Goal: Task Accomplishment & Management: Manage account settings

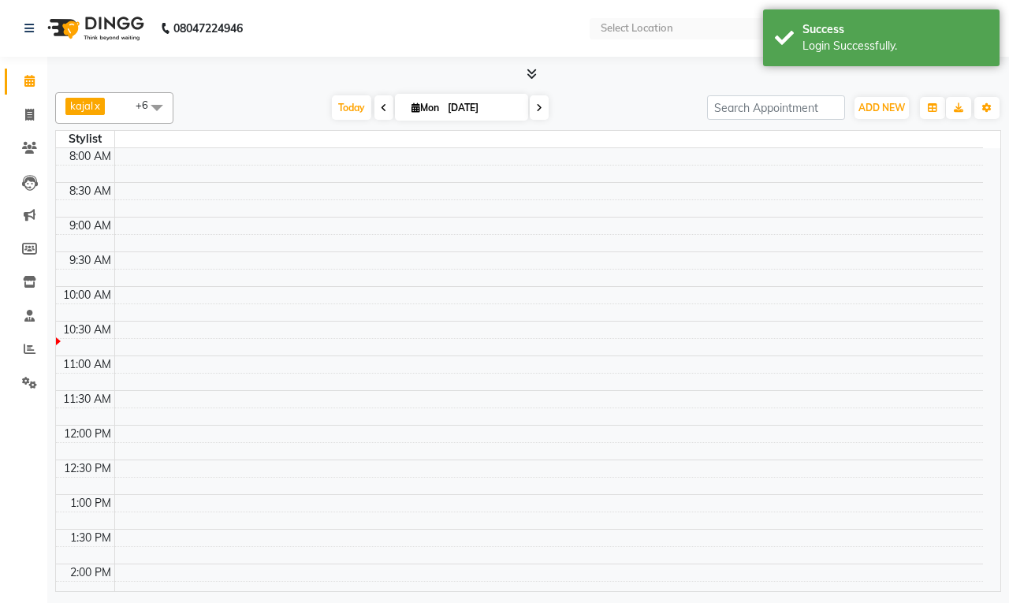
select select "en"
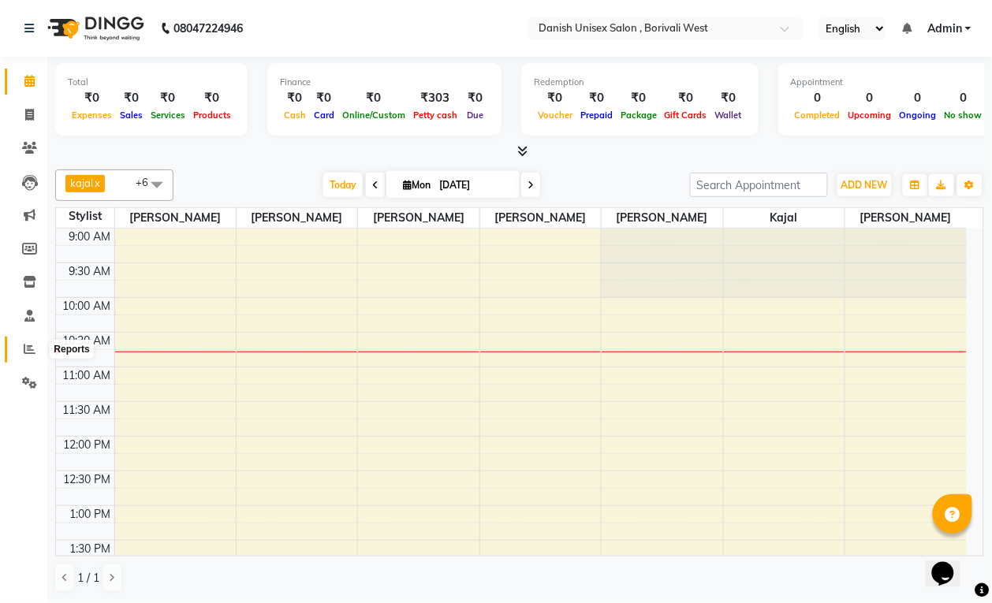
click at [29, 344] on icon at bounding box center [30, 349] width 12 height 12
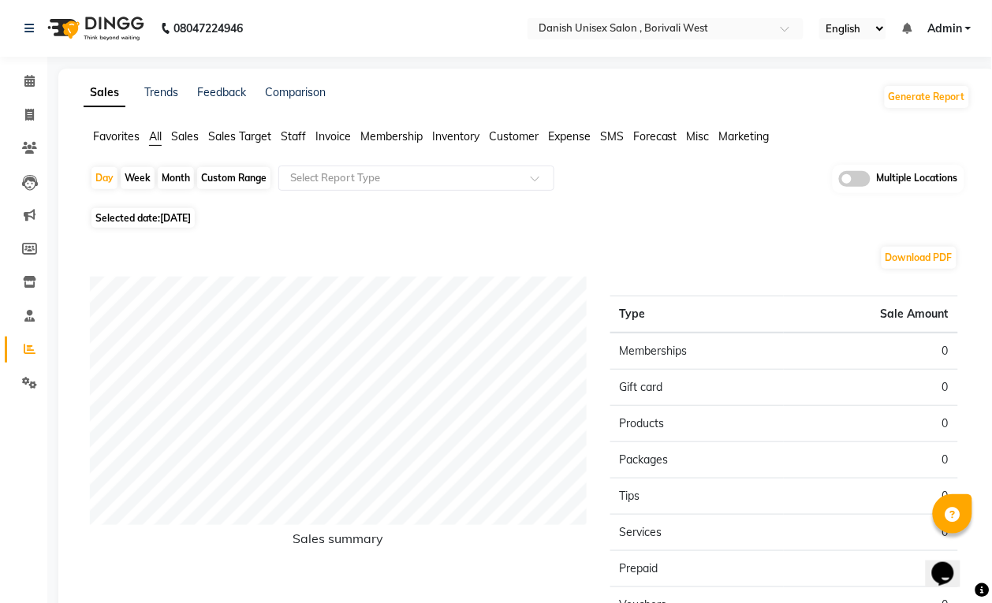
click at [180, 183] on div "Month" at bounding box center [176, 178] width 36 height 22
select select "9"
select select "2025"
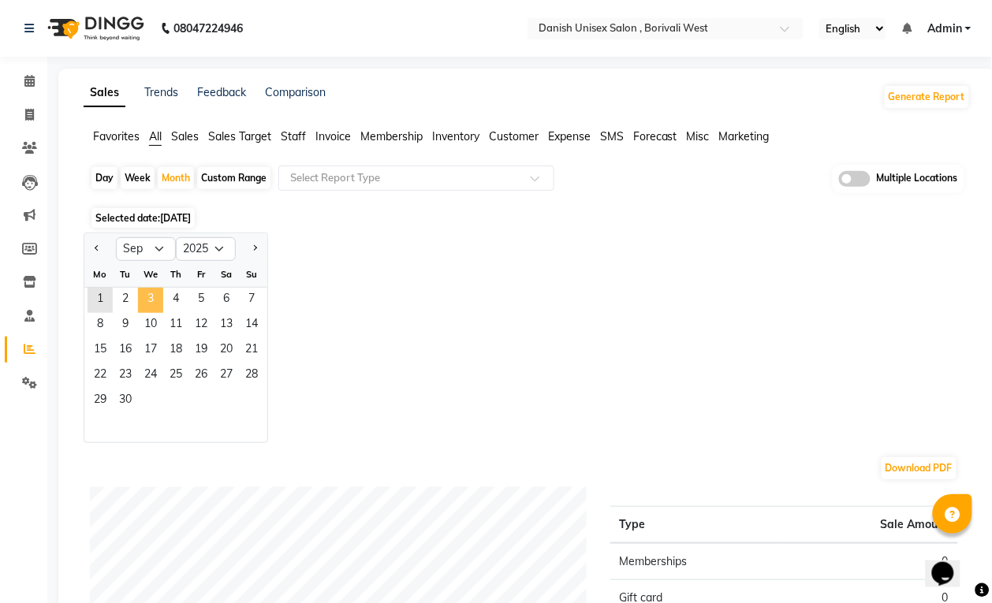
click at [152, 300] on span "3" at bounding box center [150, 300] width 25 height 25
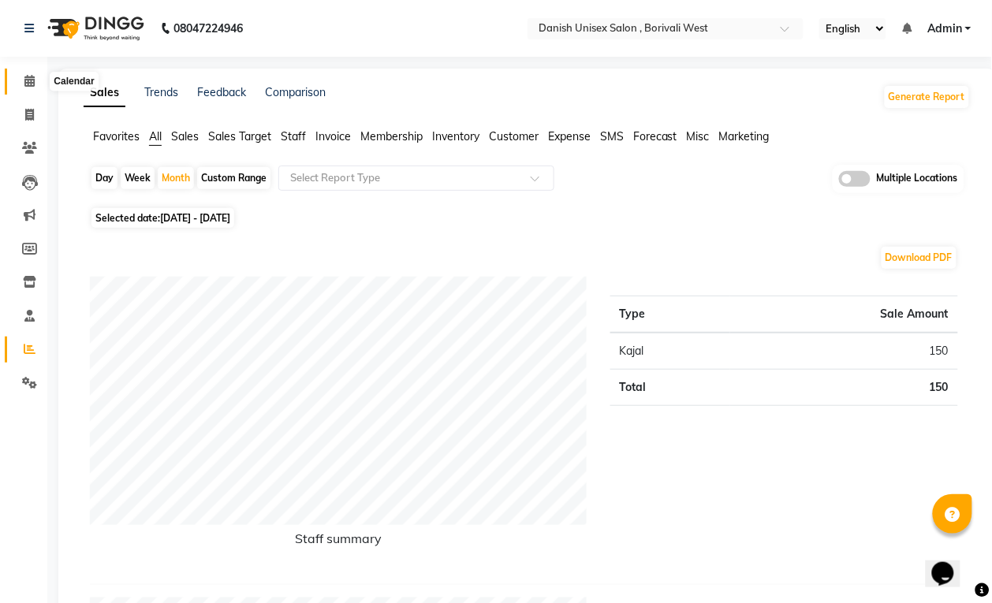
click at [30, 81] on icon at bounding box center [29, 81] width 10 height 12
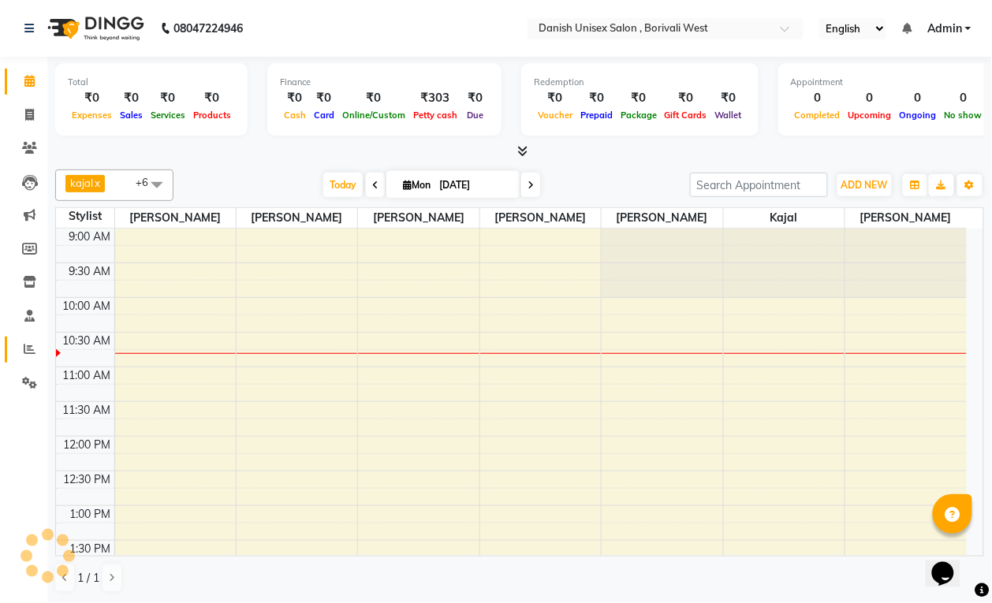
click at [34, 344] on icon at bounding box center [30, 349] width 12 height 12
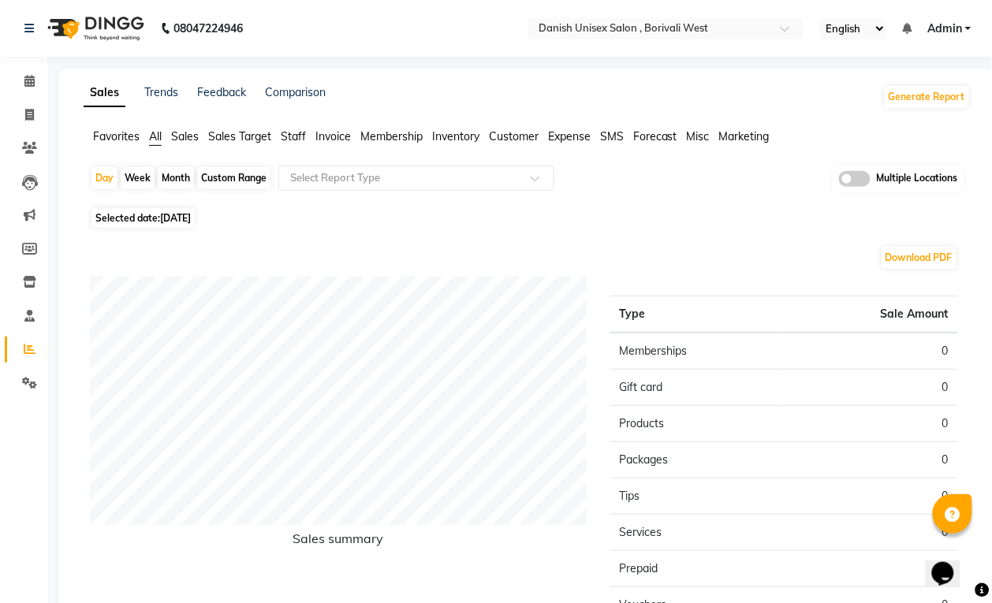
click at [179, 177] on div "Month" at bounding box center [176, 178] width 36 height 22
select select "9"
select select "2025"
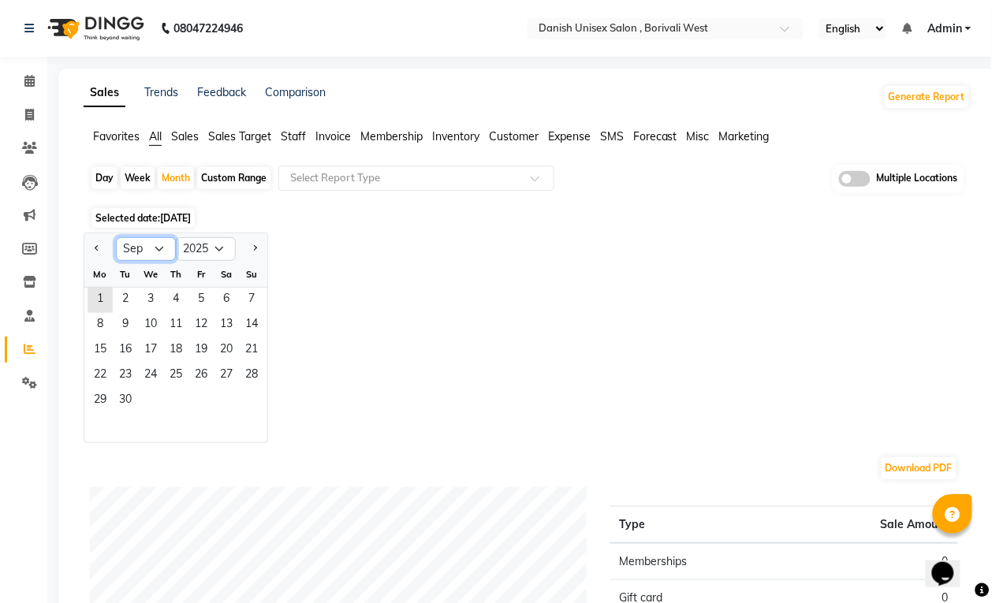
click at [147, 246] on select "Jan Feb Mar Apr May Jun [DATE] Aug Sep Oct Nov Dec" at bounding box center [146, 249] width 60 height 24
select select "8"
click at [116, 238] on select "Jan Feb Mar Apr May Jun [DATE] Aug Sep Oct Nov Dec" at bounding box center [146, 249] width 60 height 24
click at [248, 404] on span "31" at bounding box center [251, 401] width 25 height 25
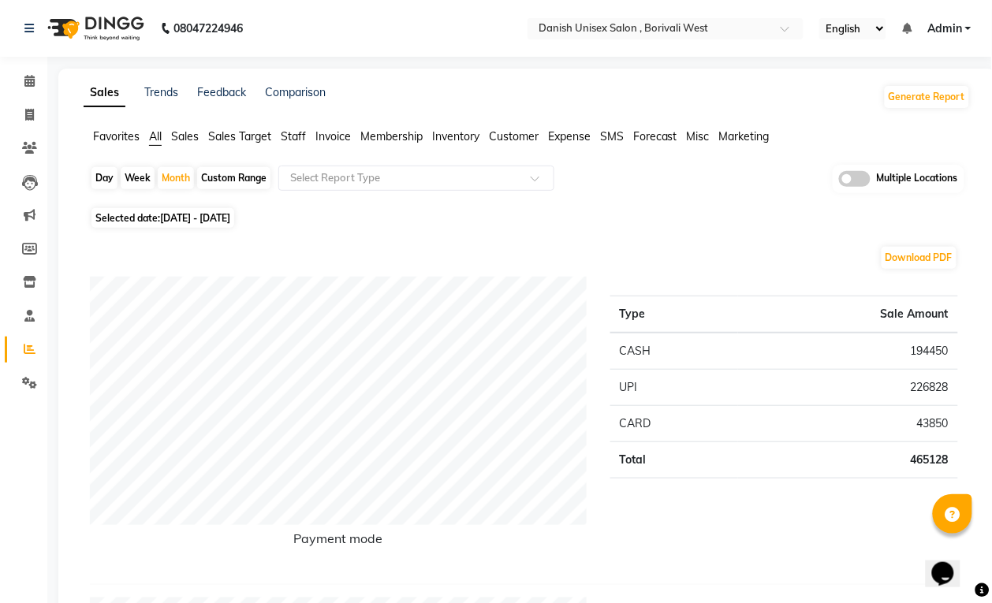
click at [294, 132] on span "Staff" at bounding box center [293, 136] width 25 height 14
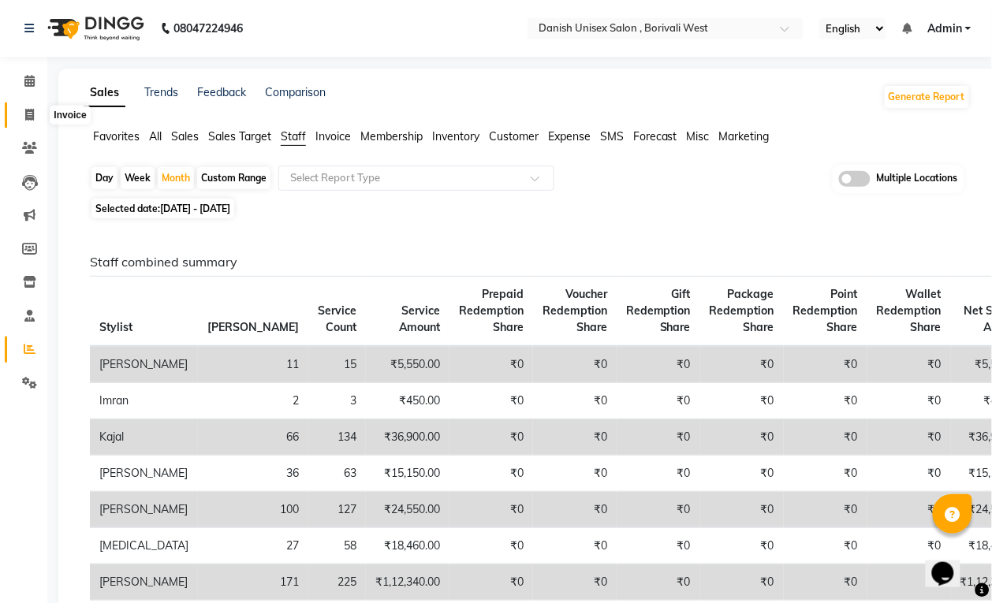
click at [30, 109] on icon at bounding box center [29, 115] width 9 height 12
select select "service"
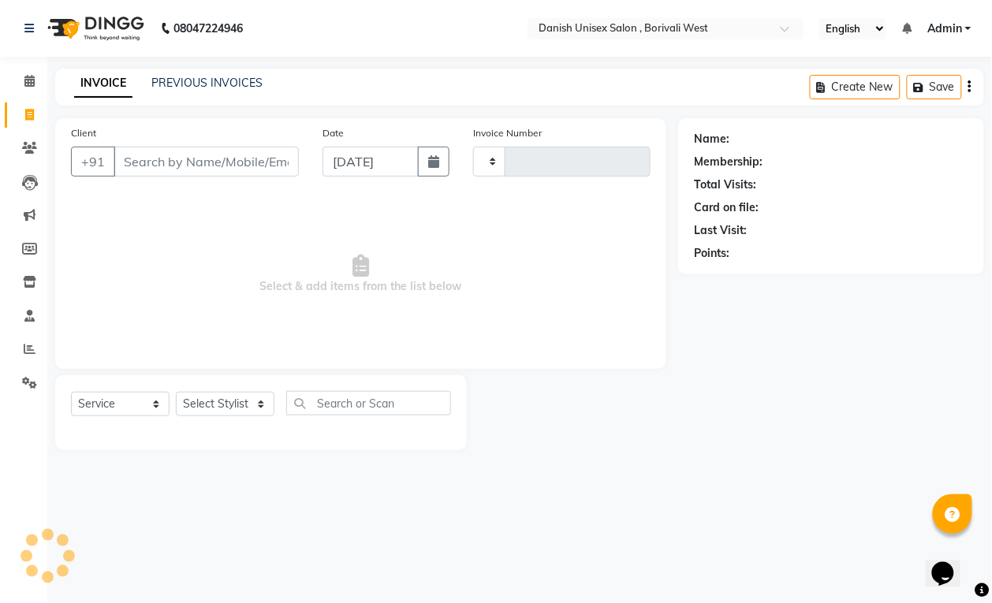
type input "3373"
select select "6929"
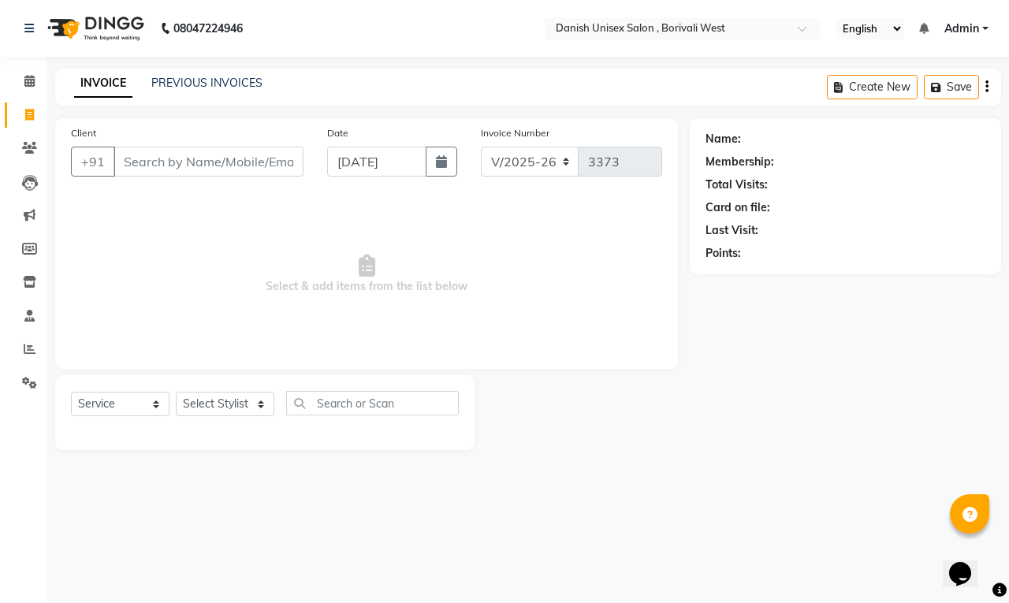
click at [222, 164] on input "Client" at bounding box center [209, 162] width 190 height 30
type input "9821062727"
click at [266, 154] on span "Add Client" at bounding box center [263, 162] width 62 height 16
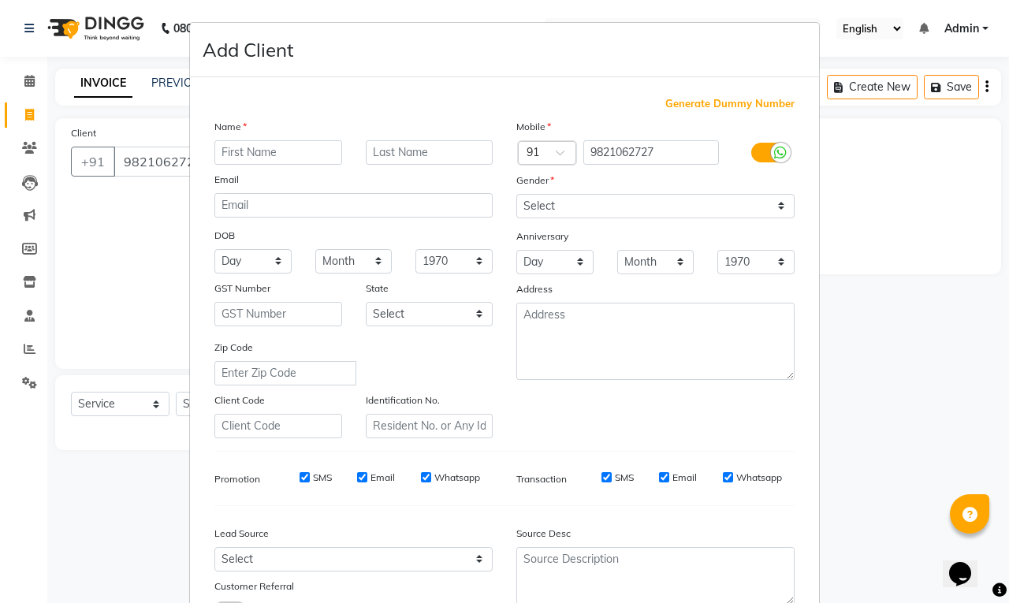
click at [268, 151] on input "text" at bounding box center [278, 152] width 128 height 24
click at [84, 268] on ngb-modal-window "Add Client Generate Dummy Number Name Email DOB Day 01 02 03 04 05 06 07 08 09 …" at bounding box center [504, 301] width 1009 height 603
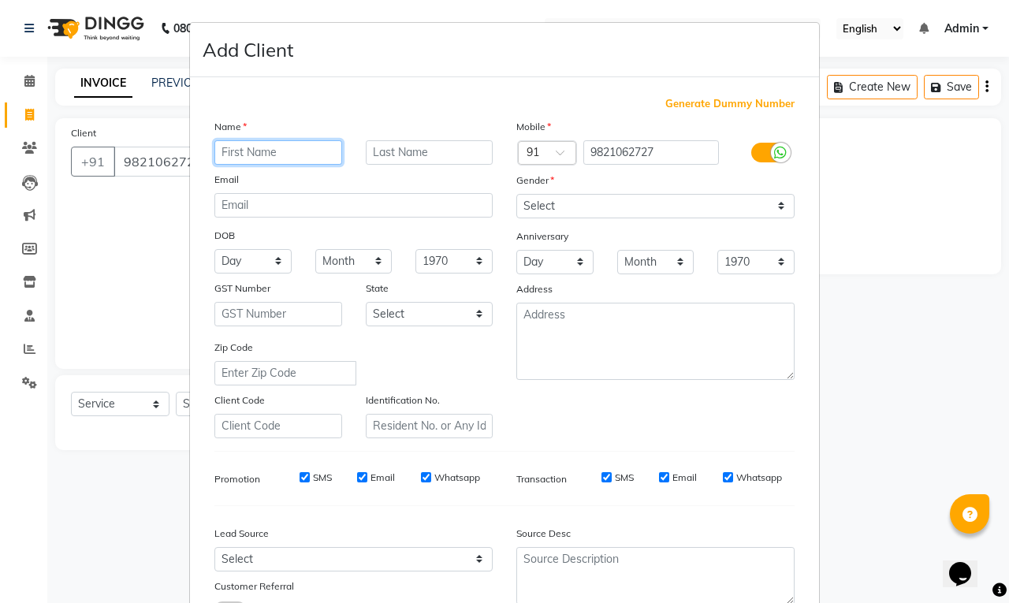
click at [277, 158] on input "text" at bounding box center [278, 152] width 128 height 24
type input "s"
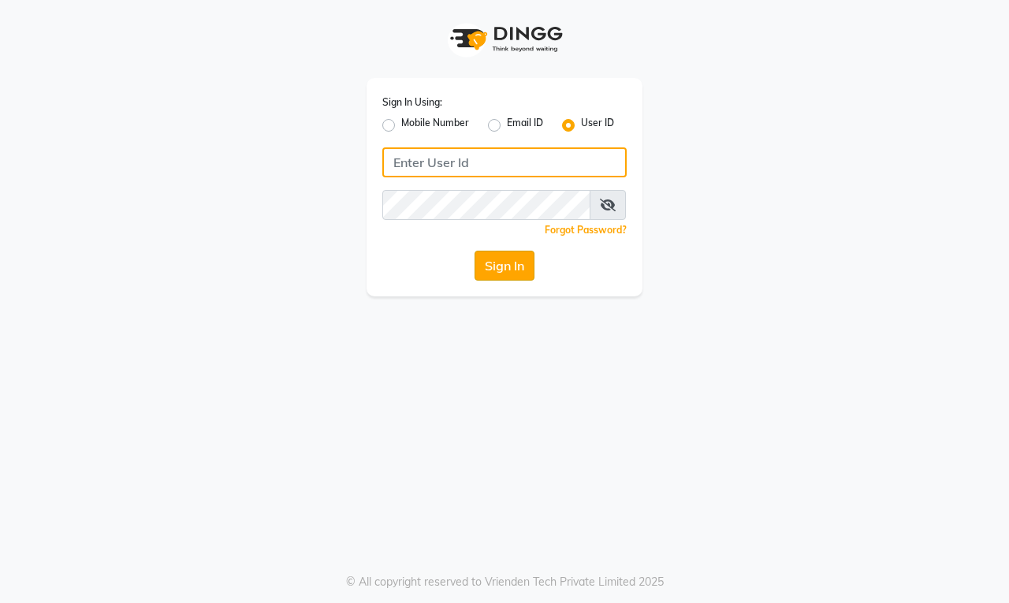
type input "[PERSON_NAME]"
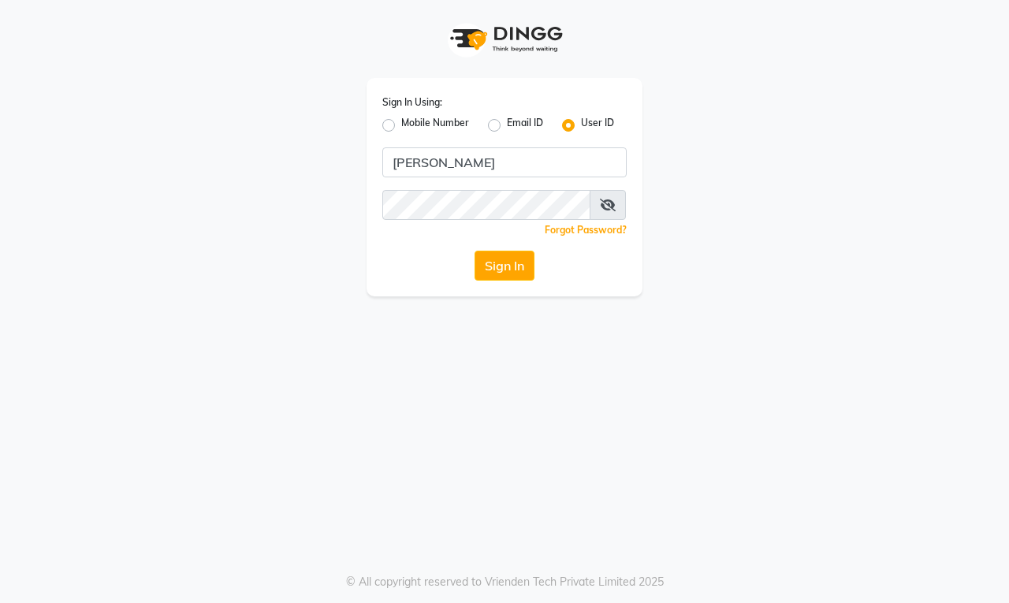
click at [489, 265] on button "Sign In" at bounding box center [505, 266] width 60 height 30
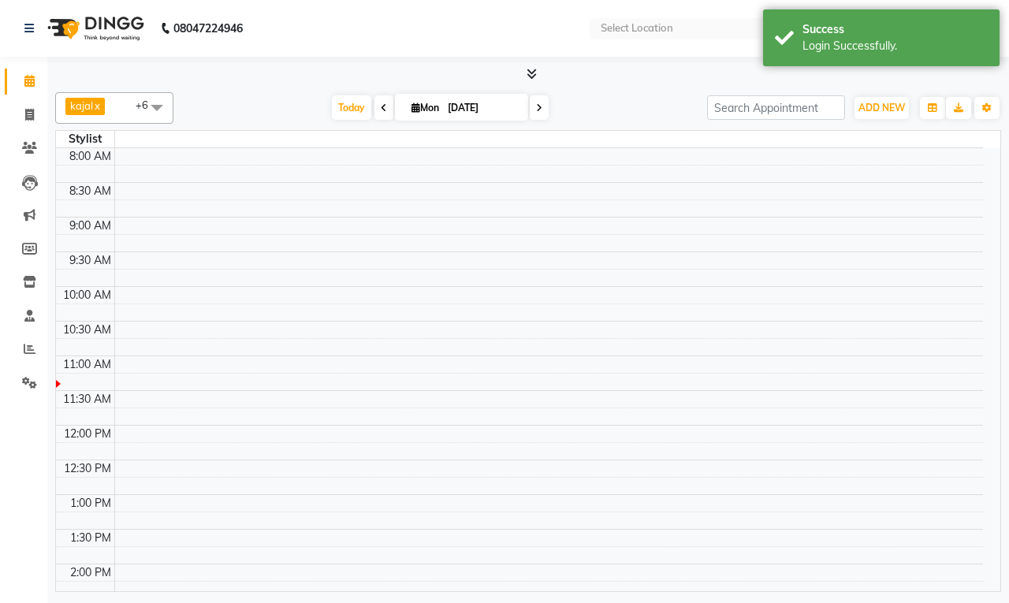
select select "en"
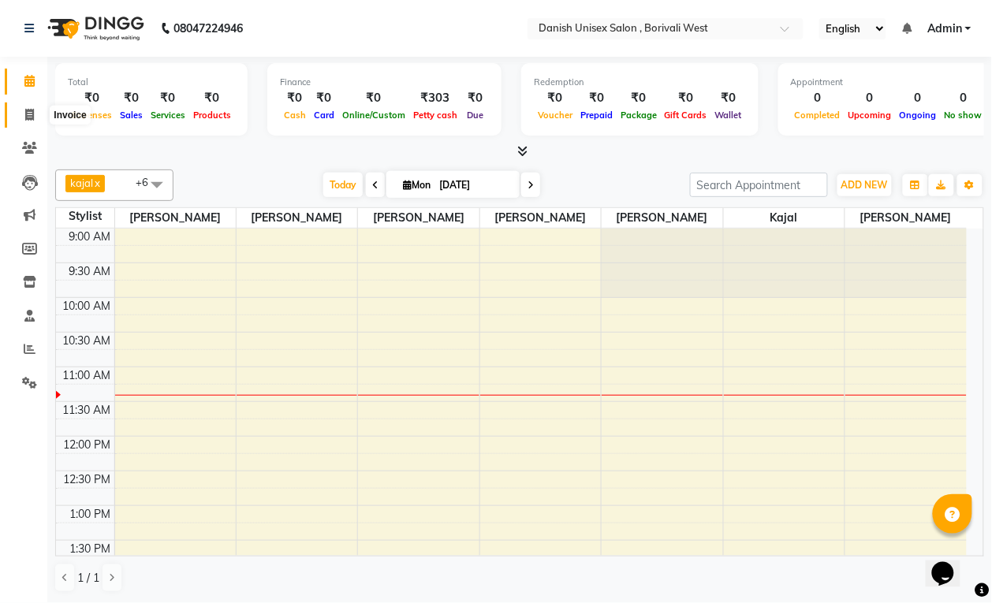
click at [20, 121] on span at bounding box center [30, 115] width 28 height 18
select select "service"
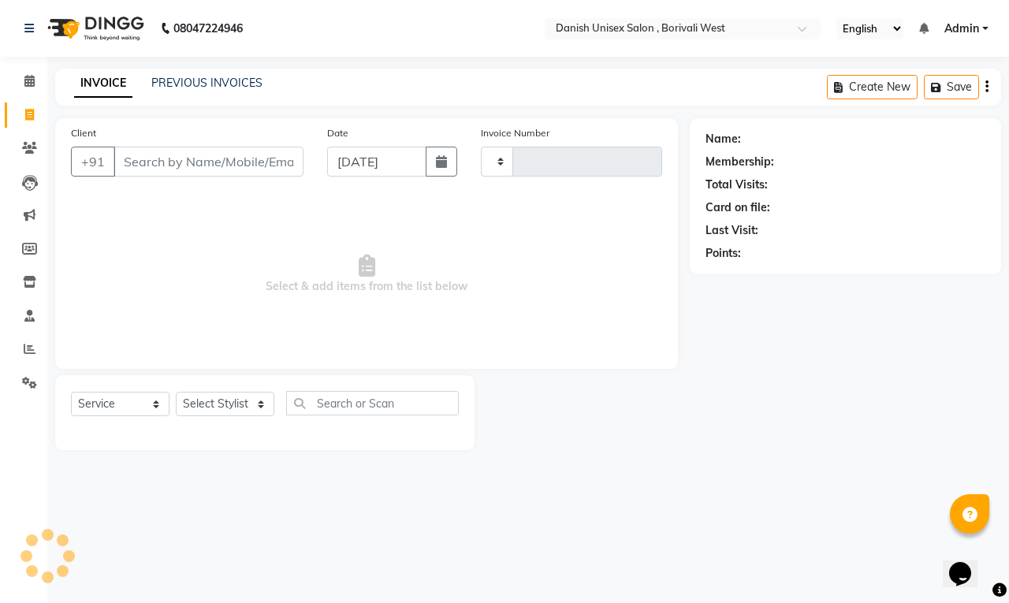
type input "3373"
select select "6929"
click at [239, 164] on input "Client" at bounding box center [209, 162] width 190 height 30
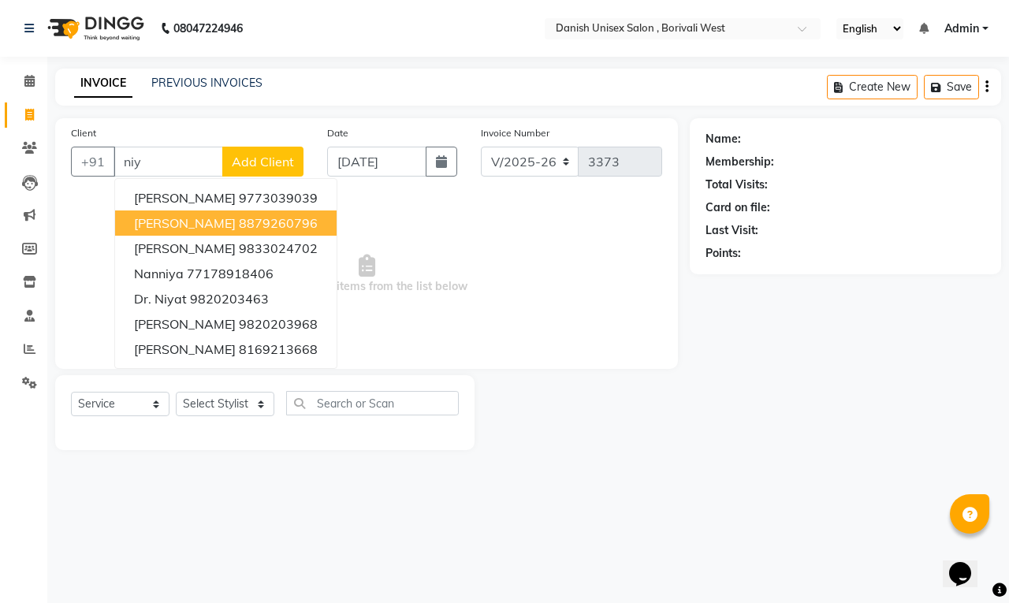
click at [189, 218] on span "[PERSON_NAME]" at bounding box center [185, 223] width 102 height 16
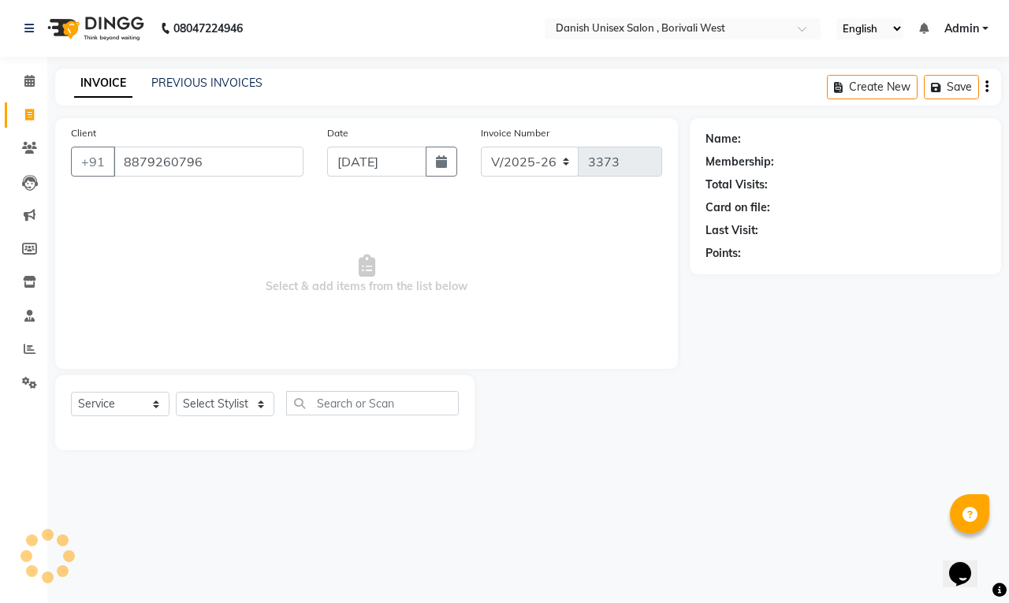
type input "8879260796"
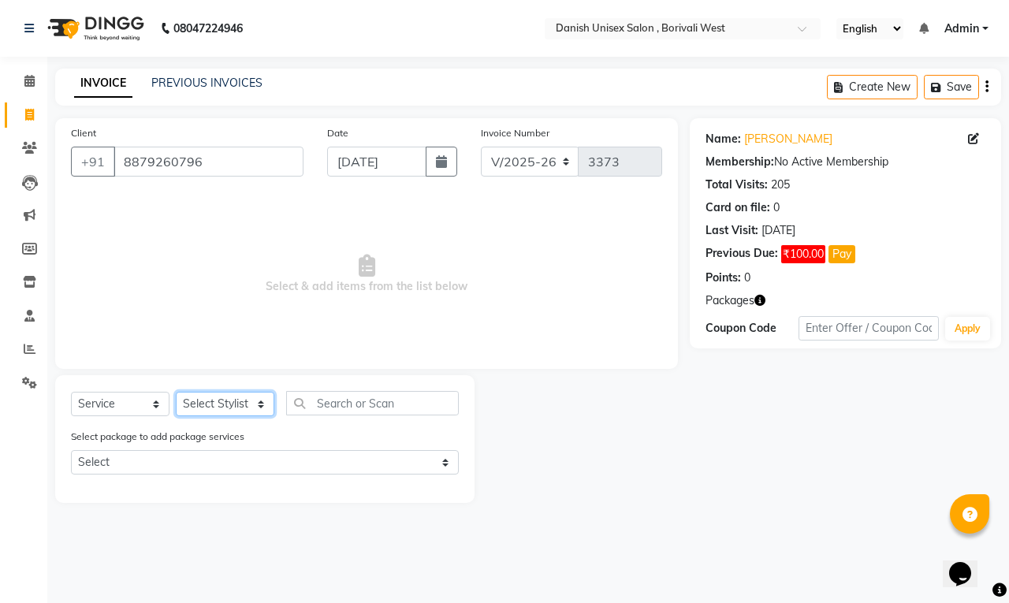
click at [229, 394] on select "Select Stylist [PERSON_NAME] [PERSON_NAME] kajal [PERSON_NAME] [PERSON_NAME] [P…" at bounding box center [225, 404] width 99 height 24
select select "54585"
click at [176, 392] on select "Select Stylist [PERSON_NAME] [PERSON_NAME] kajal [PERSON_NAME] [PERSON_NAME] [P…" at bounding box center [225, 404] width 99 height 24
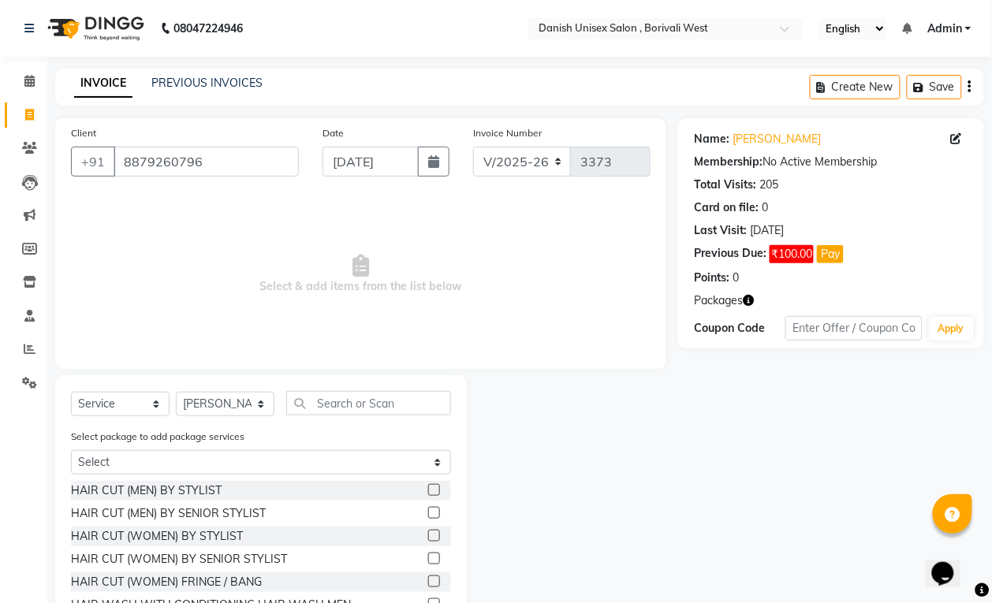
click at [428, 485] on label at bounding box center [434, 490] width 12 height 12
click at [428, 486] on input "checkbox" at bounding box center [433, 491] width 10 height 10
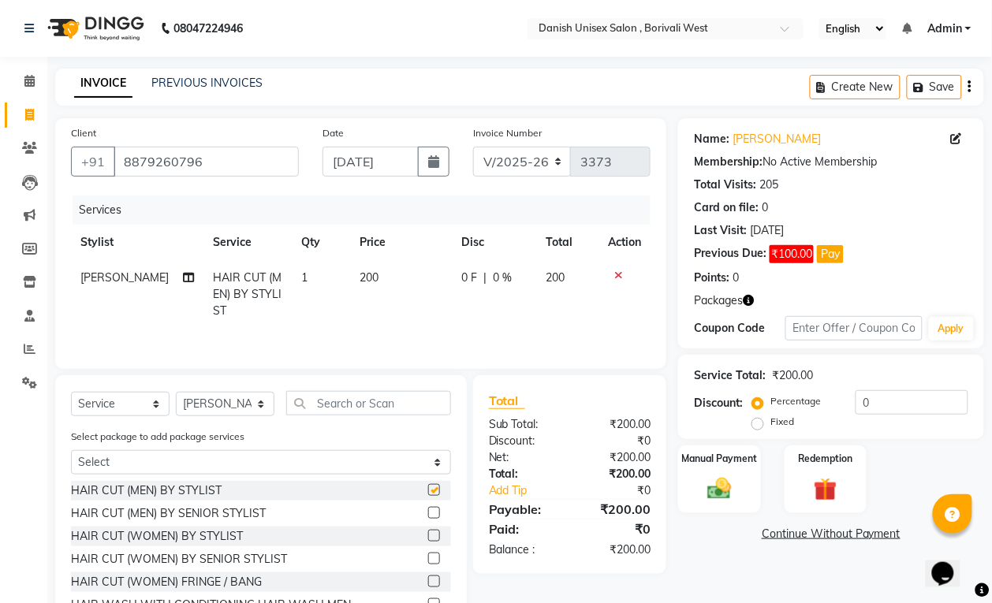
checkbox input "false"
click at [707, 491] on img at bounding box center [718, 489] width 39 height 28
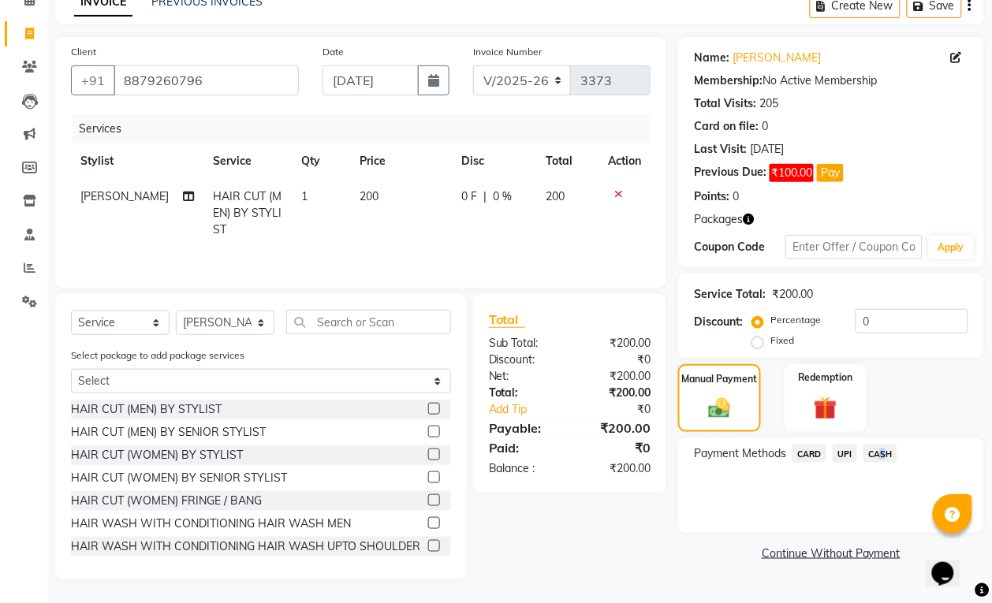
click at [879, 447] on span "CASH" at bounding box center [880, 454] width 34 height 18
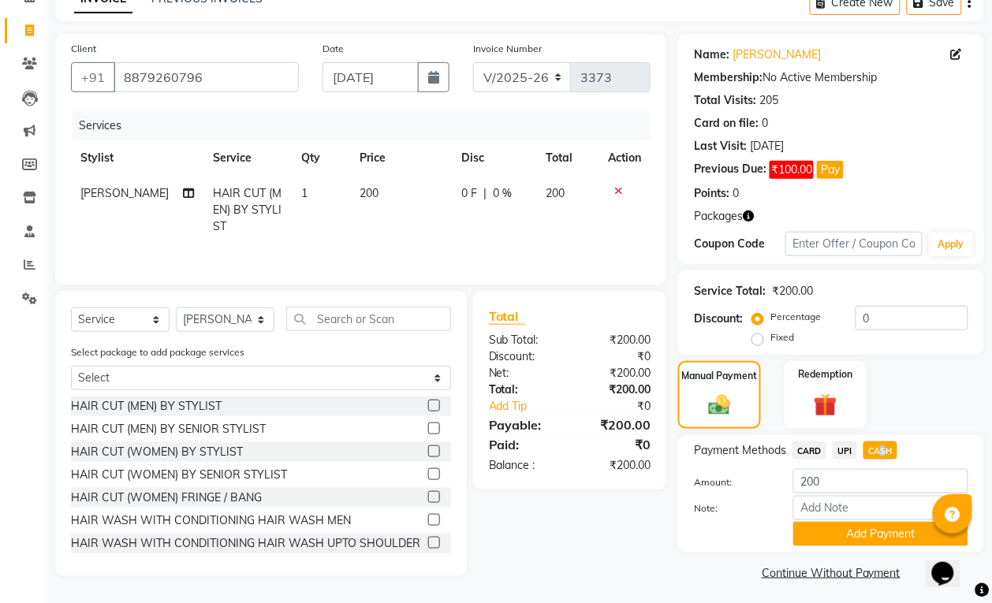
scroll to position [89, 0]
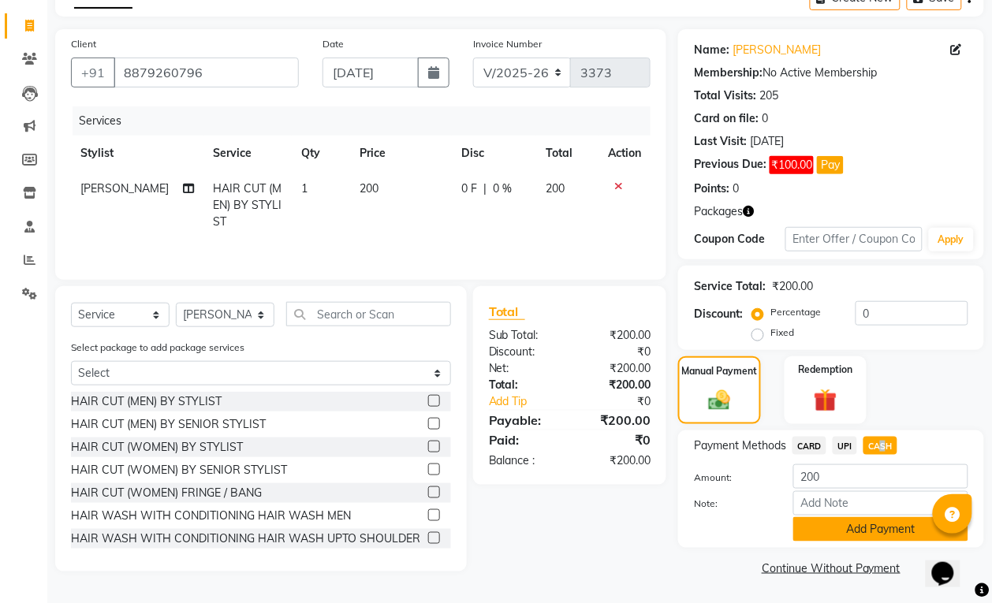
click at [884, 524] on button "Add Payment" at bounding box center [880, 529] width 175 height 24
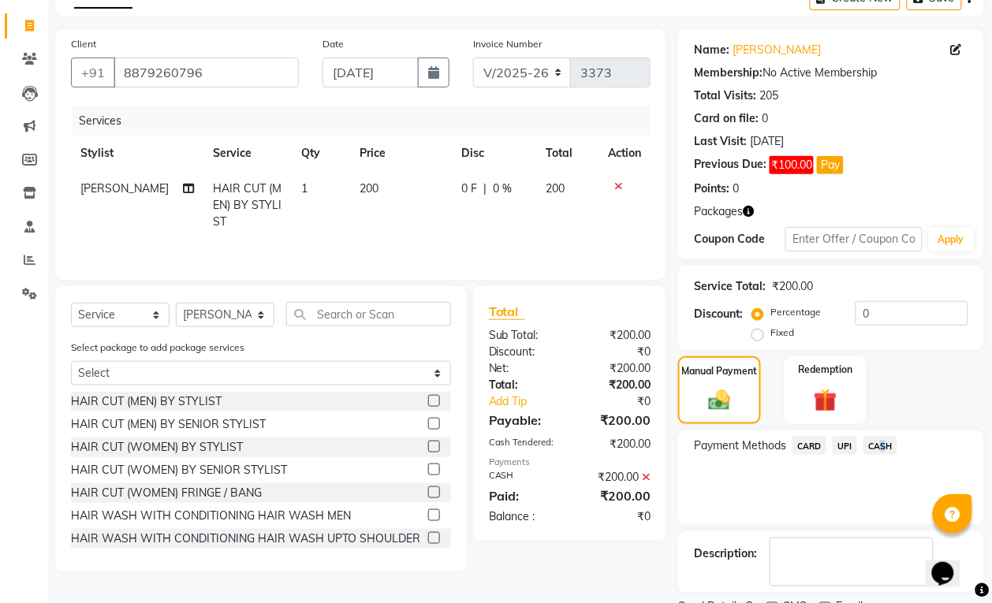
scroll to position [158, 0]
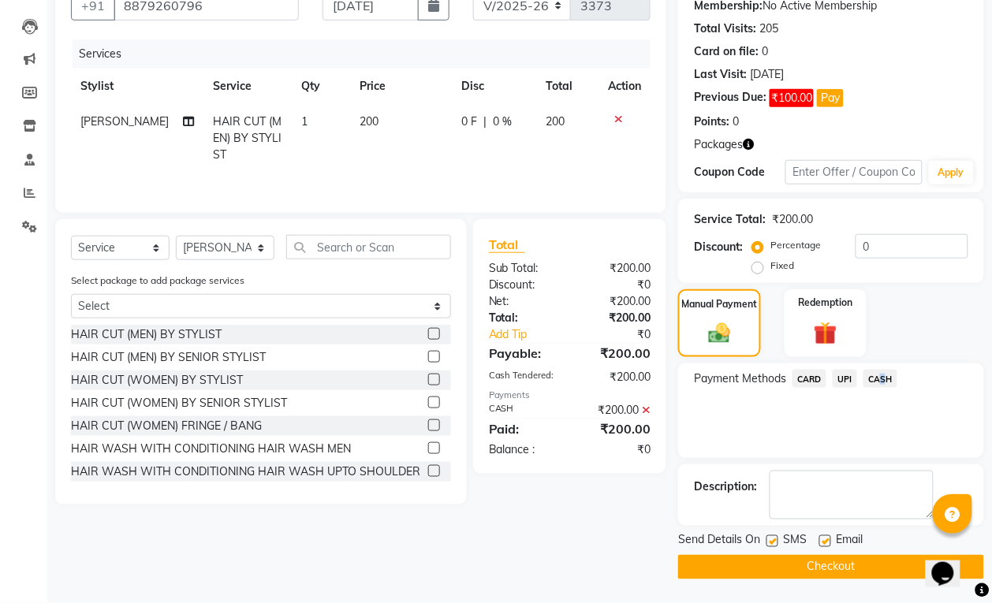
click at [877, 561] on button "Checkout" at bounding box center [831, 567] width 306 height 24
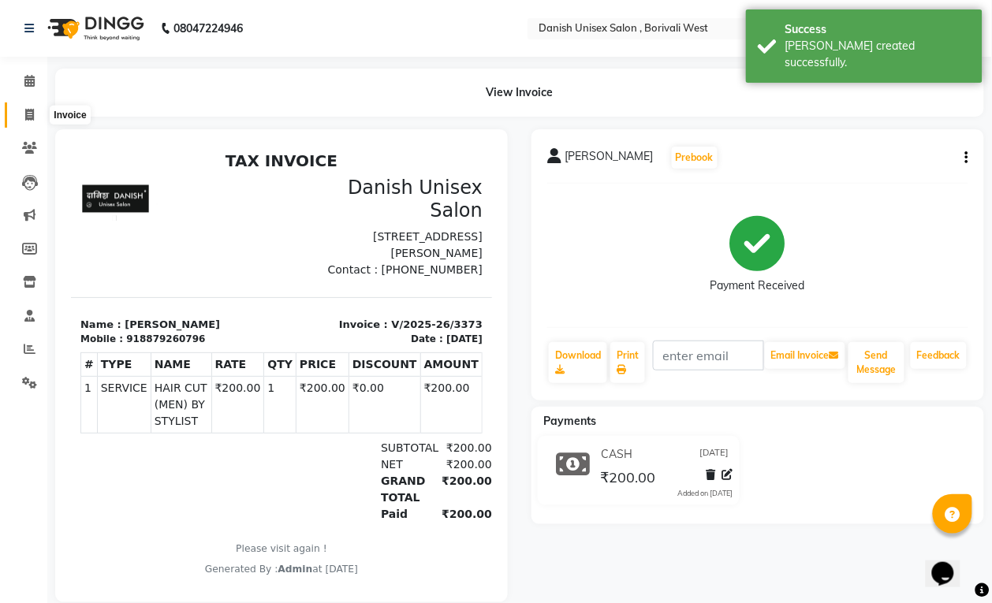
click at [33, 113] on icon at bounding box center [29, 115] width 9 height 12
select select "service"
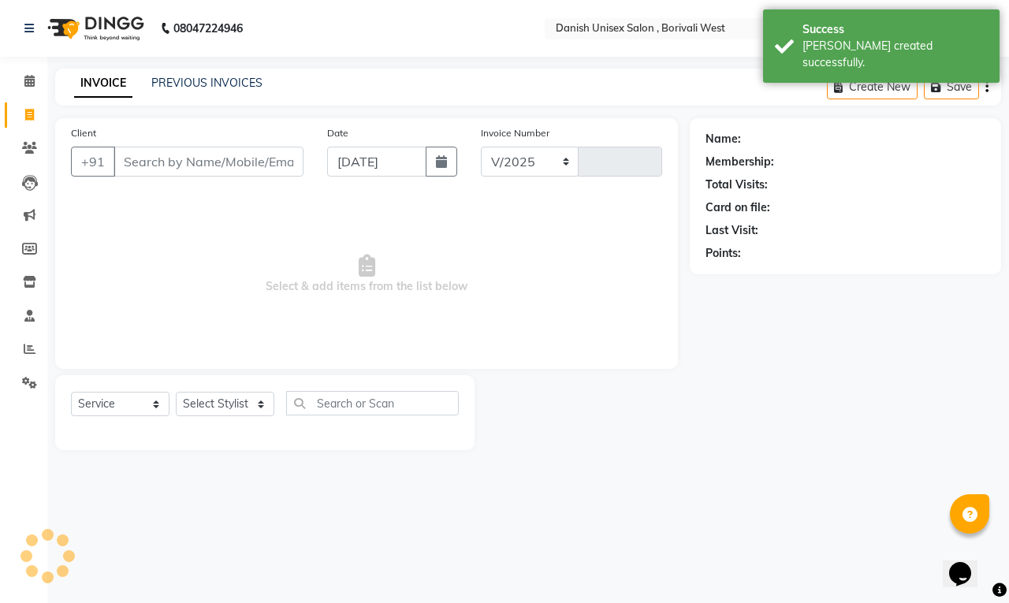
select select "6929"
type input "3374"
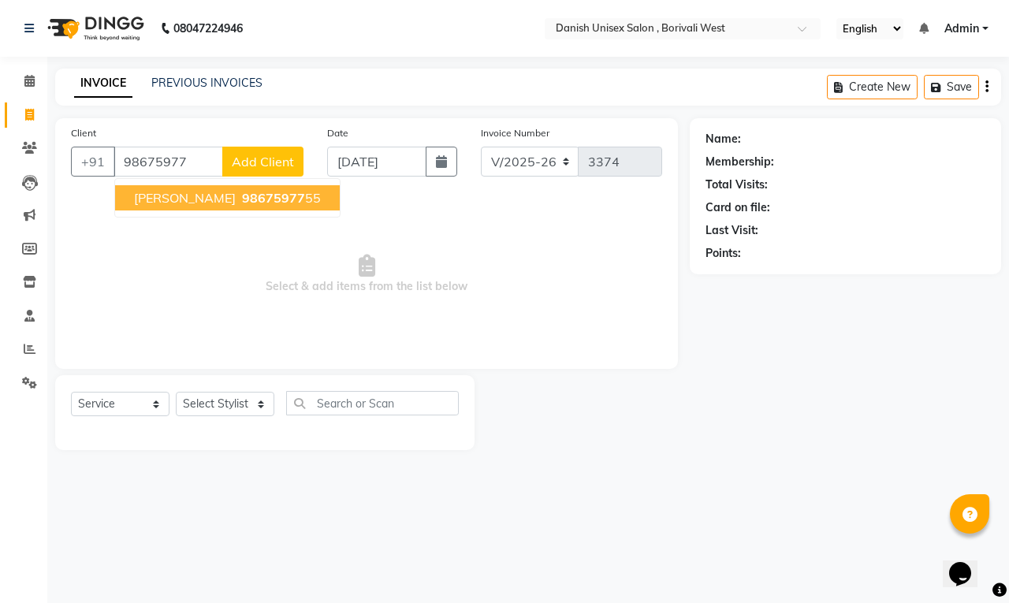
click at [242, 203] on span "98675977" at bounding box center [273, 198] width 63 height 16
type input "9867597755"
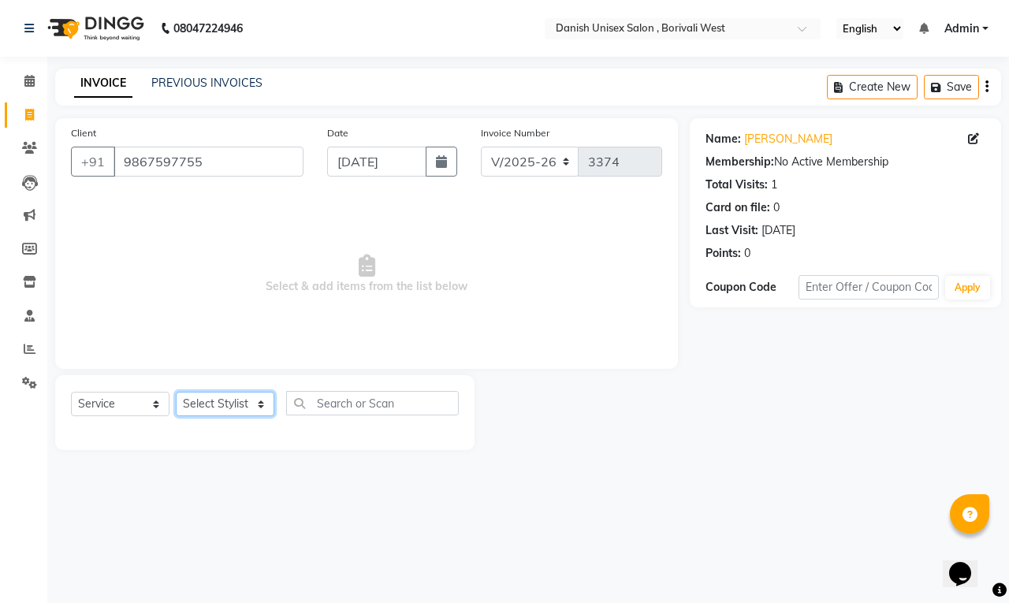
click at [203, 404] on select "Select Stylist [PERSON_NAME] [PERSON_NAME] kajal [PERSON_NAME] [PERSON_NAME] [P…" at bounding box center [225, 404] width 99 height 24
select select "89255"
click at [176, 392] on select "Select Stylist [PERSON_NAME] [PERSON_NAME] kajal [PERSON_NAME] [PERSON_NAME] [P…" at bounding box center [225, 404] width 99 height 24
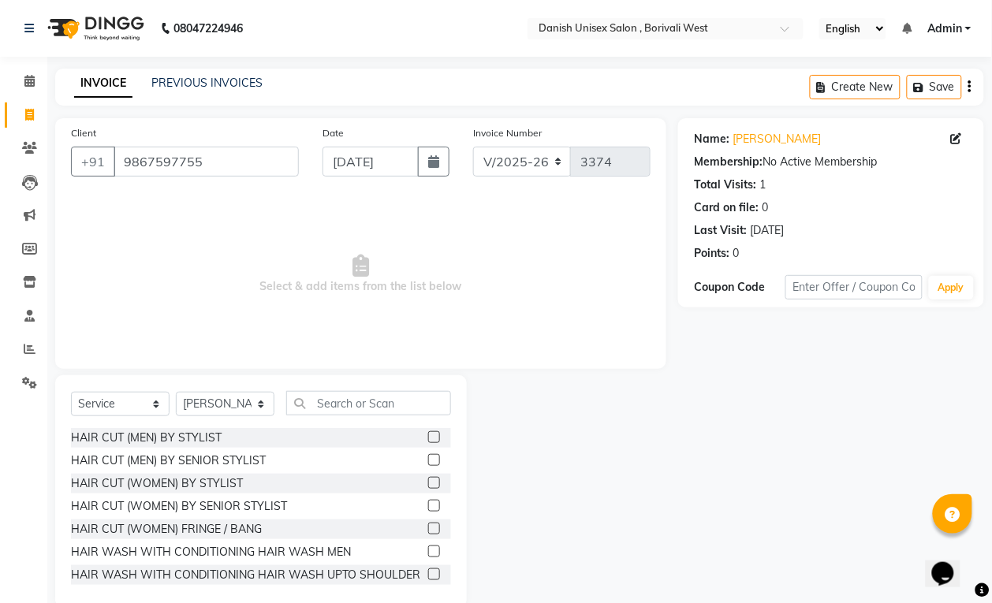
click at [428, 432] on label at bounding box center [434, 437] width 12 height 12
click at [428, 433] on input "checkbox" at bounding box center [433, 438] width 10 height 10
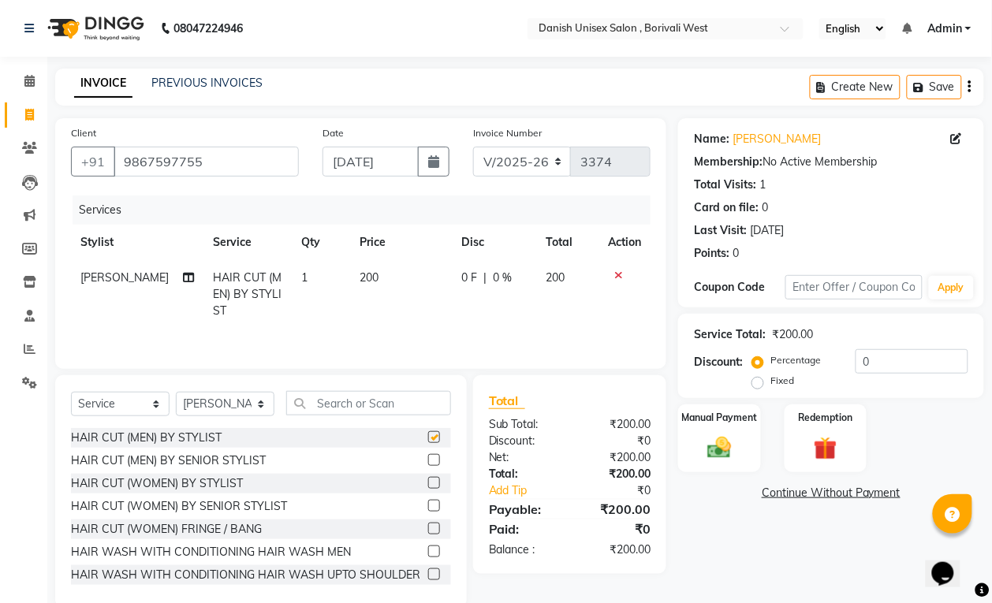
checkbox input "false"
click at [706, 447] on img at bounding box center [718, 448] width 39 height 28
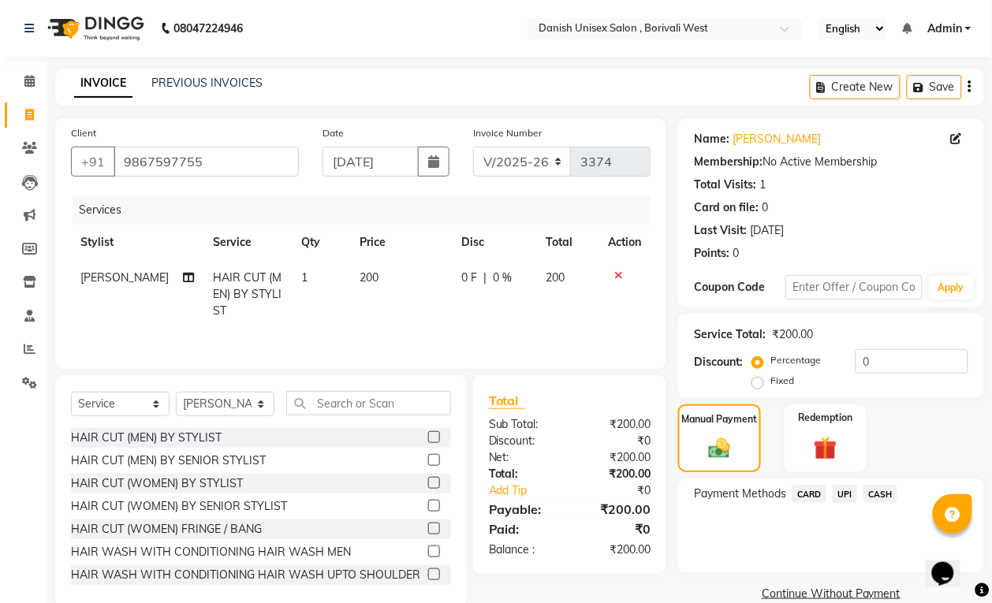
click at [881, 498] on span "CASH" at bounding box center [880, 494] width 34 height 18
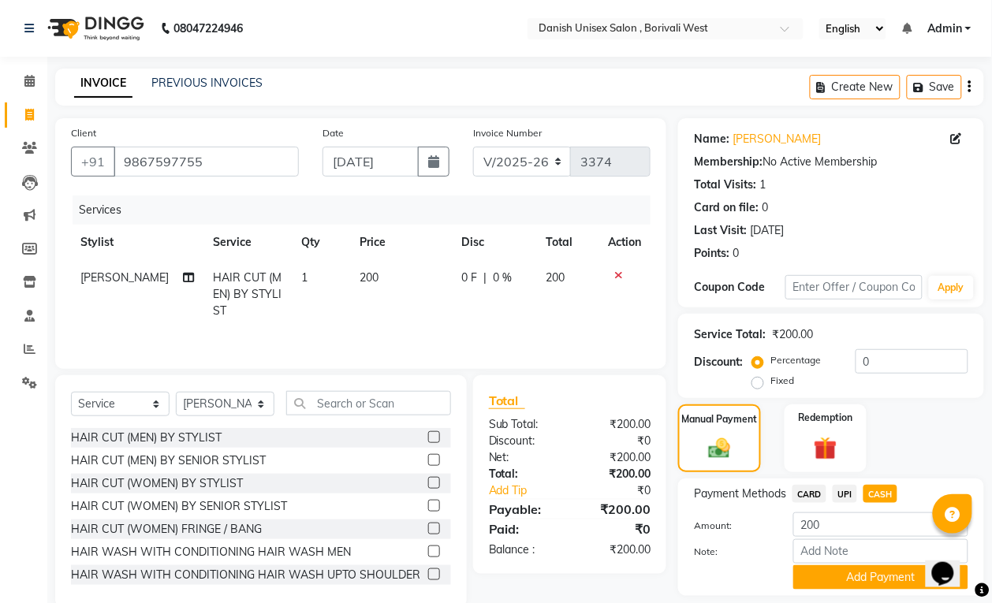
scroll to position [48, 0]
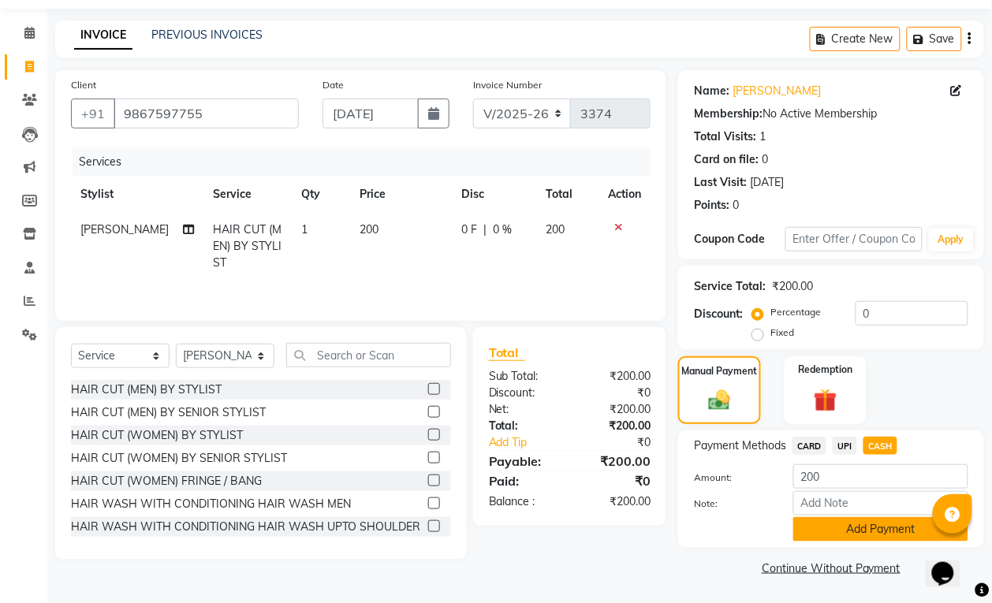
click at [873, 525] on button "Add Payment" at bounding box center [880, 529] width 175 height 24
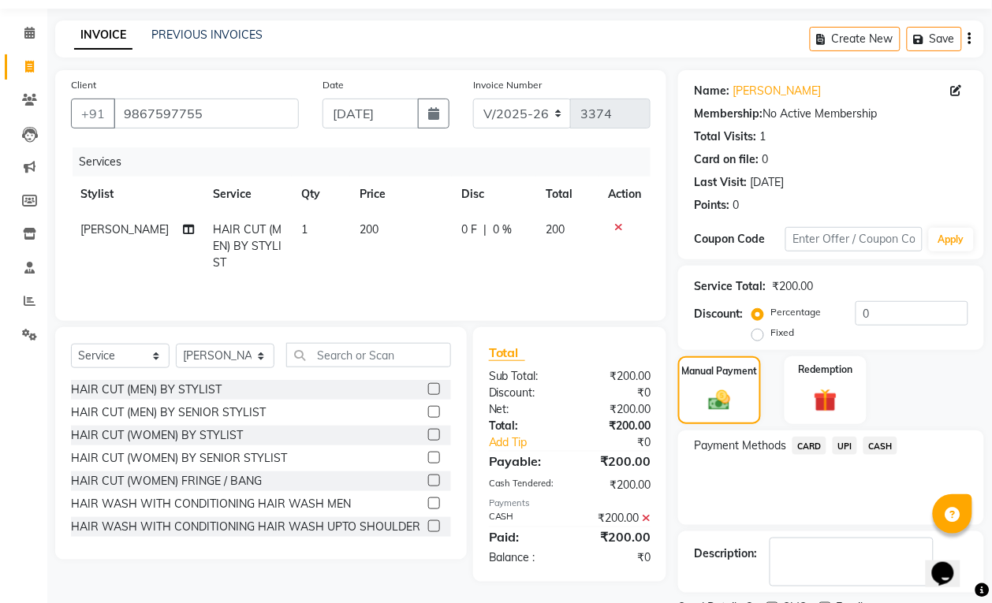
scroll to position [116, 0]
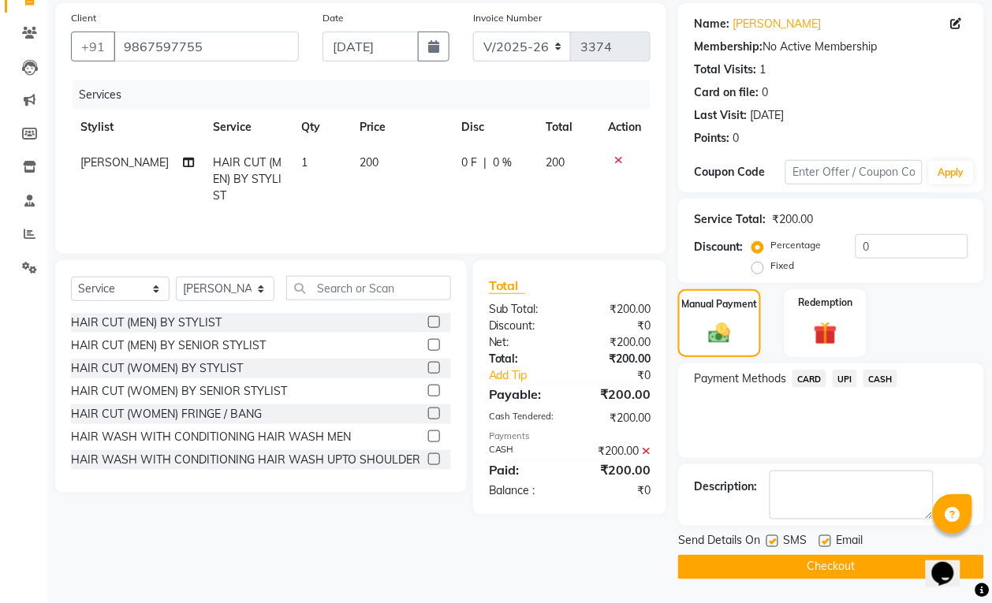
click at [905, 565] on button "Checkout" at bounding box center [831, 567] width 306 height 24
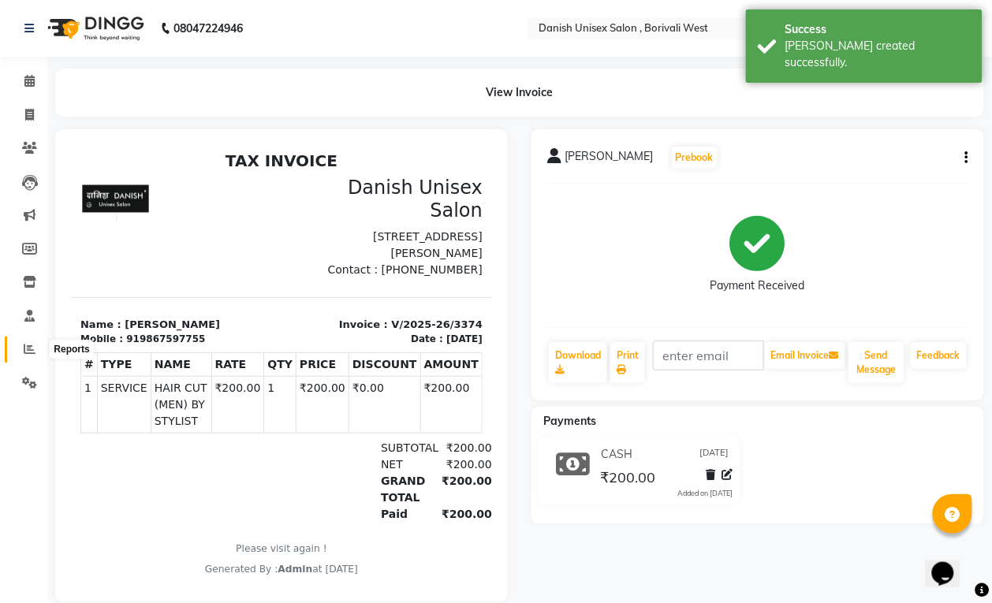
click at [21, 356] on span at bounding box center [30, 350] width 28 height 18
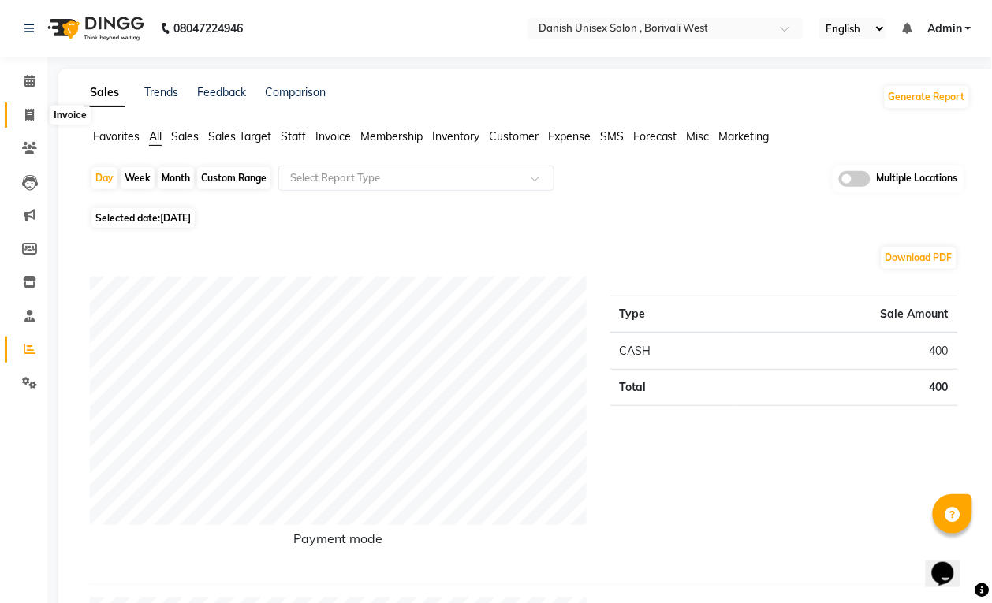
click at [30, 118] on icon at bounding box center [29, 115] width 9 height 12
select select "service"
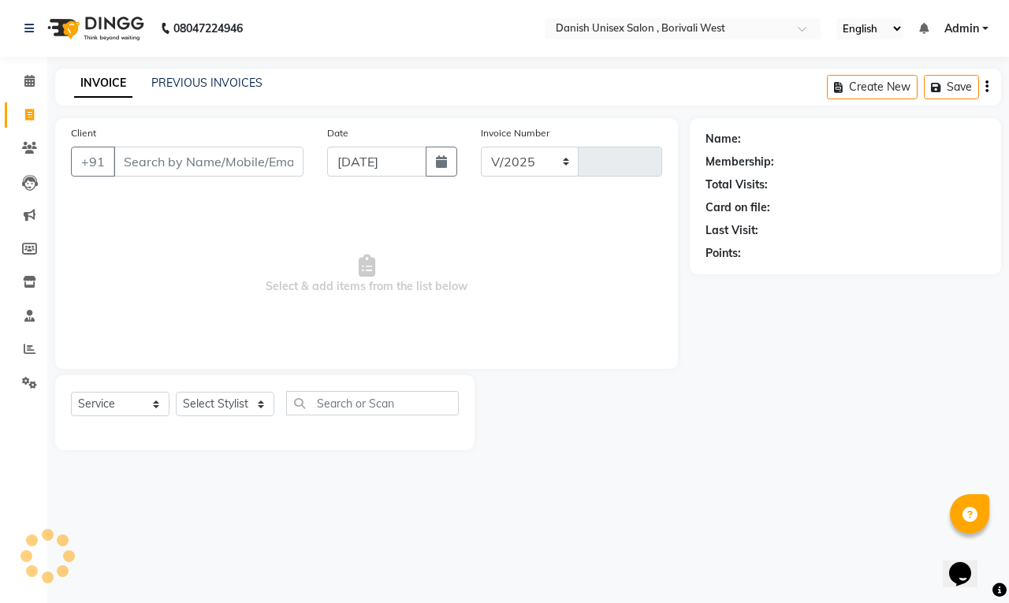
select select "6929"
type input "3375"
click at [243, 166] on input "Client" at bounding box center [209, 162] width 190 height 30
click at [240, 166] on input "Client" at bounding box center [209, 162] width 190 height 30
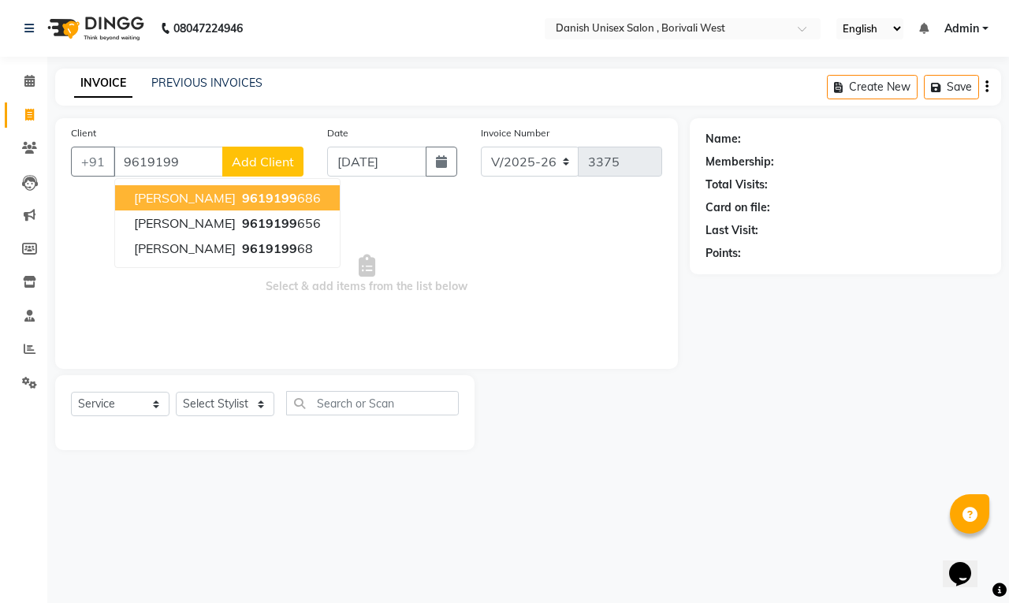
click at [239, 197] on ngb-highlight "9619199 686" at bounding box center [280, 198] width 82 height 16
type input "9619199686"
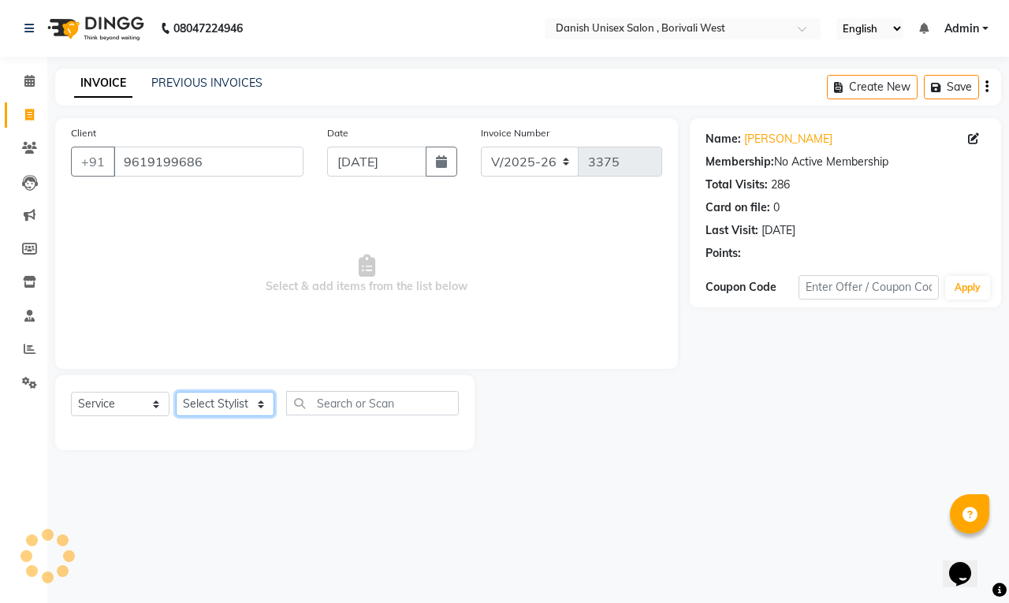
click at [227, 408] on select "Select Stylist [PERSON_NAME] [PERSON_NAME] kajal [PERSON_NAME] [PERSON_NAME] [P…" at bounding box center [225, 404] width 99 height 24
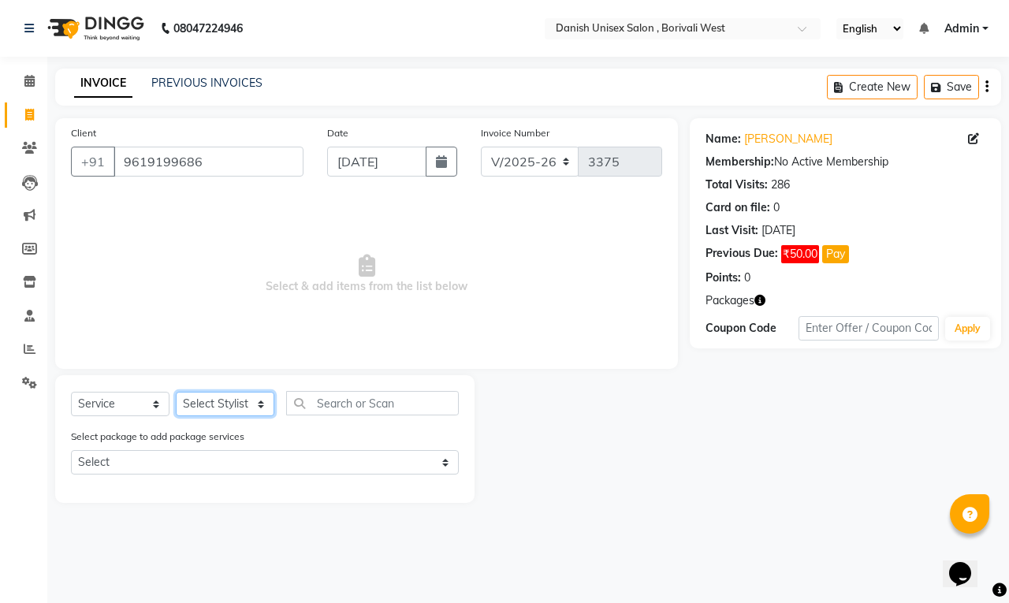
select select "83127"
click at [176, 392] on select "Select Stylist [PERSON_NAME] [PERSON_NAME] kajal [PERSON_NAME] [PERSON_NAME] [P…" at bounding box center [225, 404] width 99 height 24
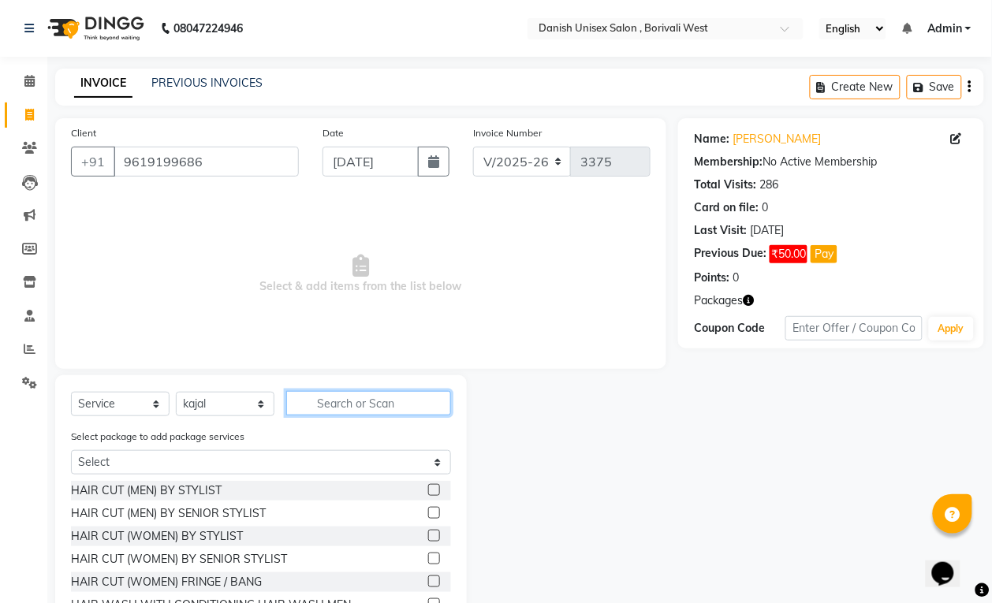
click at [352, 399] on input "text" at bounding box center [368, 403] width 165 height 24
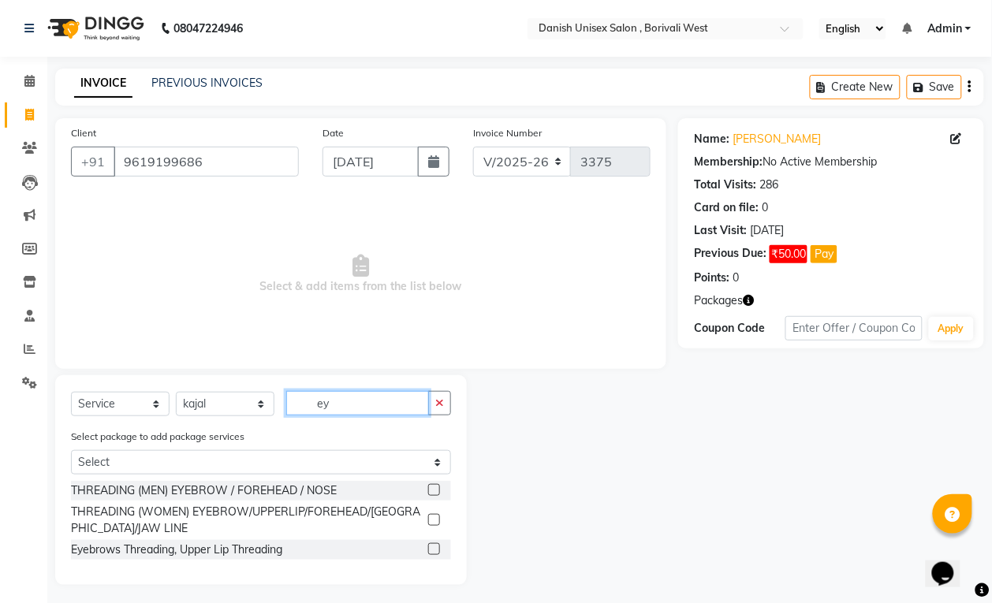
type input "ey"
click at [435, 520] on label at bounding box center [434, 520] width 12 height 12
click at [435, 520] on input "checkbox" at bounding box center [433, 521] width 10 height 10
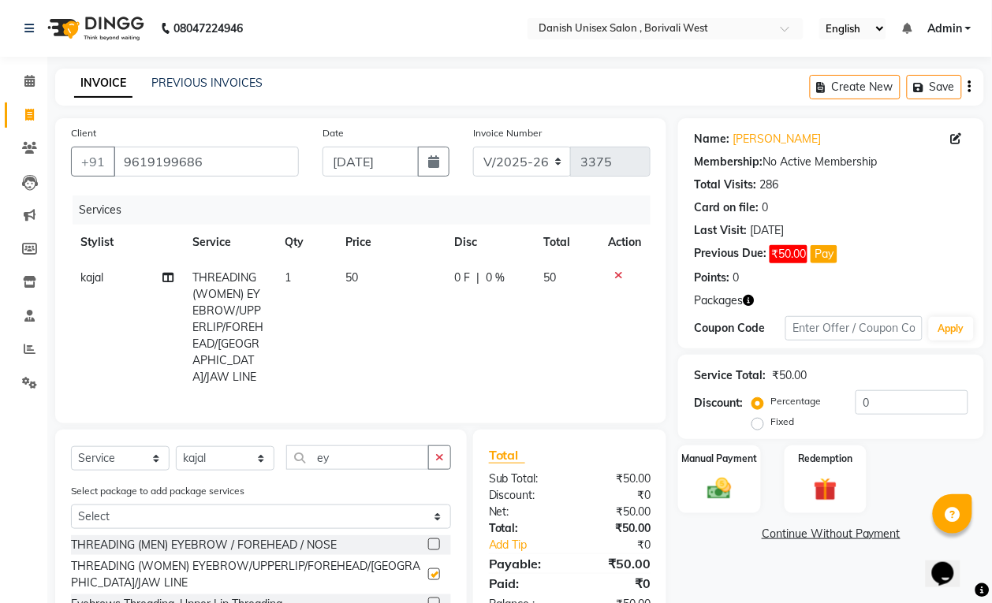
checkbox input "false"
click at [727, 491] on img at bounding box center [718, 489] width 39 height 28
click at [876, 533] on span "CASH" at bounding box center [880, 535] width 34 height 18
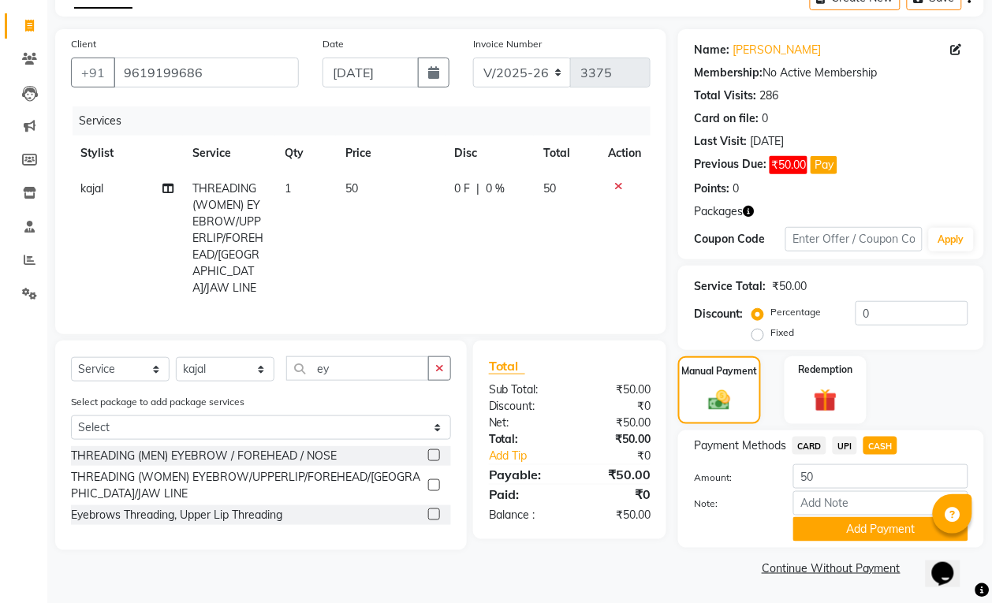
click at [876, 533] on button "Add Payment" at bounding box center [880, 529] width 175 height 24
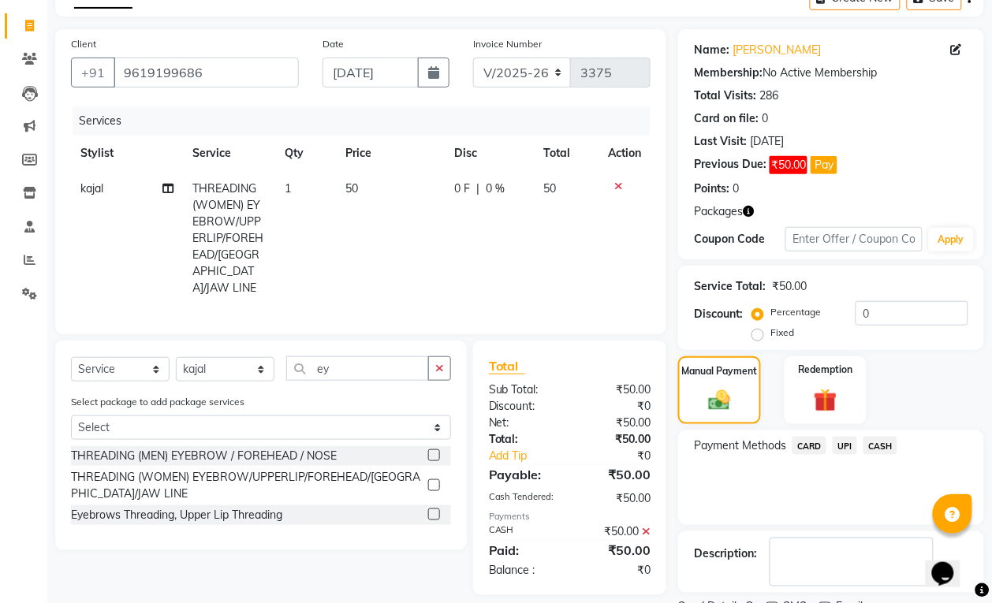
scroll to position [158, 0]
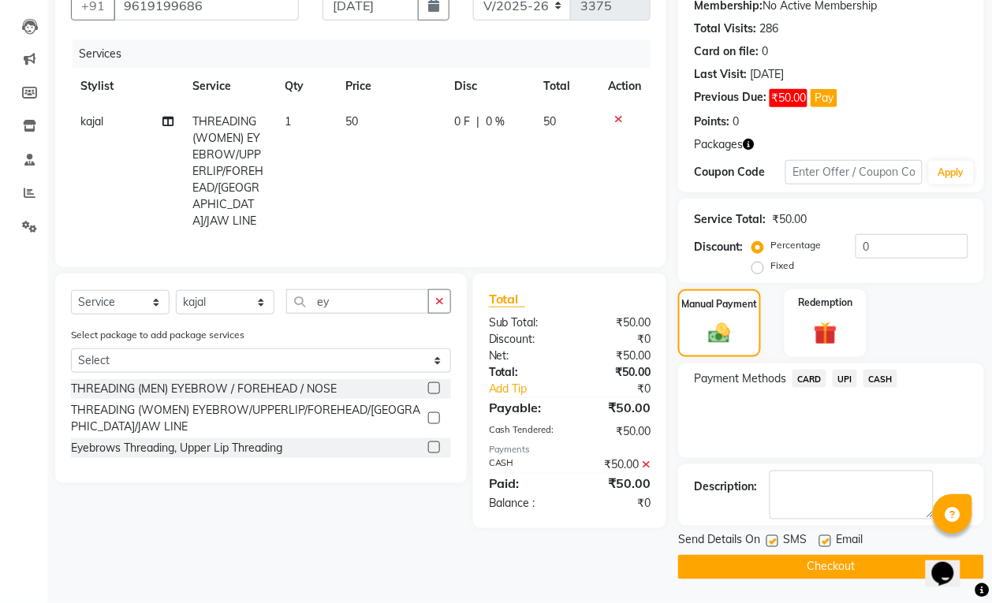
click at [888, 574] on button "Checkout" at bounding box center [831, 567] width 306 height 24
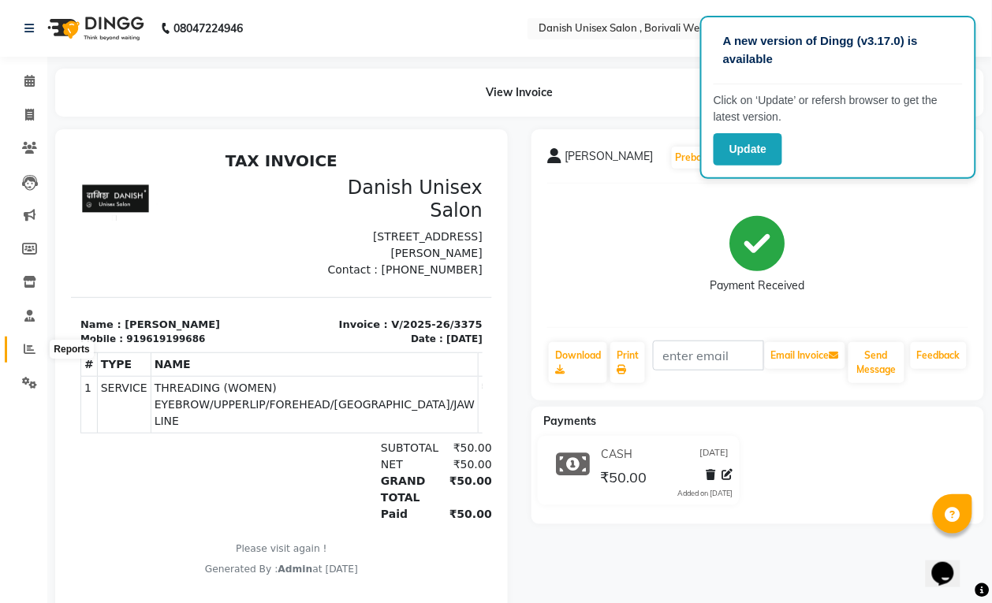
click at [24, 345] on icon at bounding box center [30, 349] width 12 height 12
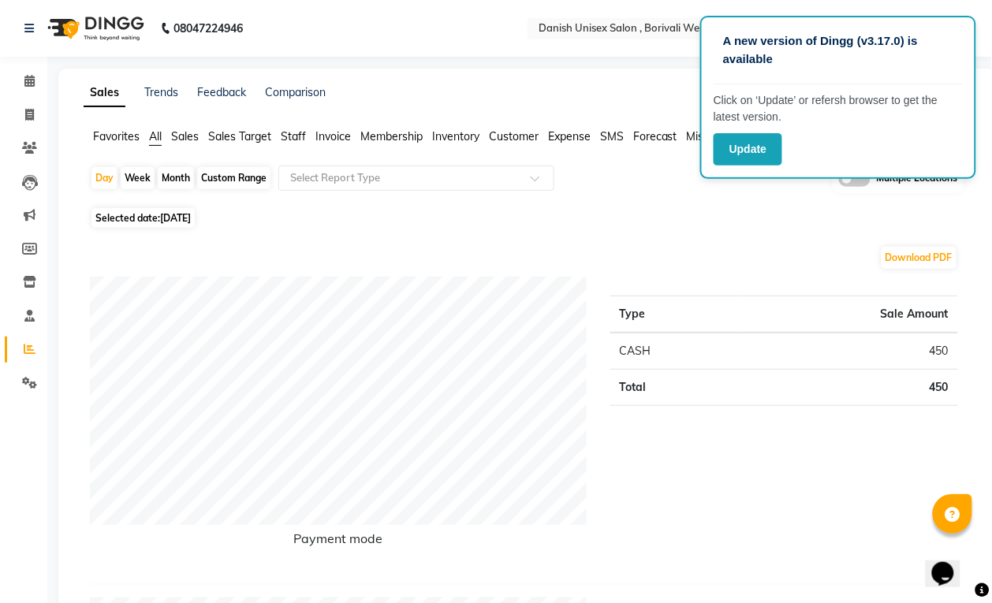
click at [22, 112] on span at bounding box center [30, 115] width 28 height 18
select select "service"
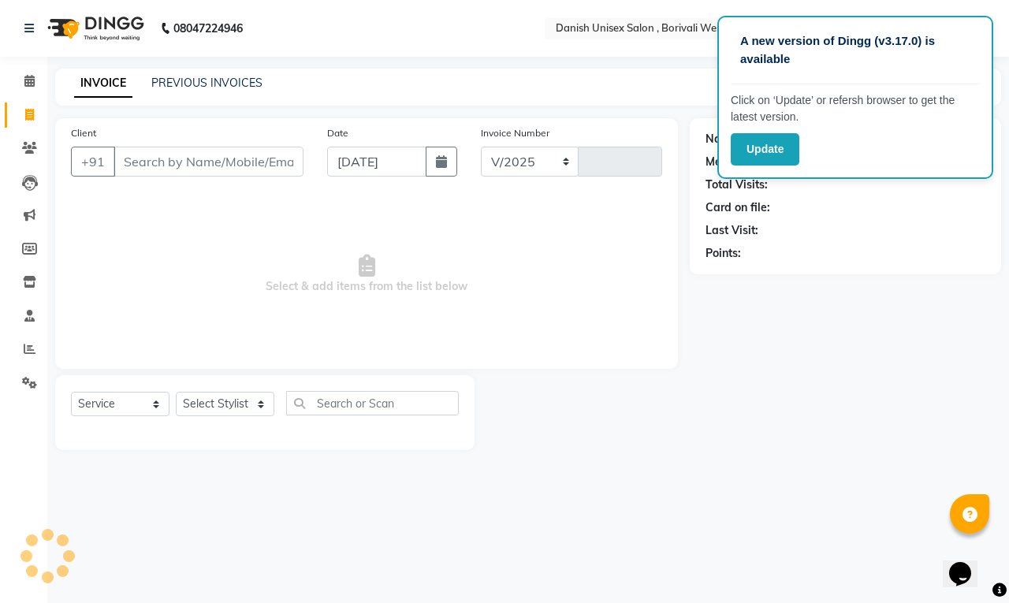
select select "6929"
type input "3376"
click at [229, 176] on div "+91" at bounding box center [187, 162] width 233 height 30
click at [28, 76] on icon at bounding box center [29, 81] width 10 height 12
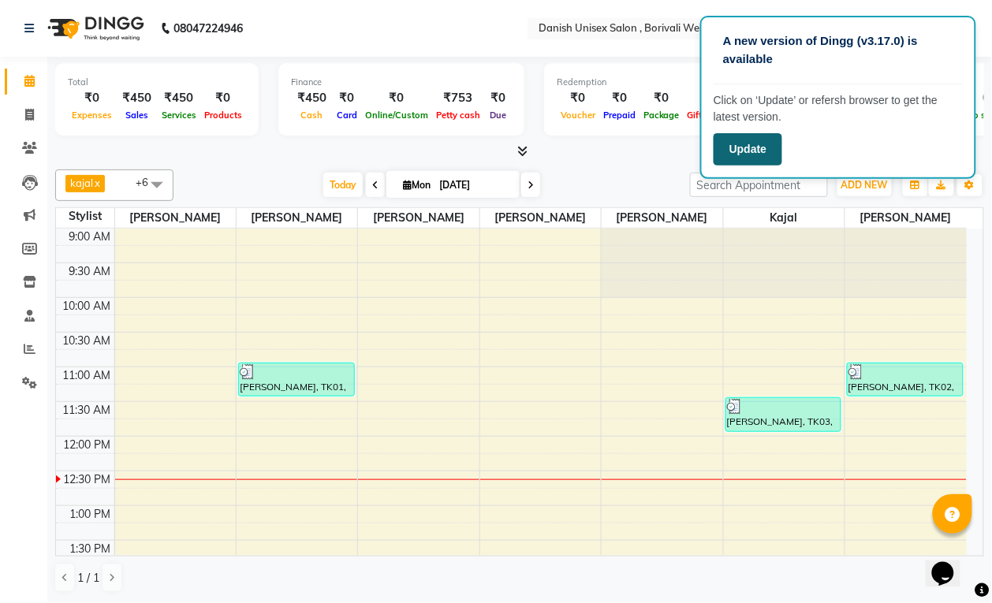
click at [761, 158] on button "Update" at bounding box center [748, 149] width 69 height 32
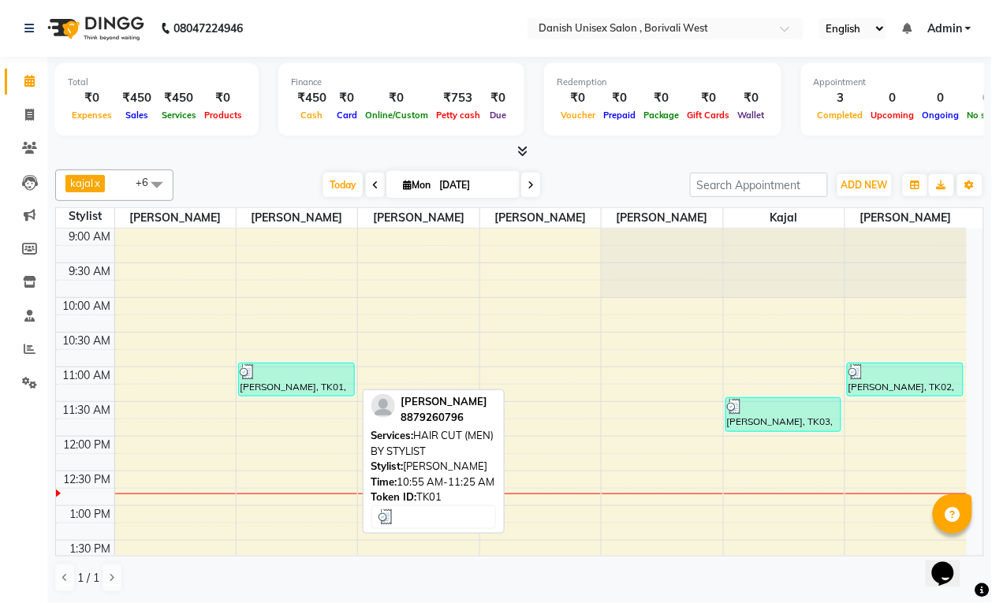
click at [270, 375] on div at bounding box center [297, 372] width 114 height 16
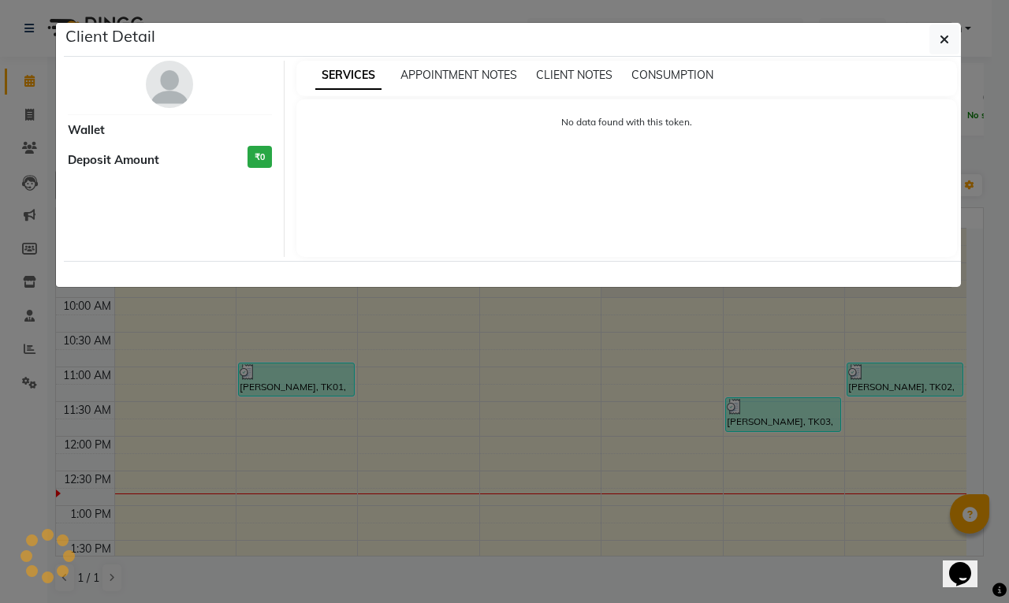
select select "3"
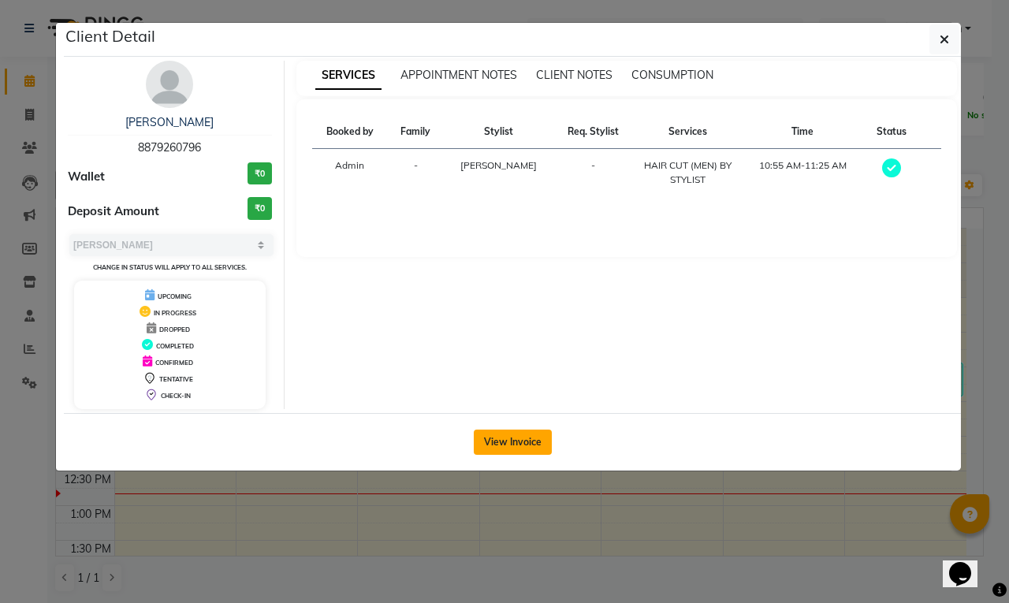
click at [497, 447] on button "View Invoice" at bounding box center [513, 442] width 78 height 25
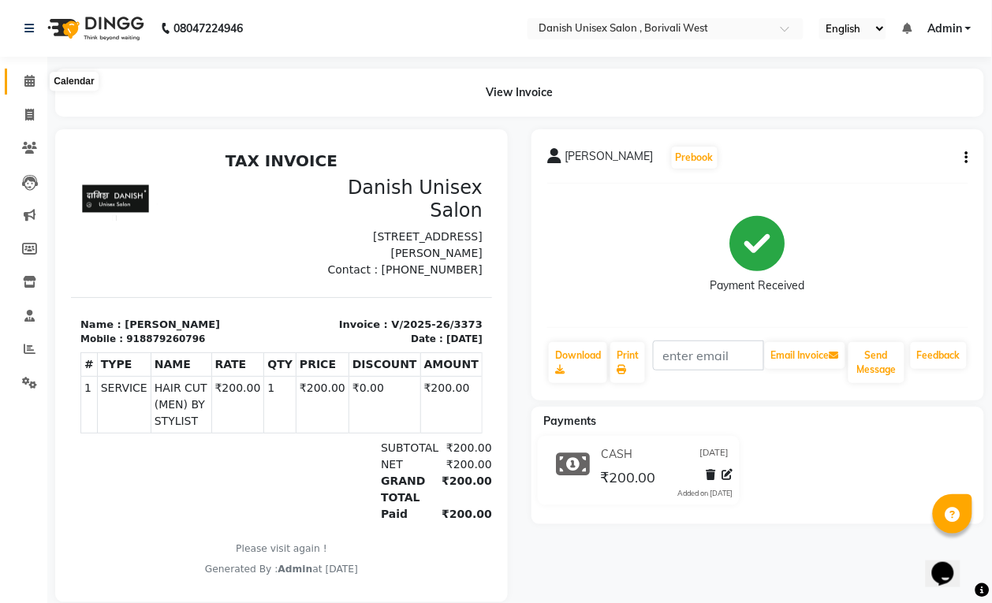
click at [30, 83] on icon at bounding box center [29, 81] width 10 height 12
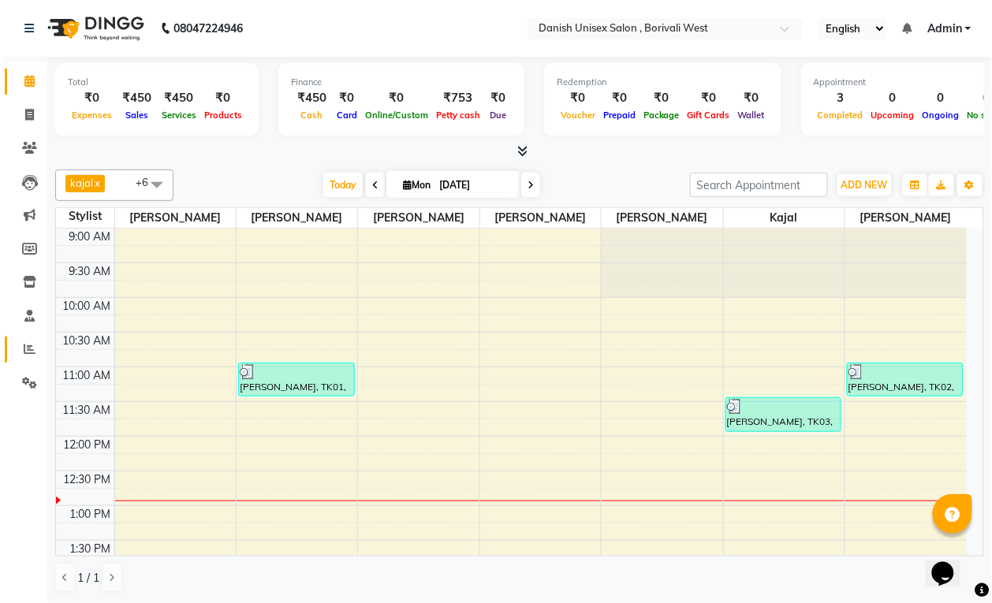
click at [36, 356] on span at bounding box center [30, 350] width 28 height 18
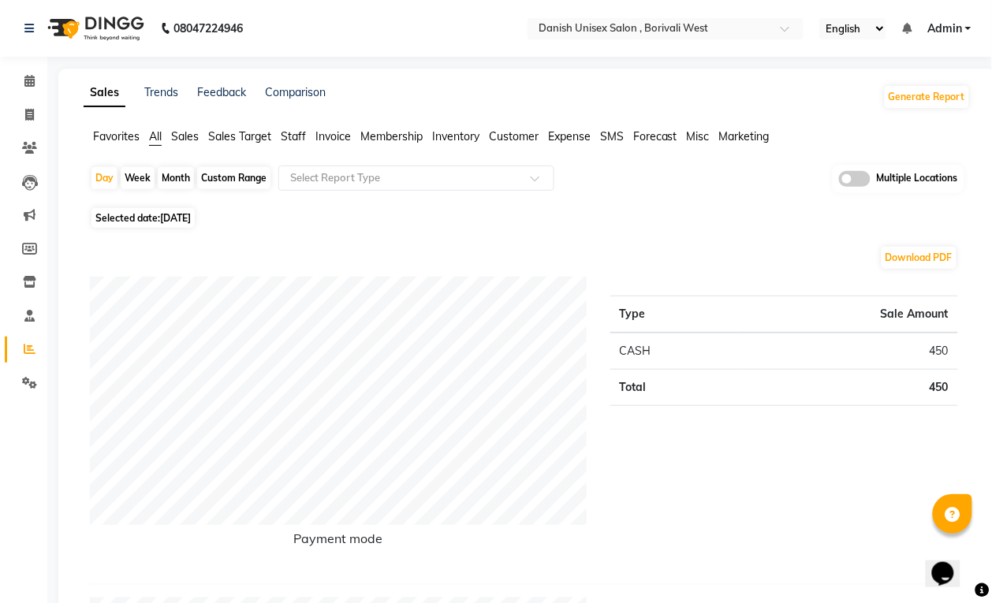
click at [166, 177] on div "Month" at bounding box center [176, 178] width 36 height 22
select select "9"
select select "2025"
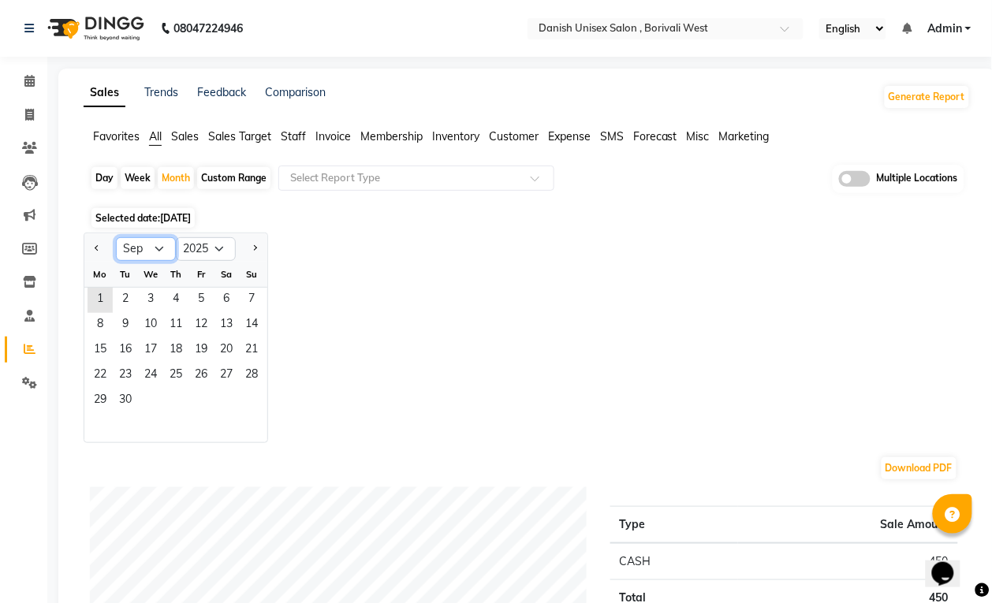
click at [134, 250] on select "Jan Feb Mar Apr May Jun [DATE] Aug Sep Oct Nov Dec" at bounding box center [146, 249] width 60 height 24
select select "8"
click at [116, 238] on select "Jan Feb Mar Apr May Jun [DATE] Aug Sep Oct Nov Dec" at bounding box center [146, 249] width 60 height 24
click at [193, 316] on span "8" at bounding box center [200, 325] width 25 height 25
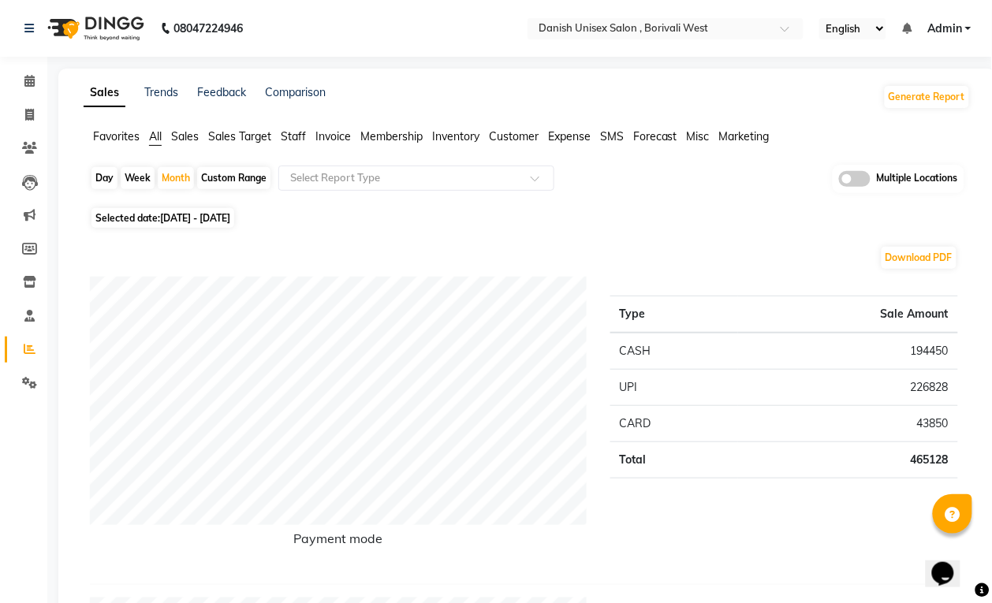
click at [296, 134] on span "Staff" at bounding box center [293, 136] width 25 height 14
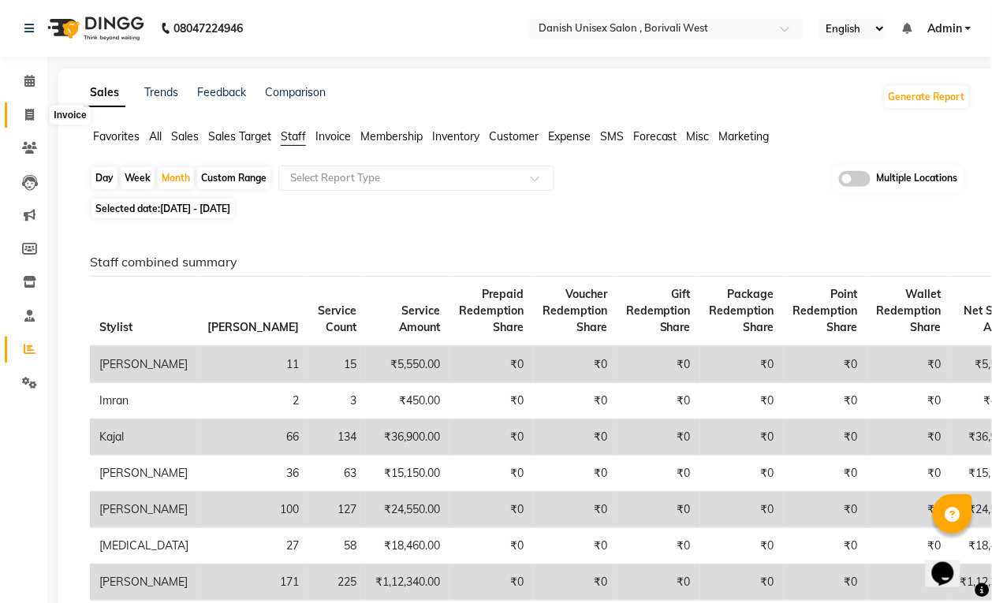
click at [25, 116] on icon at bounding box center [29, 115] width 9 height 12
select select "service"
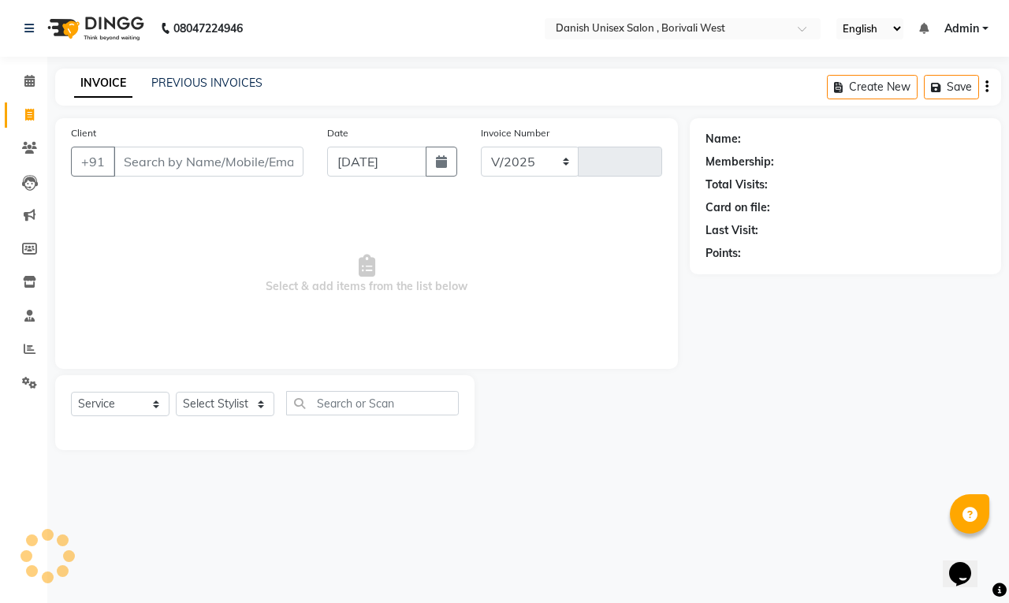
select select "6929"
type input "3376"
click at [235, 162] on input "Client" at bounding box center [209, 162] width 190 height 30
click at [159, 170] on input "Client" at bounding box center [209, 162] width 190 height 30
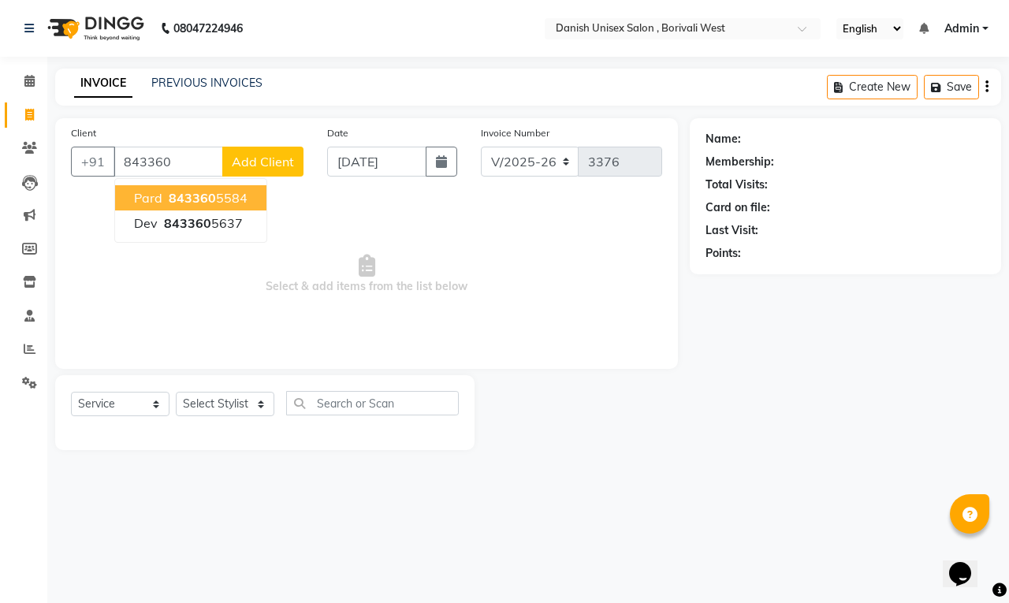
click at [170, 197] on span "843360" at bounding box center [192, 198] width 47 height 16
type input "8433605584"
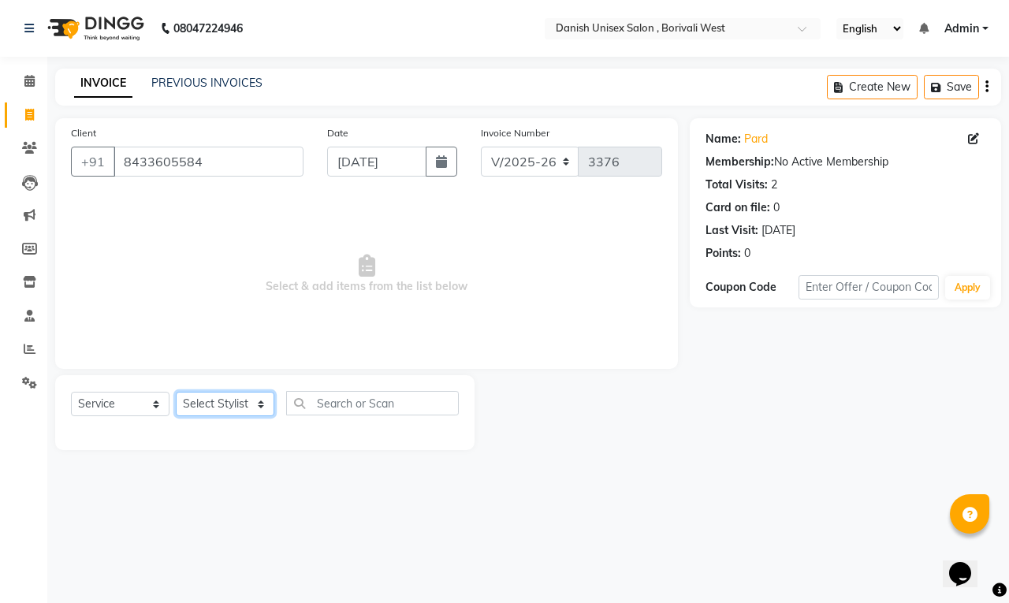
click at [191, 396] on select "Select Stylist [PERSON_NAME] [PERSON_NAME] kajal [PERSON_NAME] [PERSON_NAME] [P…" at bounding box center [225, 404] width 99 height 24
select select "89255"
click at [176, 392] on select "Select Stylist [PERSON_NAME] [PERSON_NAME] kajal [PERSON_NAME] [PERSON_NAME] [P…" at bounding box center [225, 404] width 99 height 24
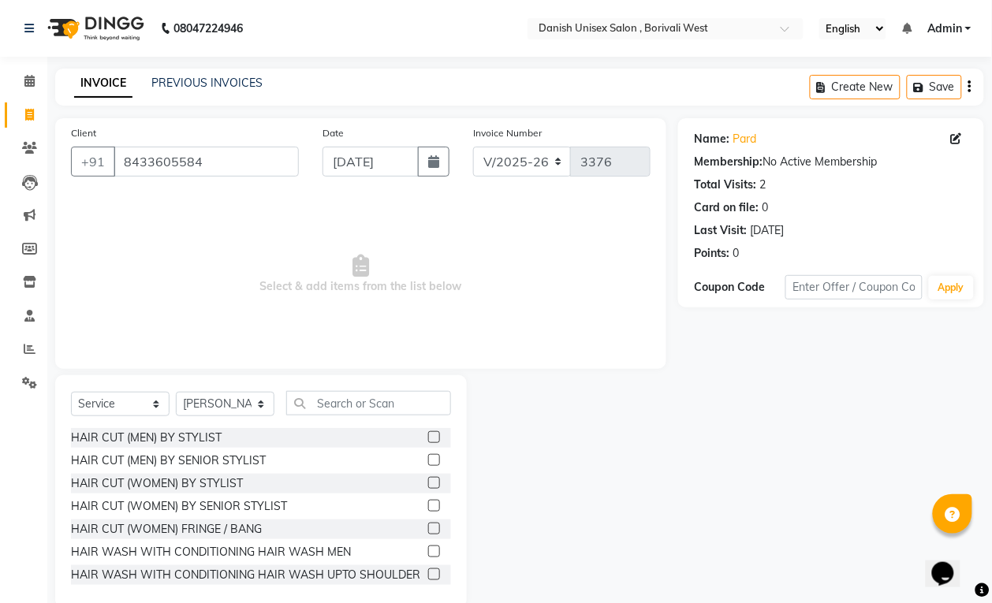
click at [428, 431] on label at bounding box center [434, 437] width 12 height 12
click at [428, 433] on input "checkbox" at bounding box center [433, 438] width 10 height 10
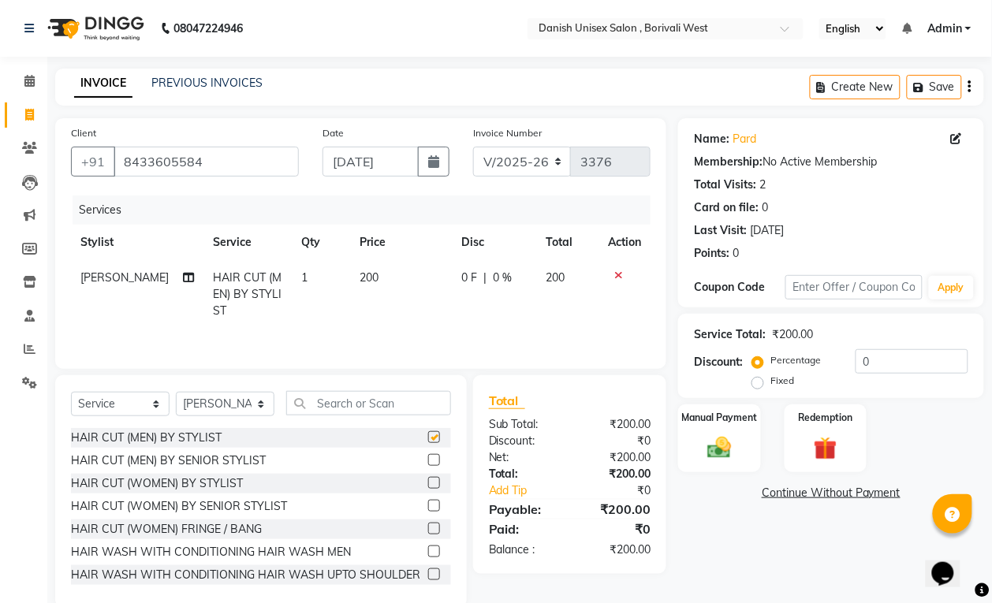
checkbox input "false"
click at [737, 439] on img at bounding box center [718, 448] width 39 height 28
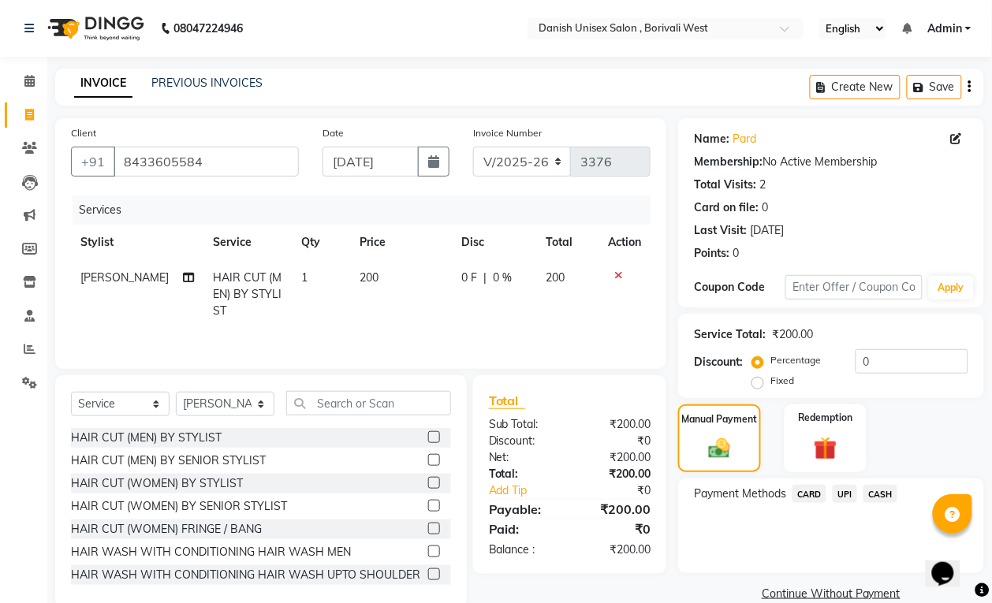
click at [845, 494] on span "UPI" at bounding box center [845, 494] width 24 height 18
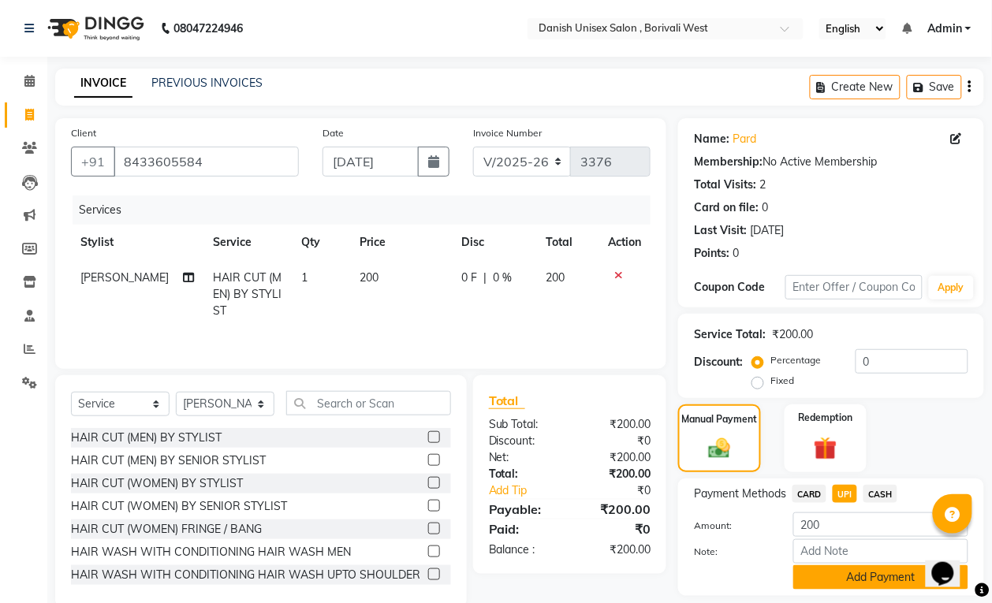
click at [846, 578] on button "Add Payment" at bounding box center [880, 577] width 175 height 24
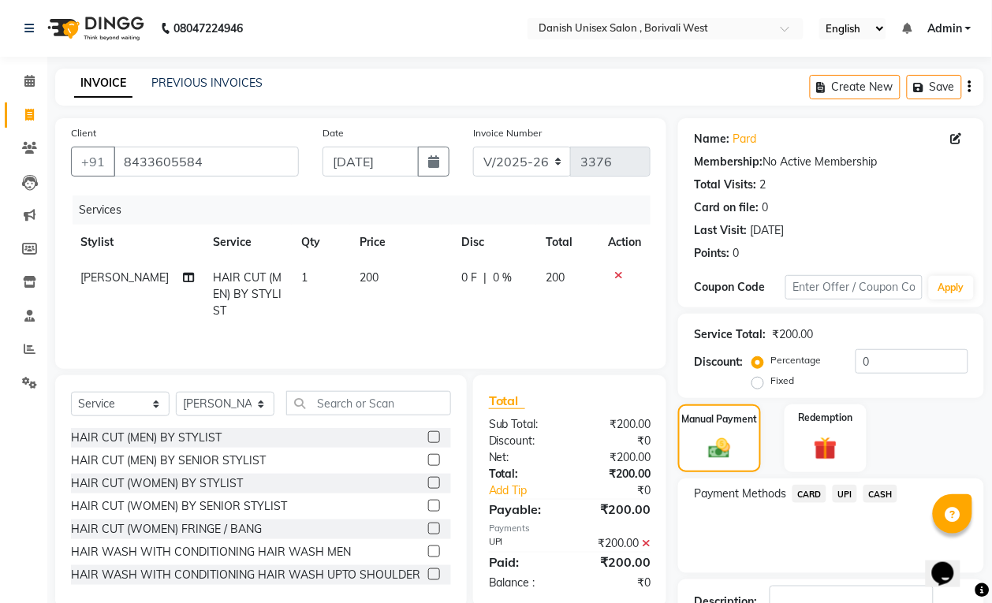
scroll to position [116, 0]
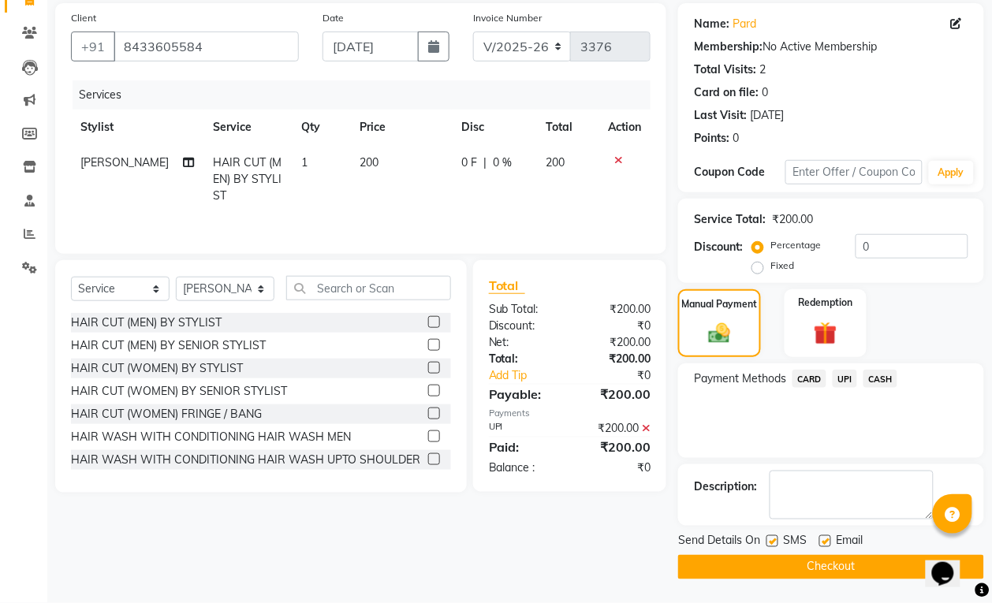
click at [688, 564] on button "Checkout" at bounding box center [831, 567] width 306 height 24
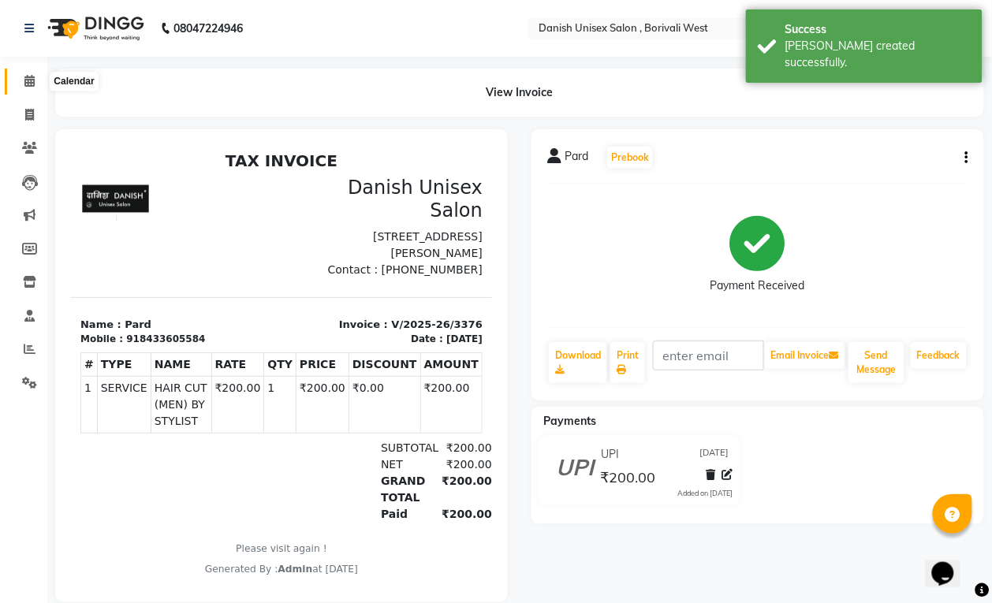
click at [28, 83] on icon at bounding box center [29, 81] width 10 height 12
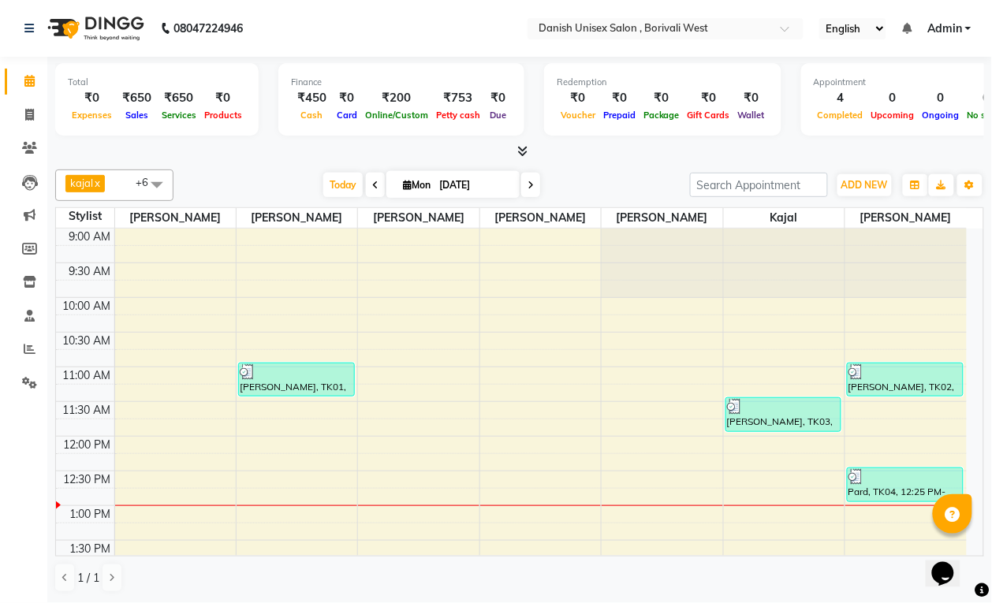
click at [147, 181] on span at bounding box center [157, 185] width 32 height 30
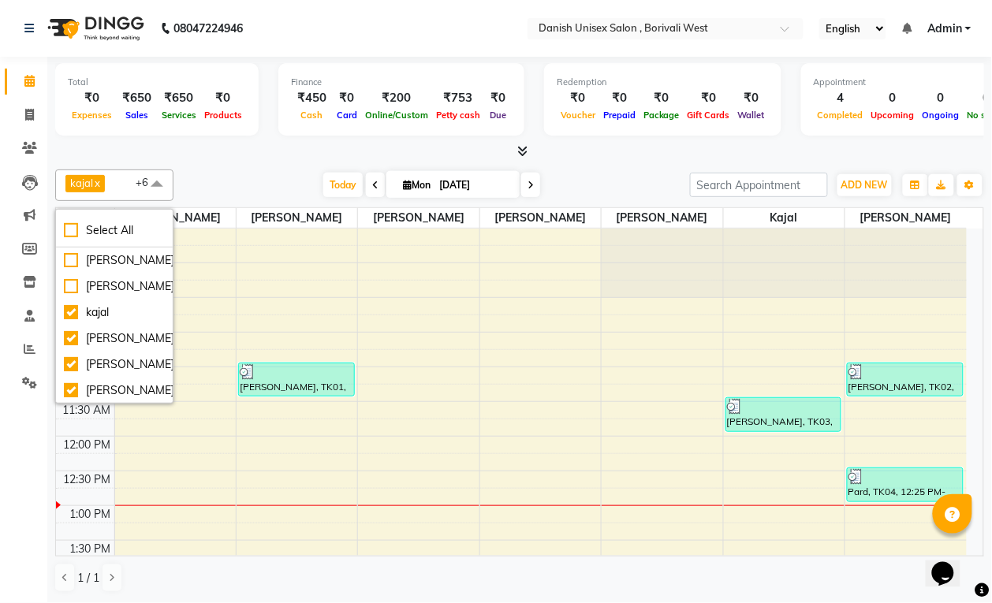
click at [219, 160] on div "Total ₹0 Expenses ₹650 Sales ₹650 Services ₹0 Products Finance ₹450 Cash ₹0 Car…" at bounding box center [519, 330] width 945 height 546
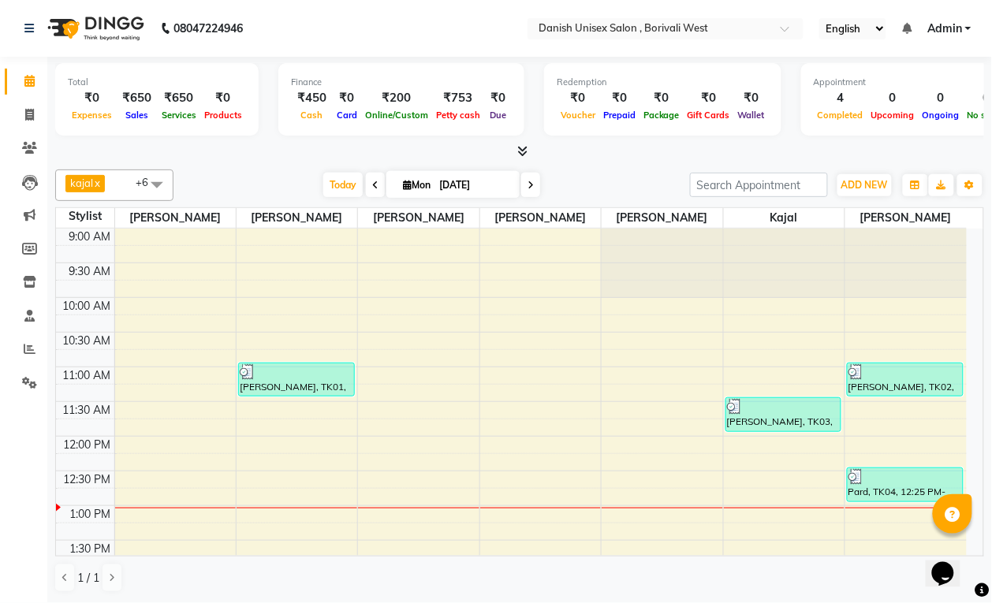
click at [22, 331] on li "Staff" at bounding box center [23, 317] width 47 height 34
click at [25, 348] on icon at bounding box center [30, 349] width 12 height 12
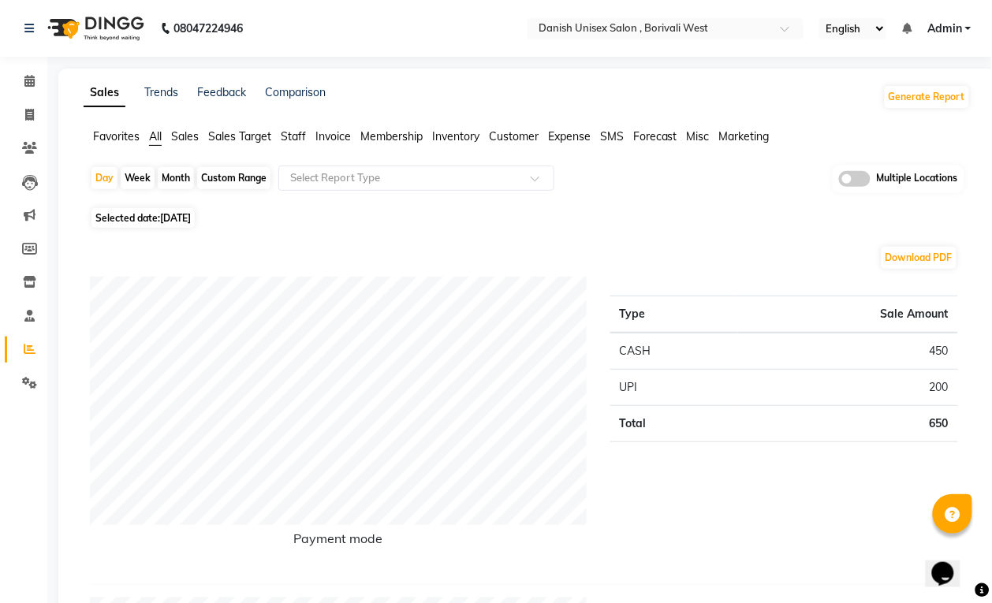
click at [18, 99] on li "Invoice" at bounding box center [23, 116] width 47 height 34
click at [34, 104] on link "Invoice" at bounding box center [24, 115] width 38 height 26
select select "service"
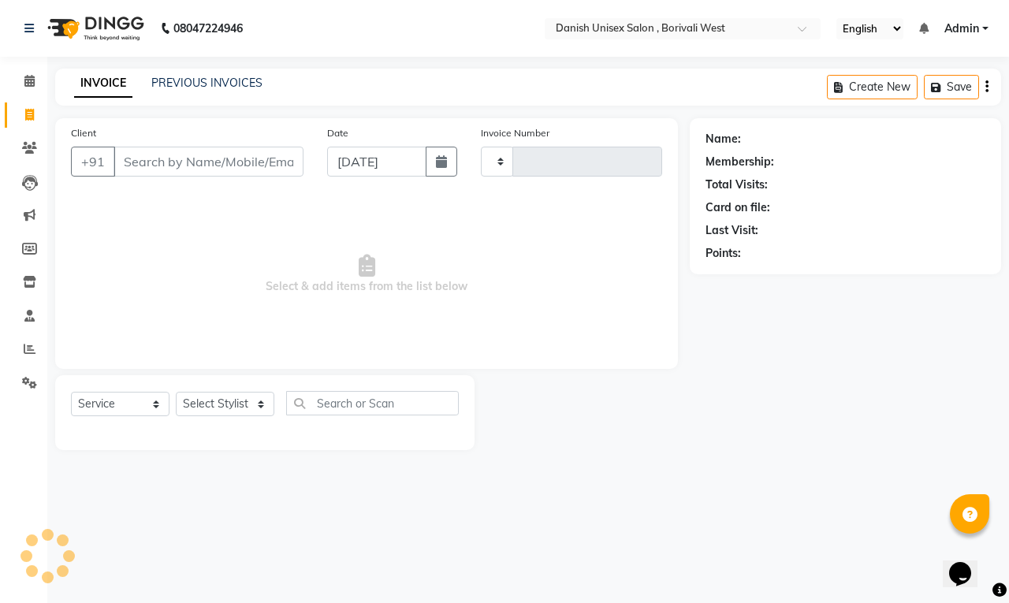
type input "3377"
select select "6929"
drag, startPoint x: 171, startPoint y: 191, endPoint x: 140, endPoint y: 292, distance: 105.7
click at [170, 198] on div "Client +91 Date [DATE] Invoice Number V/2025 V/[PHONE_NUMBER] Select & add item…" at bounding box center [366, 243] width 623 height 251
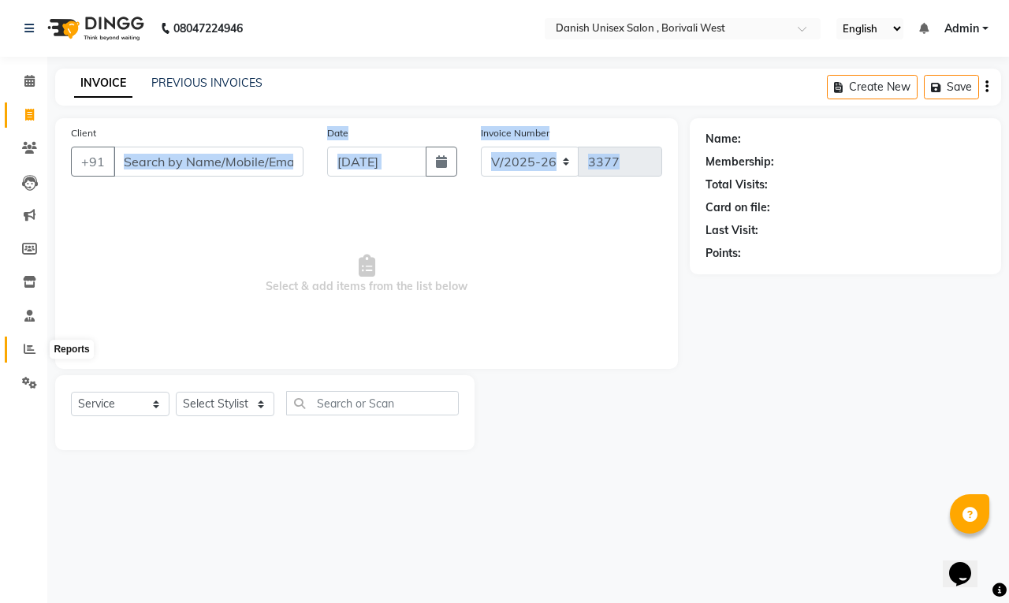
click at [28, 341] on span at bounding box center [30, 350] width 28 height 18
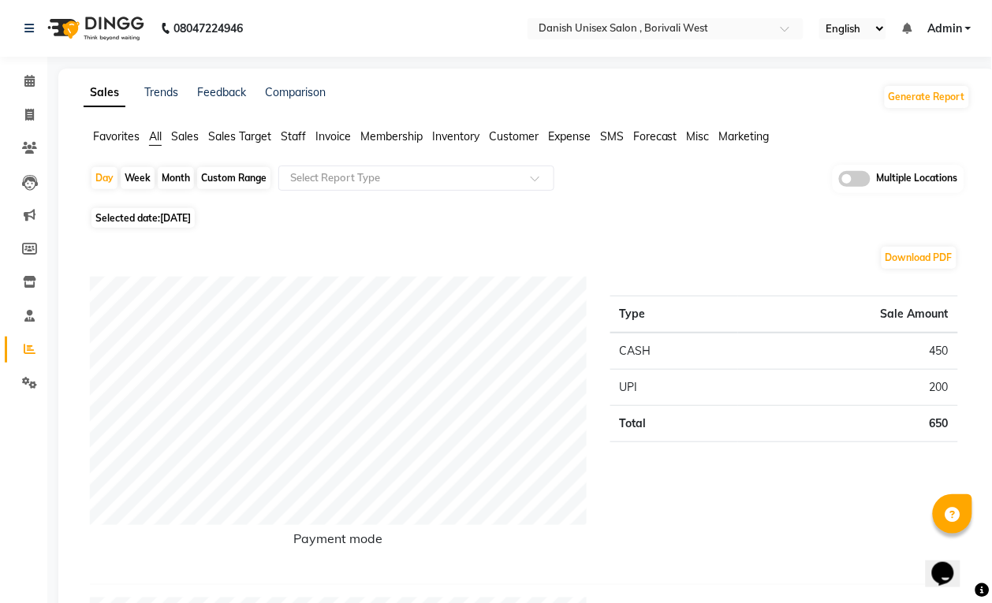
click at [135, 211] on span "Selected date: [DATE]" at bounding box center [142, 218] width 103 height 20
select select "9"
select select "2025"
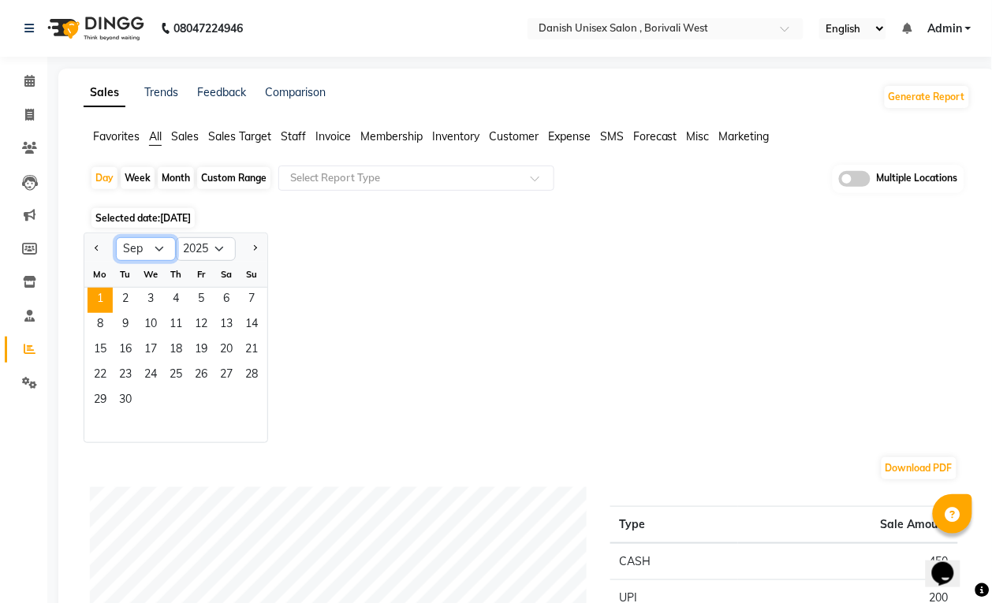
click at [140, 246] on select "Jan Feb Mar Apr May Jun [DATE] Aug Sep Oct Nov Dec" at bounding box center [146, 249] width 60 height 24
select select "8"
click at [116, 238] on select "Jan Feb Mar Apr May Jun [DATE] Aug Sep Oct Nov Dec" at bounding box center [146, 249] width 60 height 24
click at [223, 390] on span "30" at bounding box center [226, 401] width 25 height 25
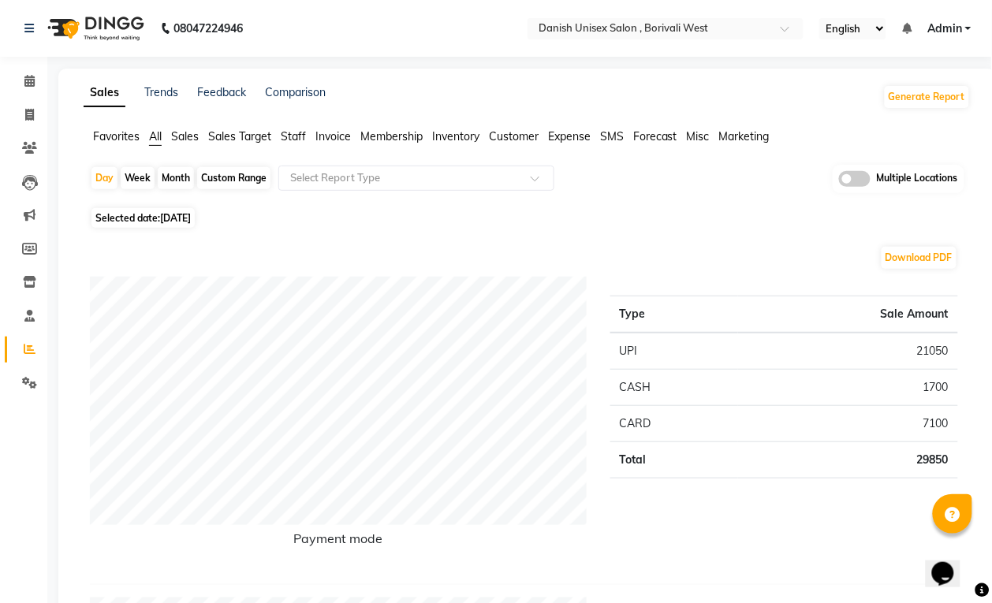
click at [170, 215] on span "[DATE]" at bounding box center [175, 218] width 31 height 12
select select "8"
select select "2025"
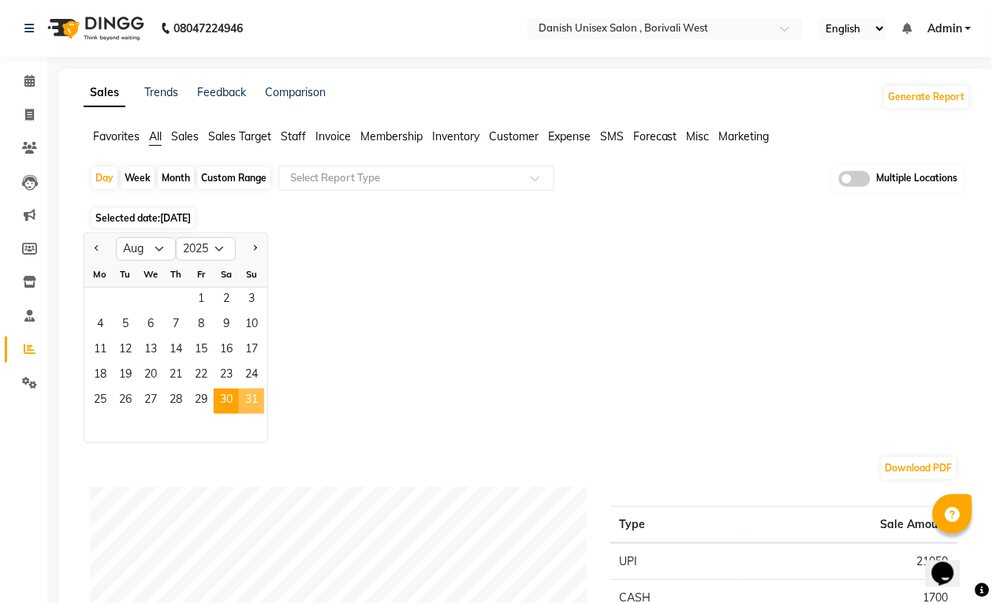
click at [263, 407] on span "31" at bounding box center [251, 401] width 25 height 25
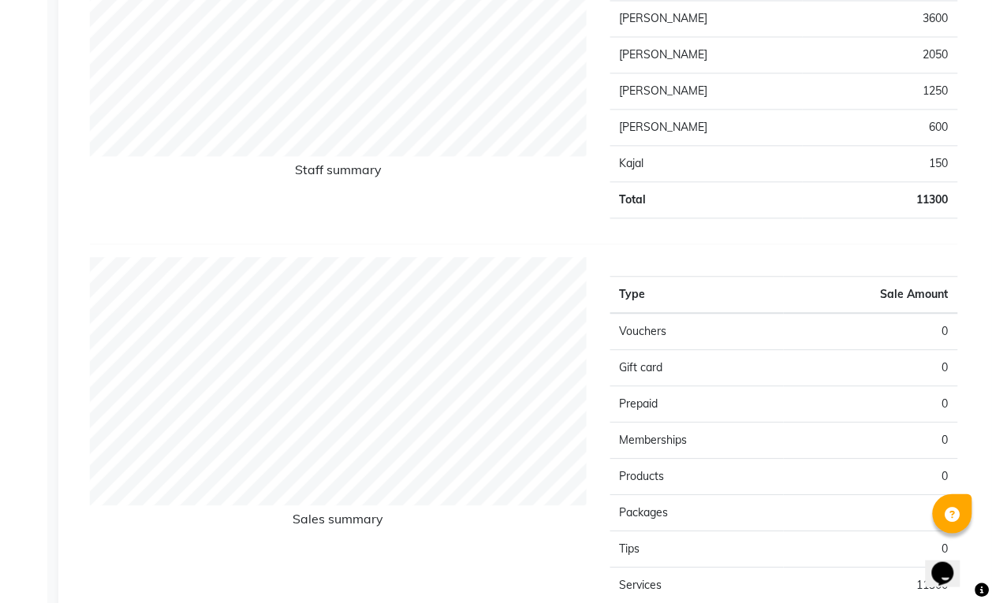
scroll to position [99, 0]
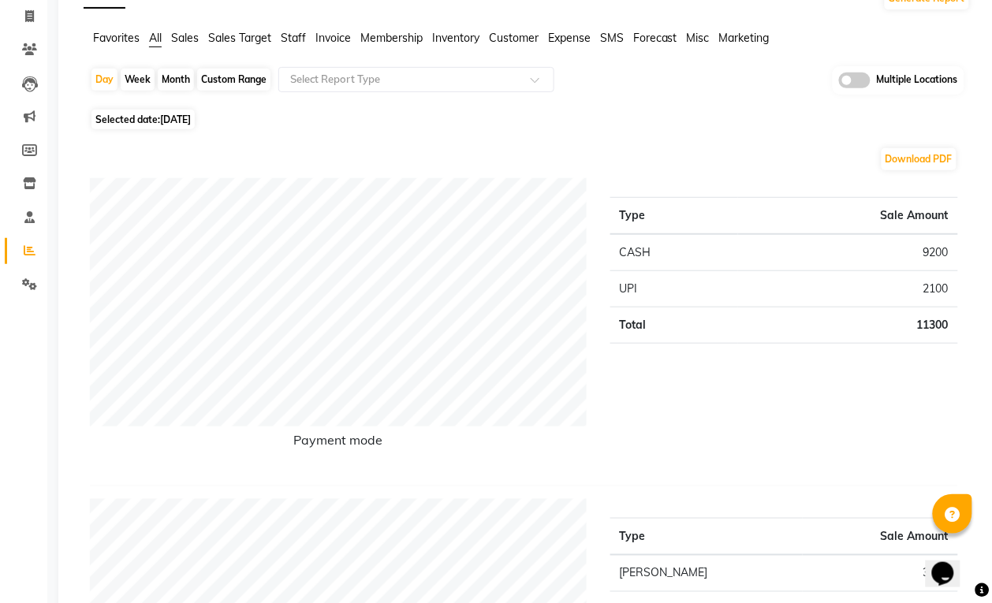
click at [191, 122] on span "[DATE]" at bounding box center [175, 120] width 31 height 12
select select "8"
select select "2025"
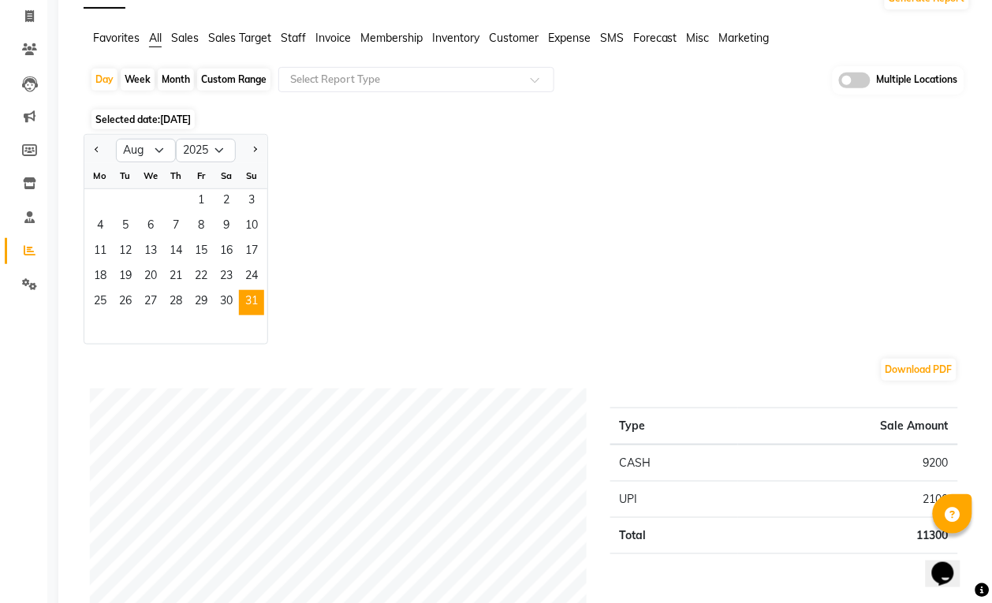
click at [182, 84] on div "Month" at bounding box center [176, 80] width 36 height 22
select select "8"
select select "2025"
click at [181, 83] on div "Month" at bounding box center [176, 80] width 36 height 22
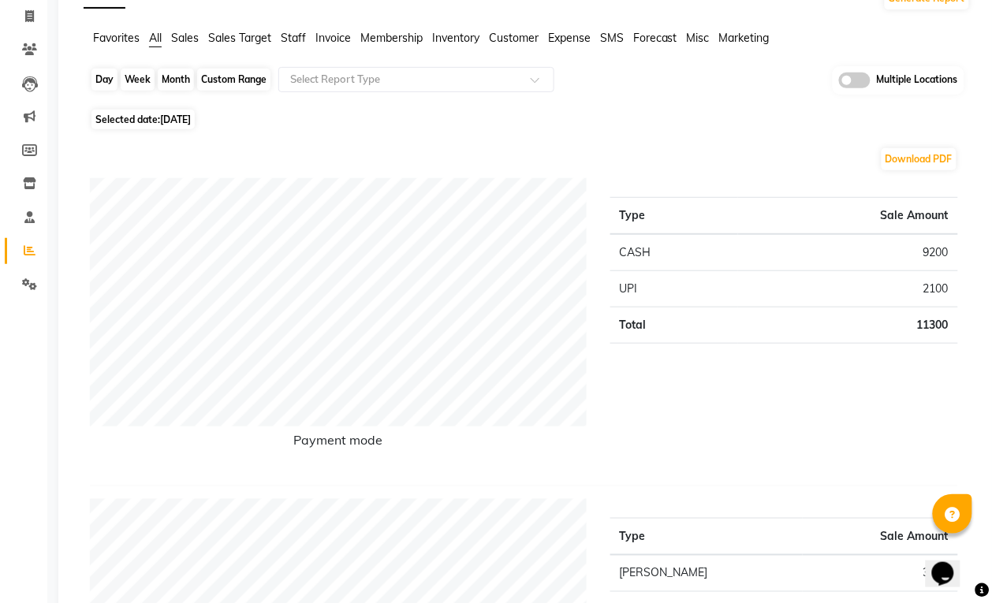
click at [174, 69] on div "Month" at bounding box center [176, 80] width 36 height 22
select select "8"
select select "2025"
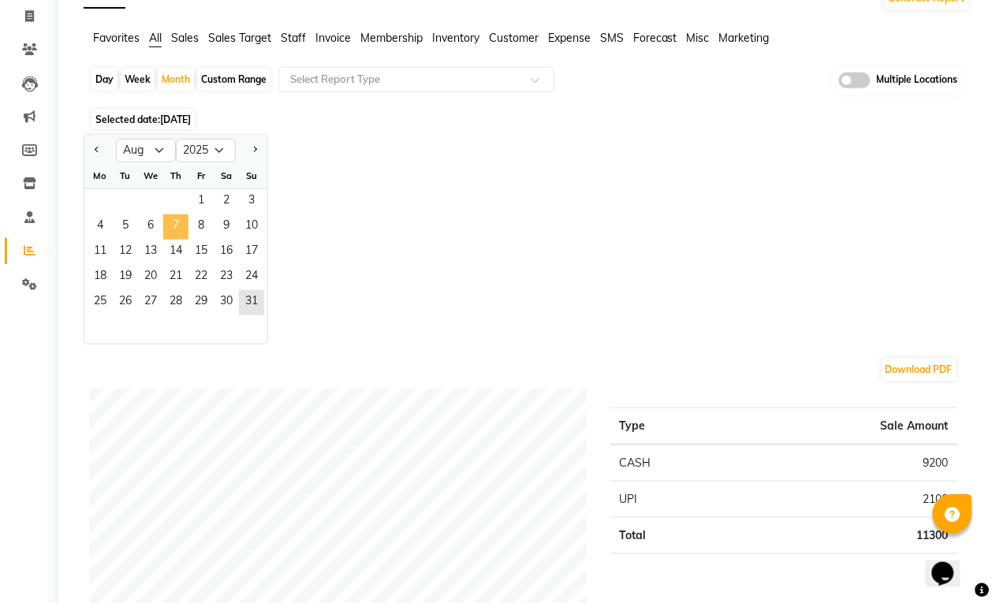
click at [178, 223] on span "7" at bounding box center [175, 226] width 25 height 25
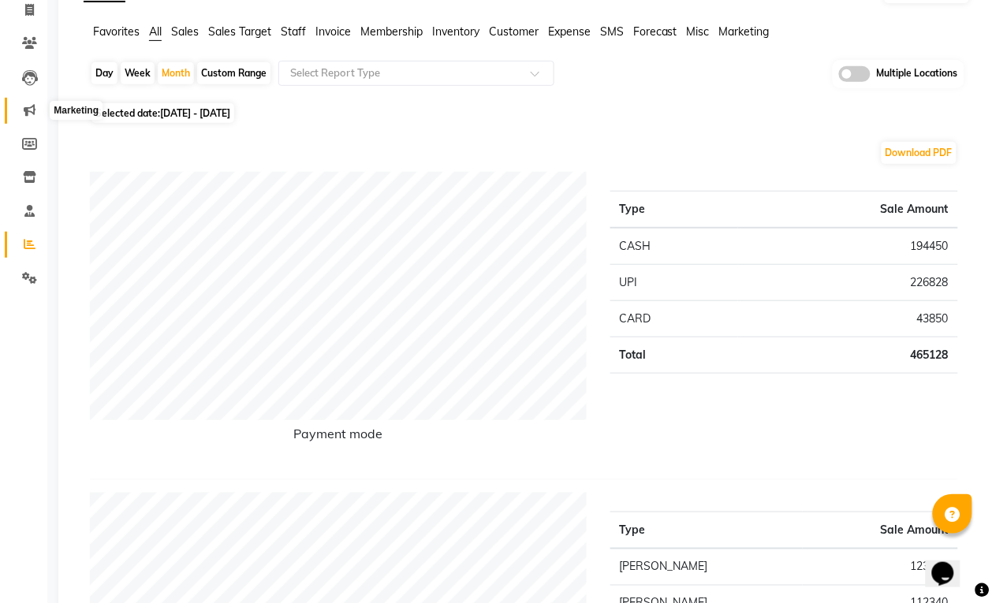
scroll to position [0, 0]
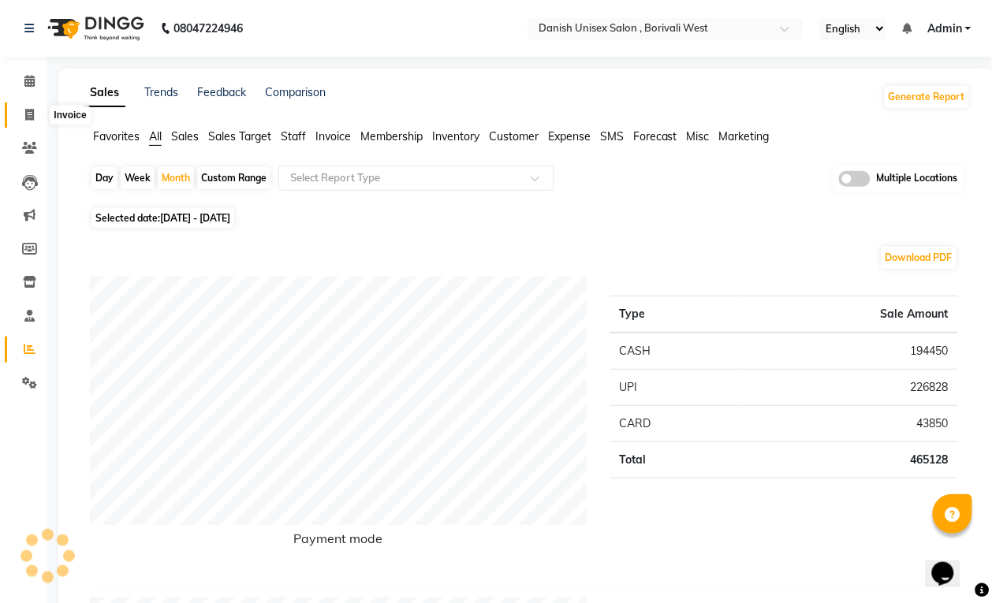
click at [29, 110] on icon at bounding box center [29, 115] width 9 height 12
select select "service"
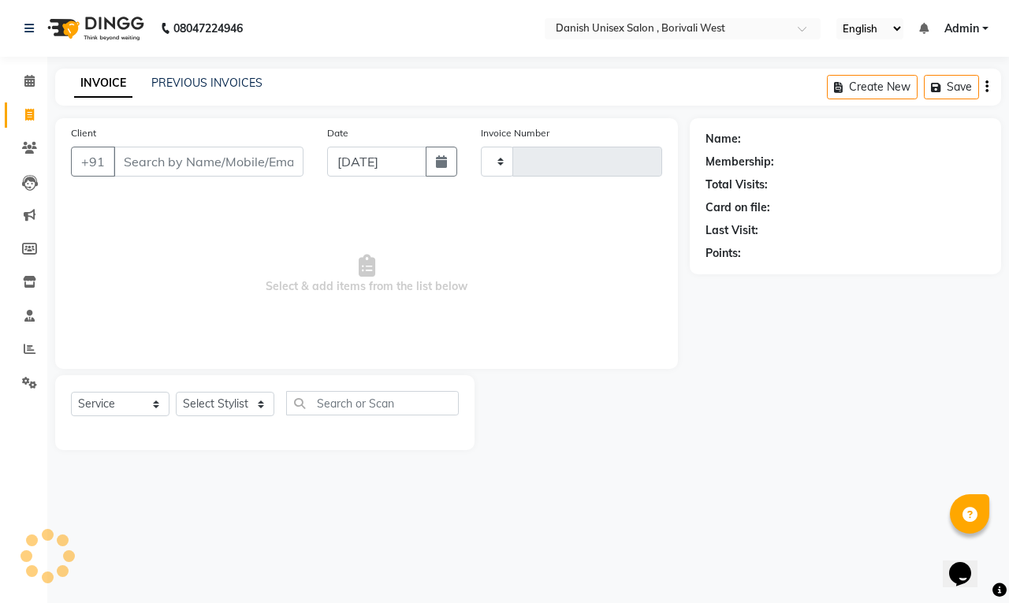
type input "3377"
select select "6929"
drag, startPoint x: 174, startPoint y: 166, endPoint x: 193, endPoint y: 163, distance: 19.2
click at [181, 166] on input "Client" at bounding box center [209, 162] width 190 height 30
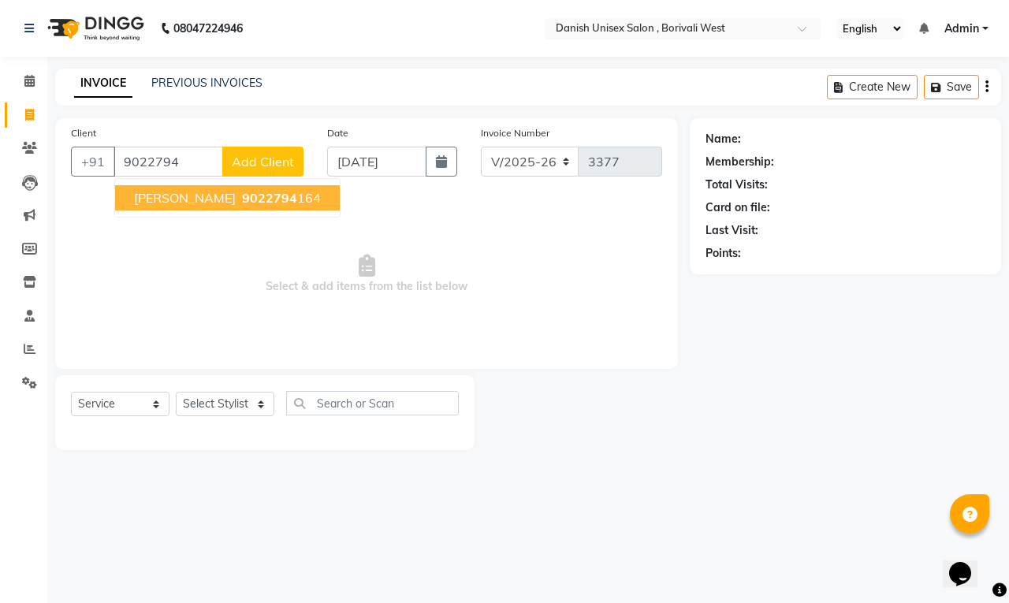
click at [163, 193] on span "[PERSON_NAME]" at bounding box center [185, 198] width 102 height 16
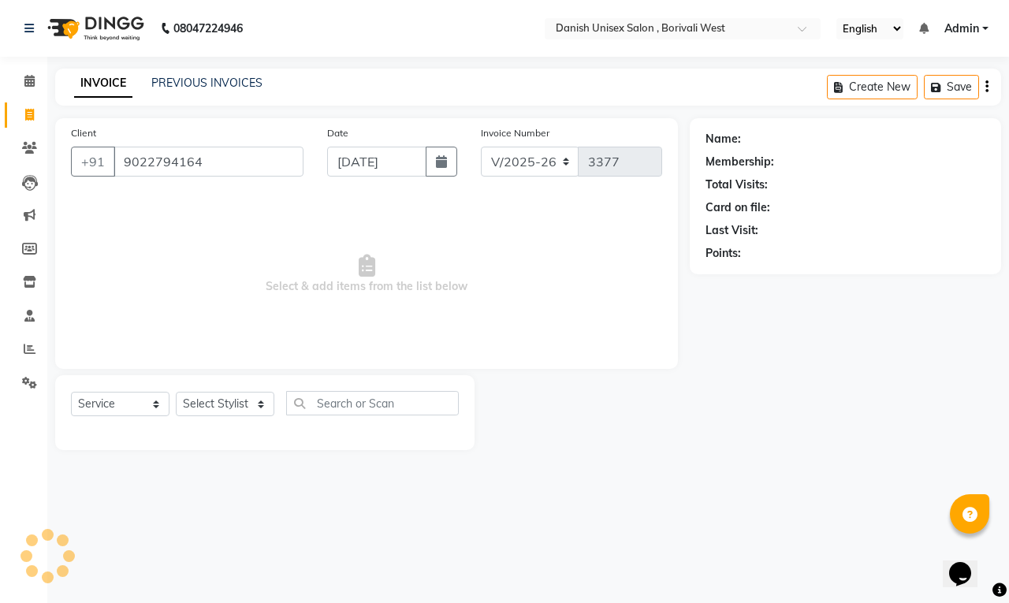
type input "9022794164"
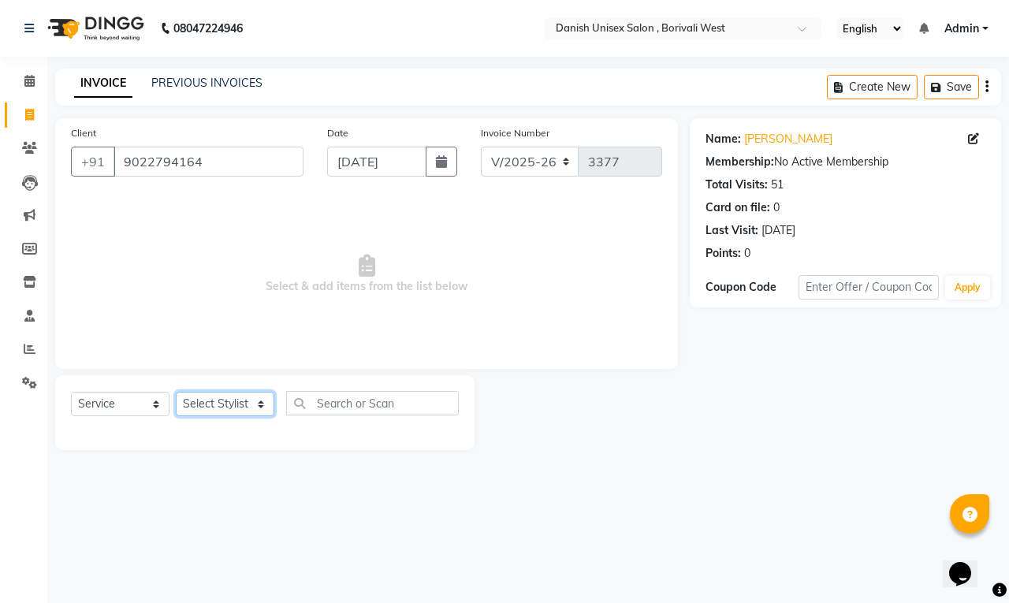
click at [245, 412] on select "Select Stylist [PERSON_NAME] [PERSON_NAME] kajal [PERSON_NAME] [PERSON_NAME] [P…" at bounding box center [225, 404] width 99 height 24
select select "54585"
click at [176, 392] on select "Select Stylist [PERSON_NAME] [PERSON_NAME] kajal [PERSON_NAME] [PERSON_NAME] [P…" at bounding box center [225, 404] width 99 height 24
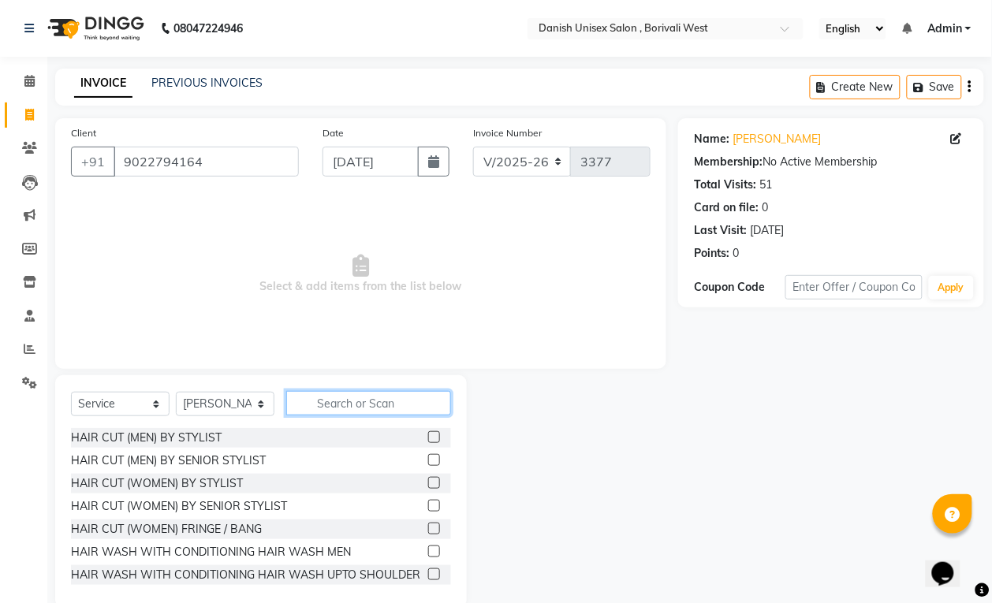
click at [373, 401] on input "text" at bounding box center [368, 403] width 165 height 24
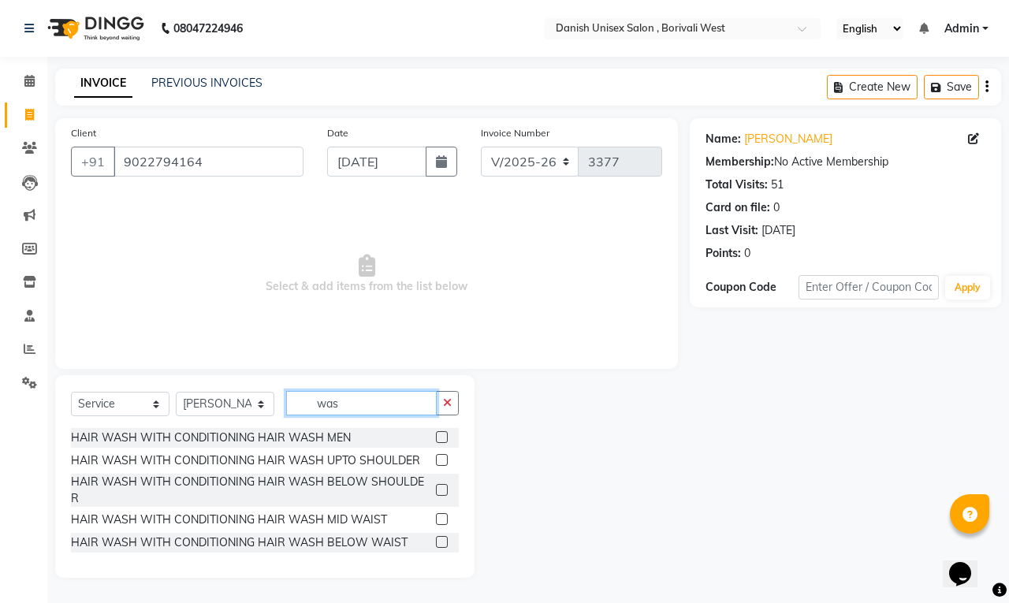
type input "was"
click at [439, 484] on label at bounding box center [442, 490] width 12 height 12
click at [439, 486] on input "checkbox" at bounding box center [441, 491] width 10 height 10
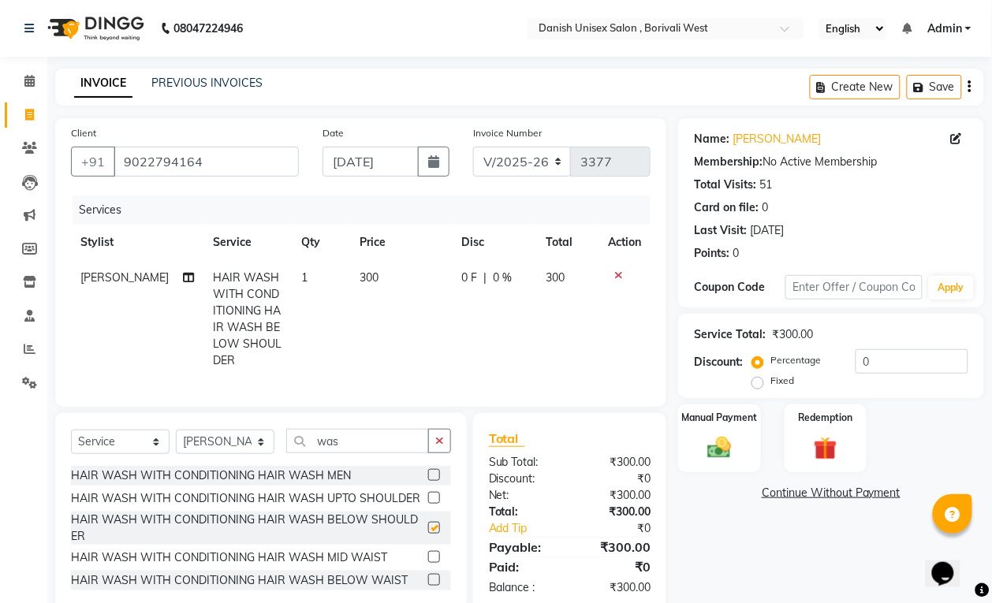
checkbox input "false"
click at [714, 443] on img at bounding box center [718, 448] width 39 height 28
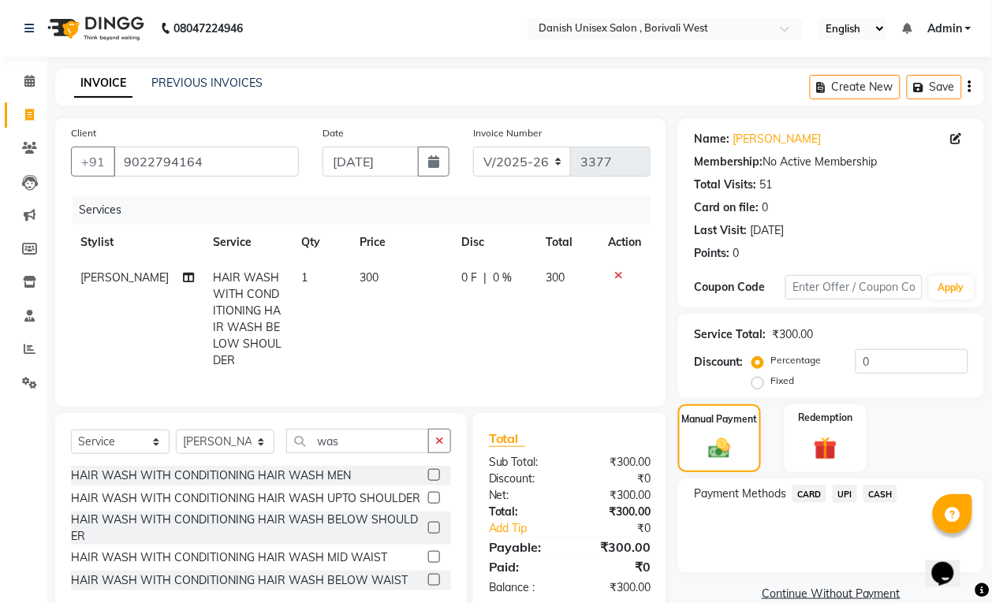
click at [853, 487] on span "UPI" at bounding box center [845, 494] width 24 height 18
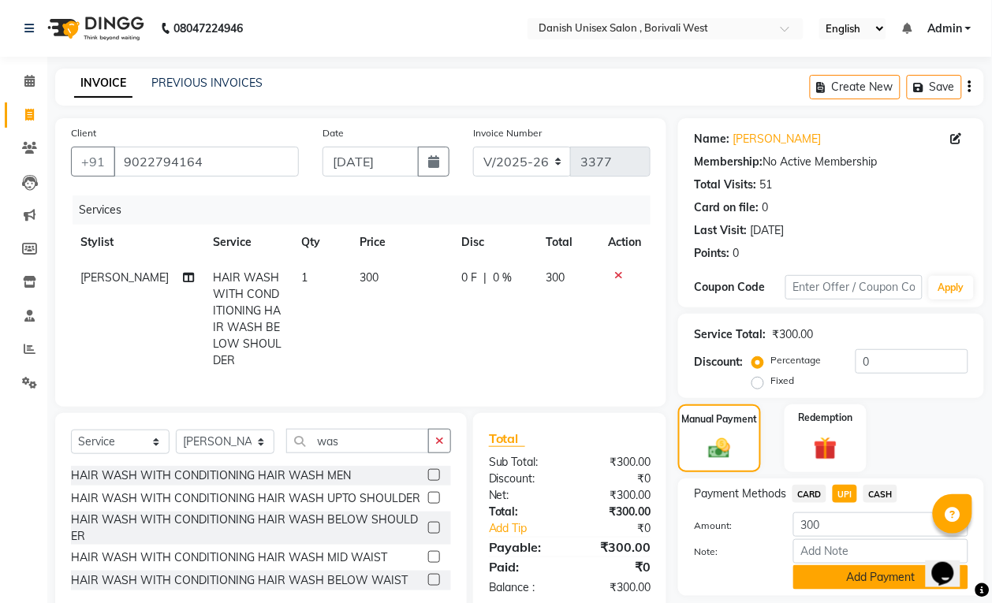
click at [837, 568] on button "Add Payment" at bounding box center [880, 577] width 175 height 24
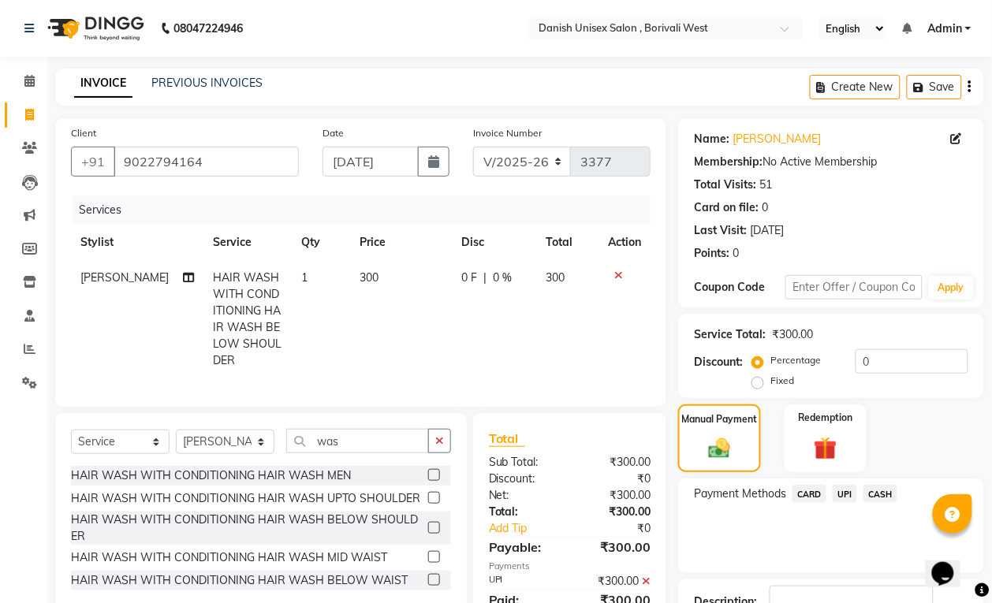
scroll to position [99, 0]
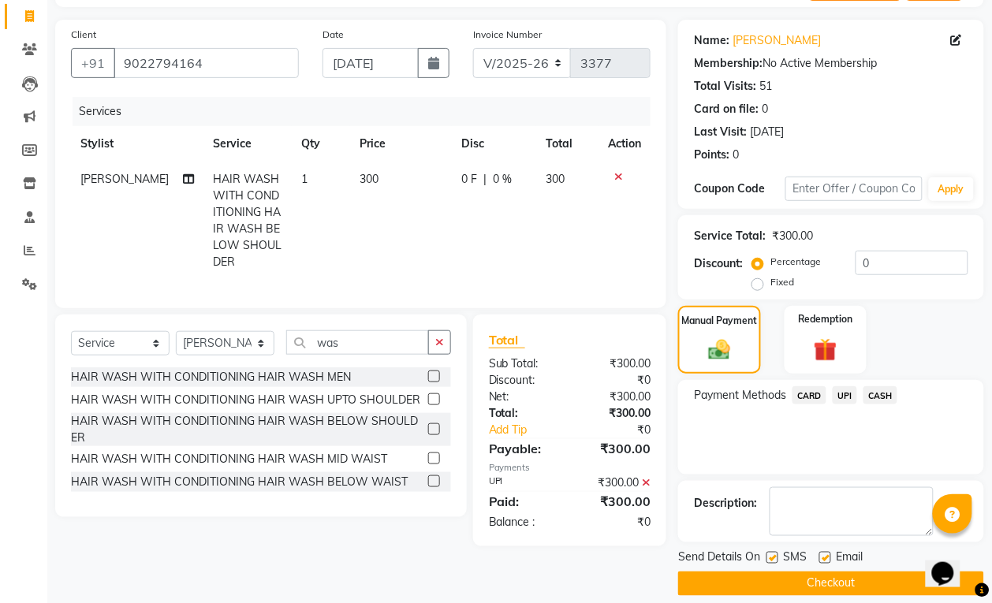
click at [869, 585] on button "Checkout" at bounding box center [831, 584] width 306 height 24
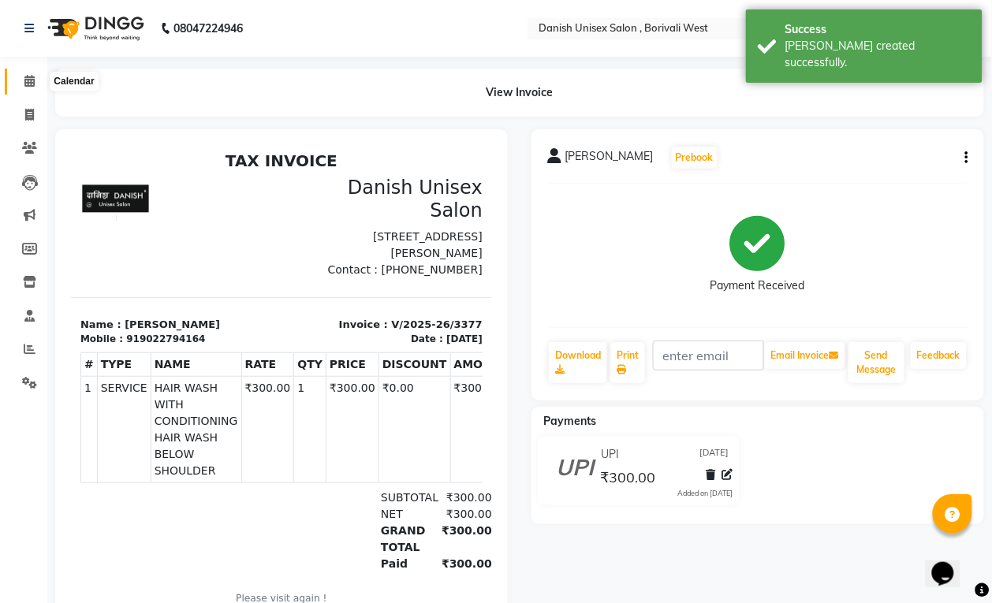
click at [33, 76] on icon at bounding box center [29, 81] width 10 height 12
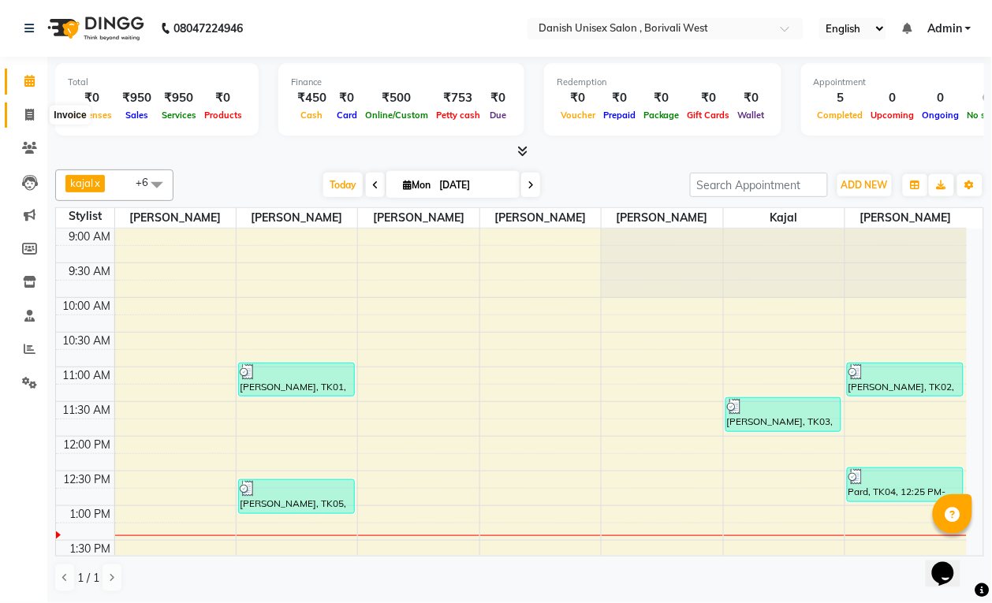
click at [32, 113] on icon at bounding box center [29, 115] width 9 height 12
select select "service"
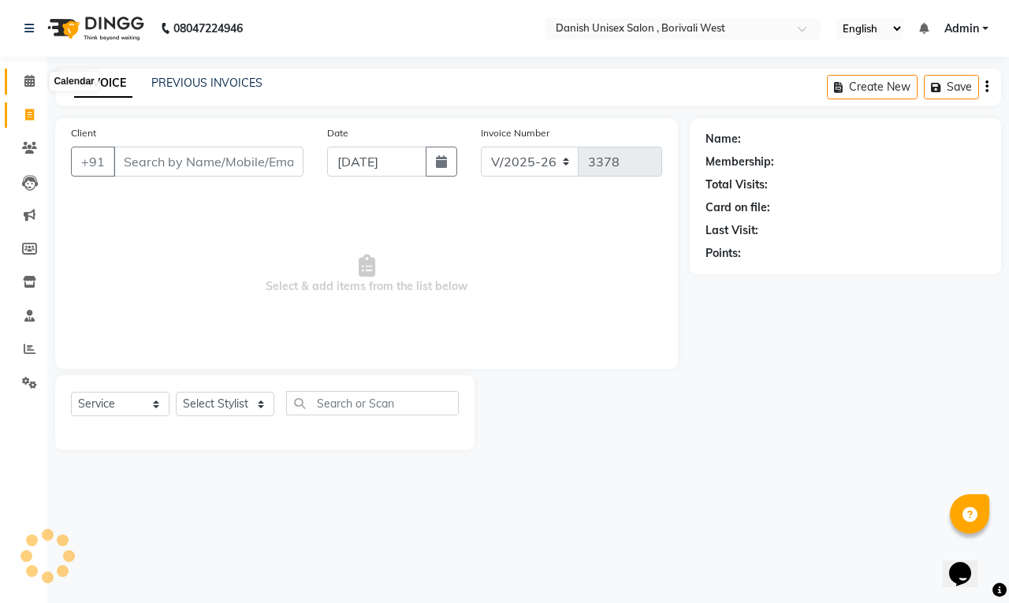
click at [32, 87] on icon at bounding box center [29, 81] width 10 height 12
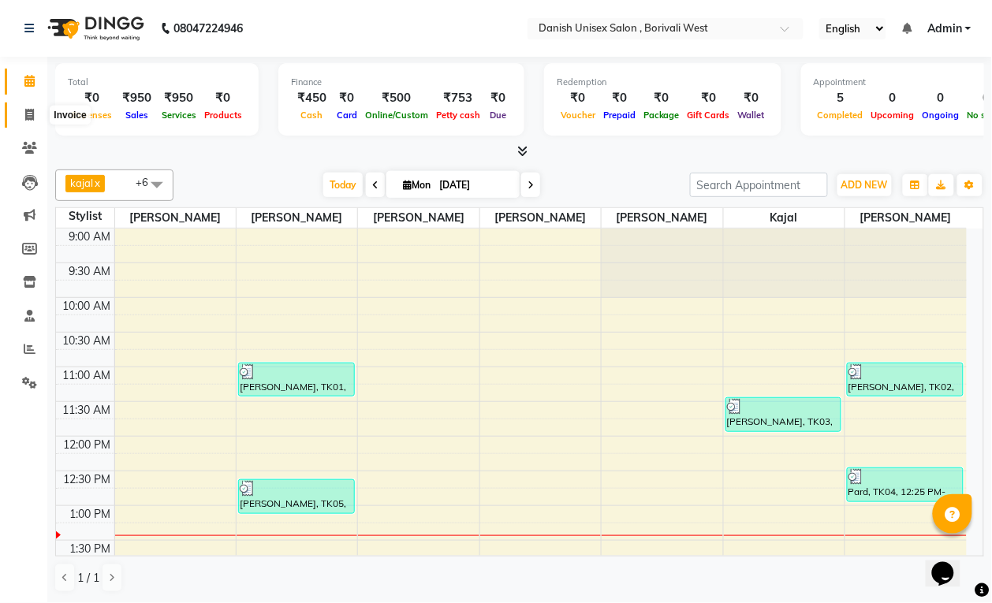
click at [26, 113] on icon at bounding box center [29, 115] width 9 height 12
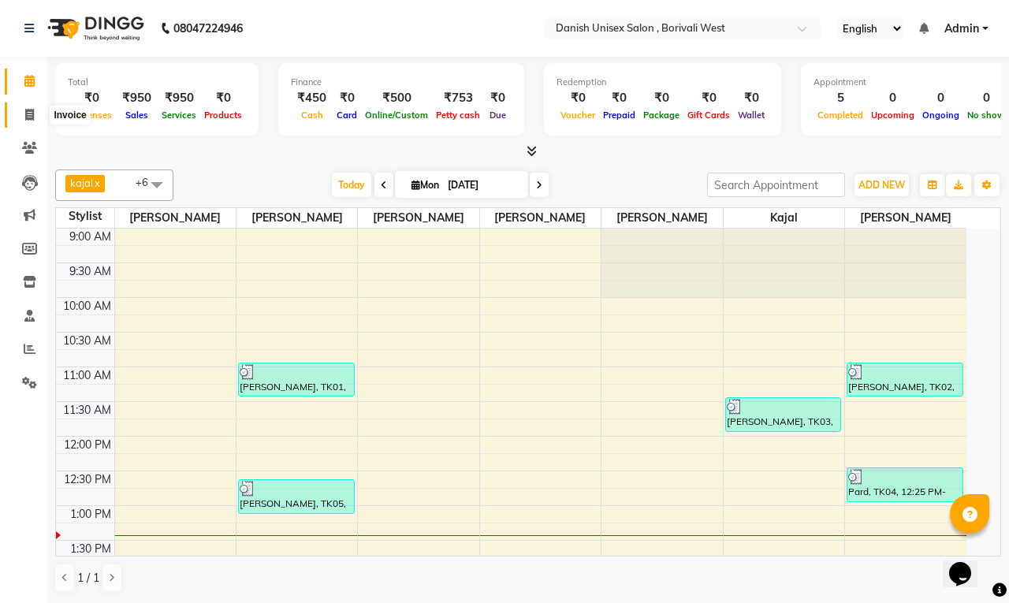
select select "service"
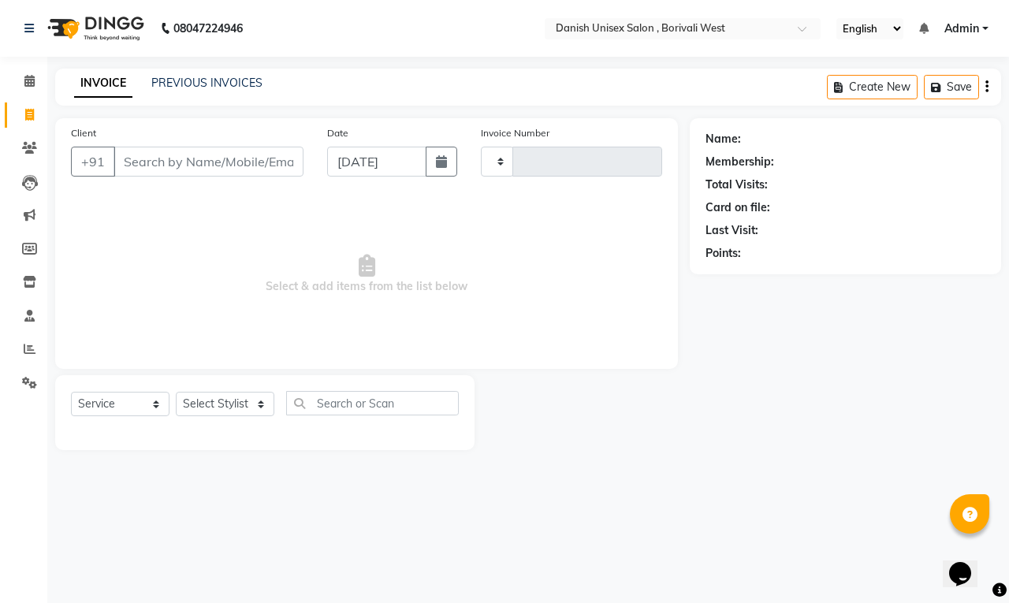
type input "3378"
select select "6929"
click at [986, 87] on icon "button" at bounding box center [987, 87] width 3 height 1
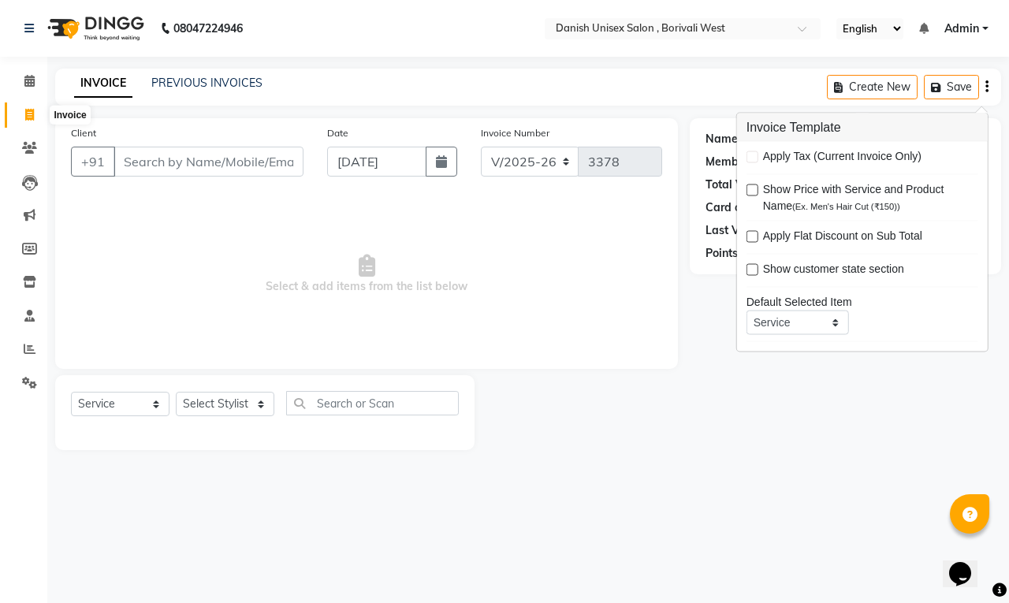
click at [26, 112] on icon at bounding box center [29, 115] width 9 height 12
select select "service"
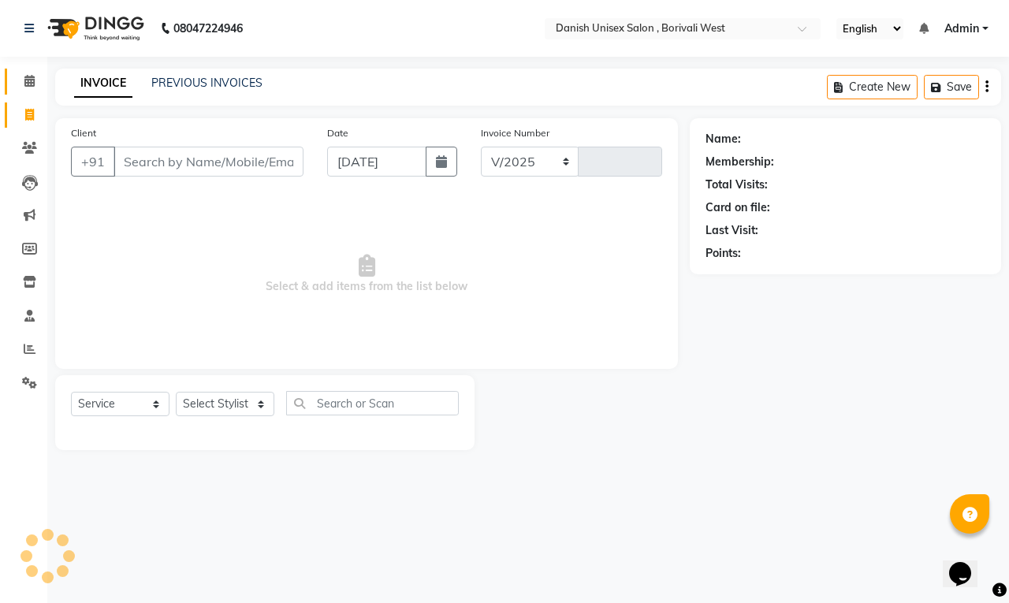
select select "6929"
type input "3378"
click at [28, 91] on link "Calendar" at bounding box center [24, 82] width 38 height 26
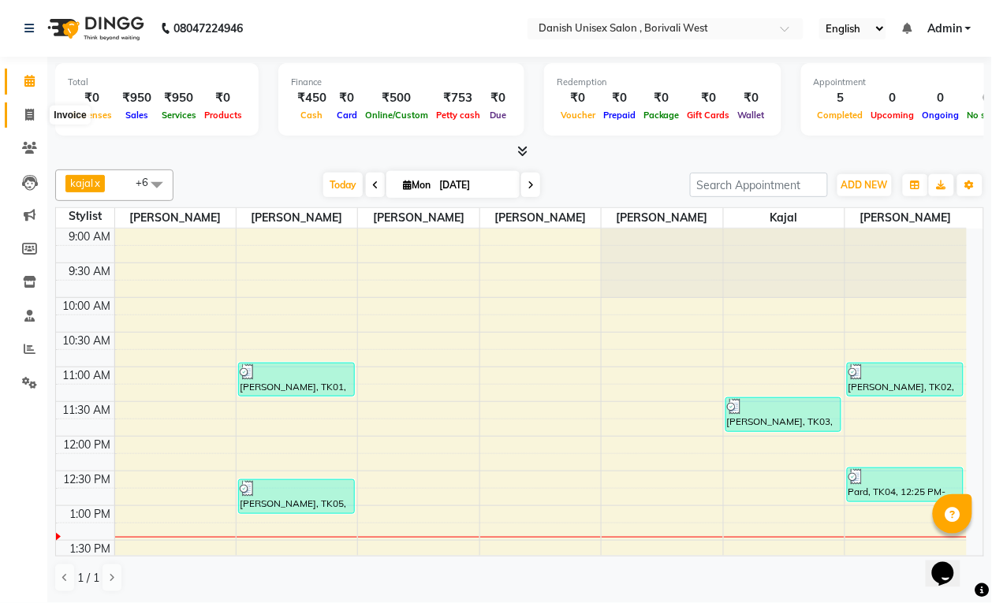
click at [26, 118] on icon at bounding box center [29, 115] width 9 height 12
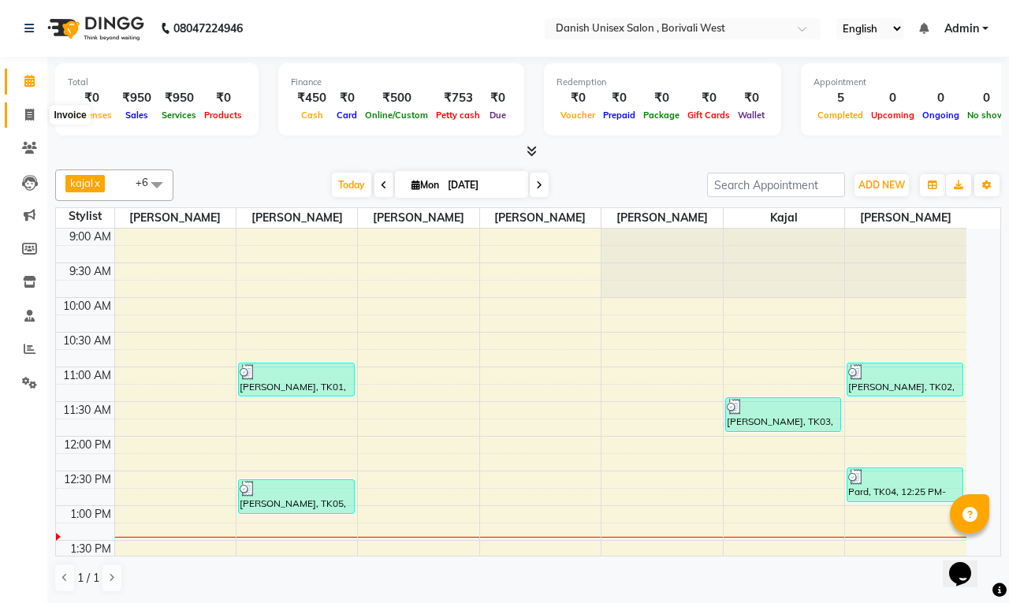
select select "service"
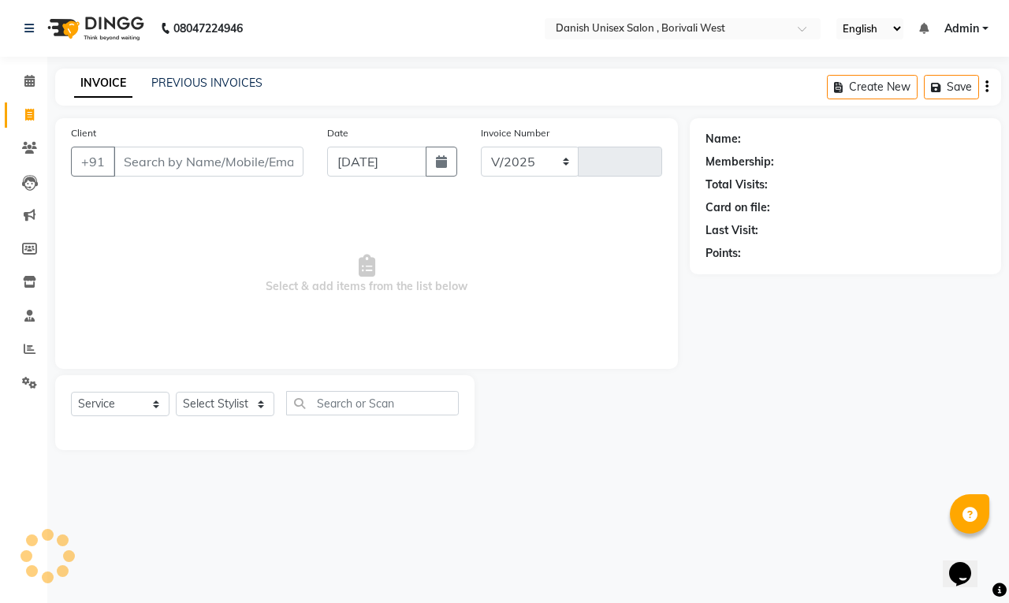
select select "6929"
type input "3378"
click at [986, 88] on icon "button" at bounding box center [987, 87] width 3 height 1
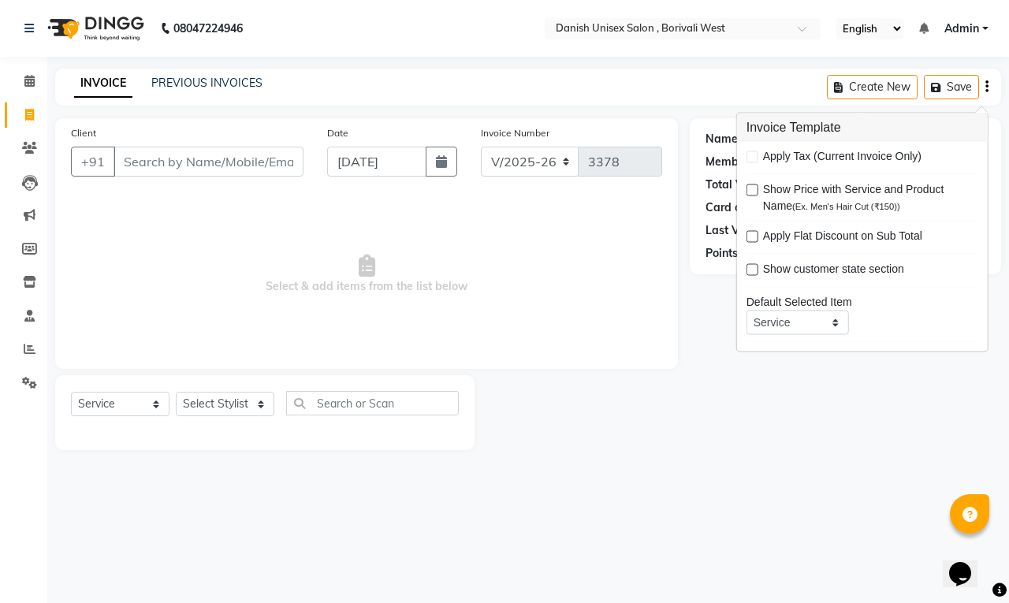
click at [4, 446] on div "Calendar Invoice Clients Leads Marketing Members Inventory Staff Reports Settin…" at bounding box center [106, 312] width 213 height 535
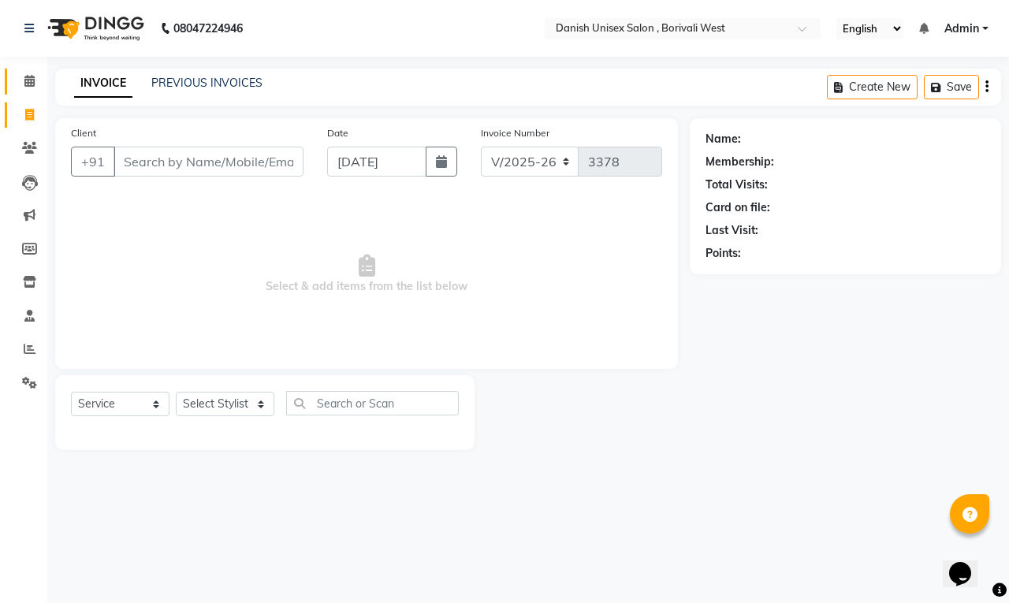
drag, startPoint x: 984, startPoint y: 0, endPoint x: 29, endPoint y: 88, distance: 958.8
click at [29, 88] on span at bounding box center [30, 82] width 28 height 18
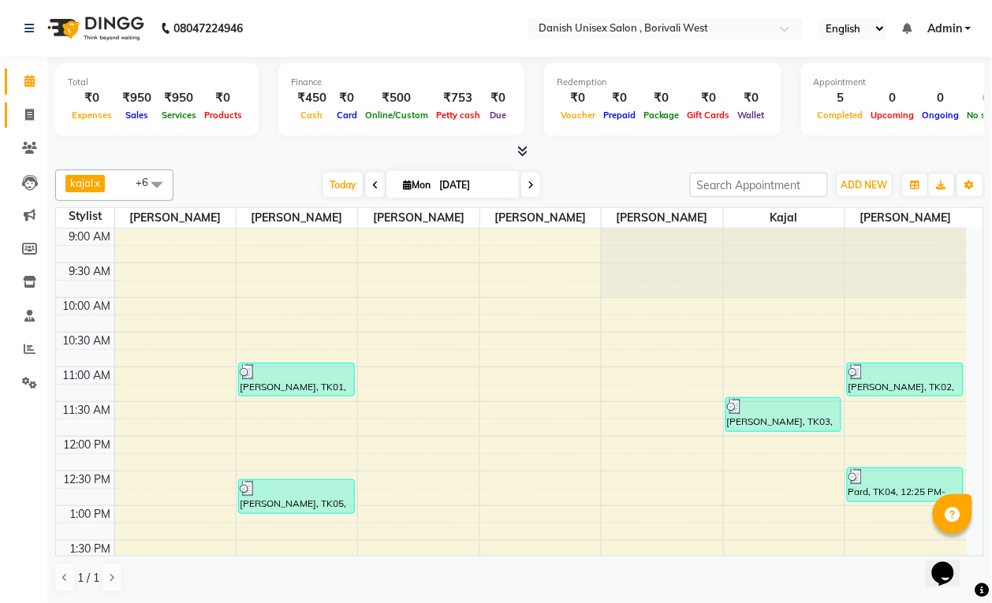
click at [32, 124] on link "Invoice" at bounding box center [24, 115] width 38 height 26
select select "service"
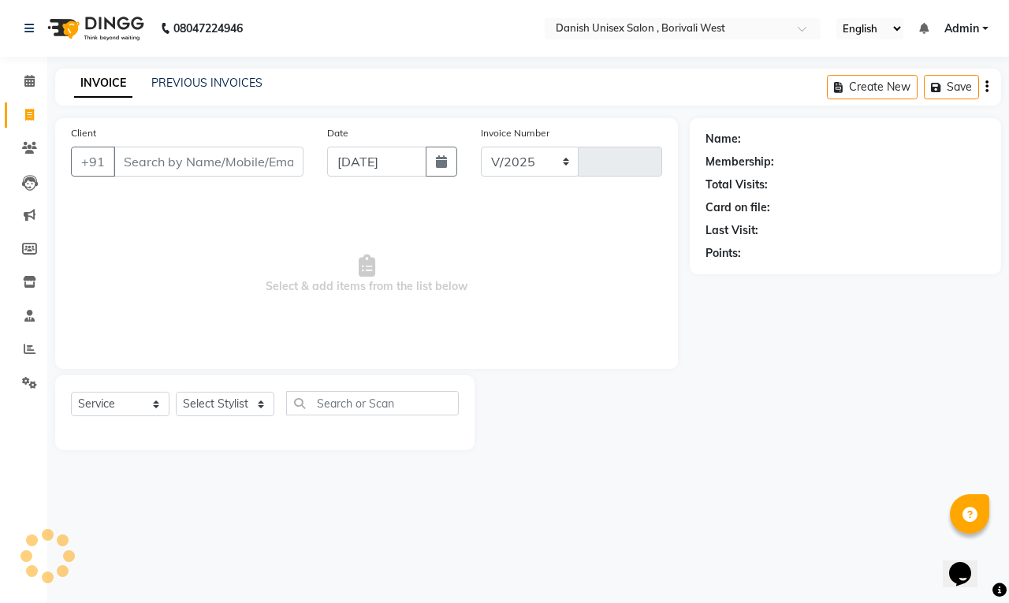
select select "6929"
type input "3378"
click at [168, 167] on input "Client" at bounding box center [209, 162] width 190 height 30
click at [162, 233] on span "Select & add items from the list below" at bounding box center [366, 275] width 591 height 158
click at [160, 229] on span "Select & add items from the list below" at bounding box center [366, 275] width 591 height 158
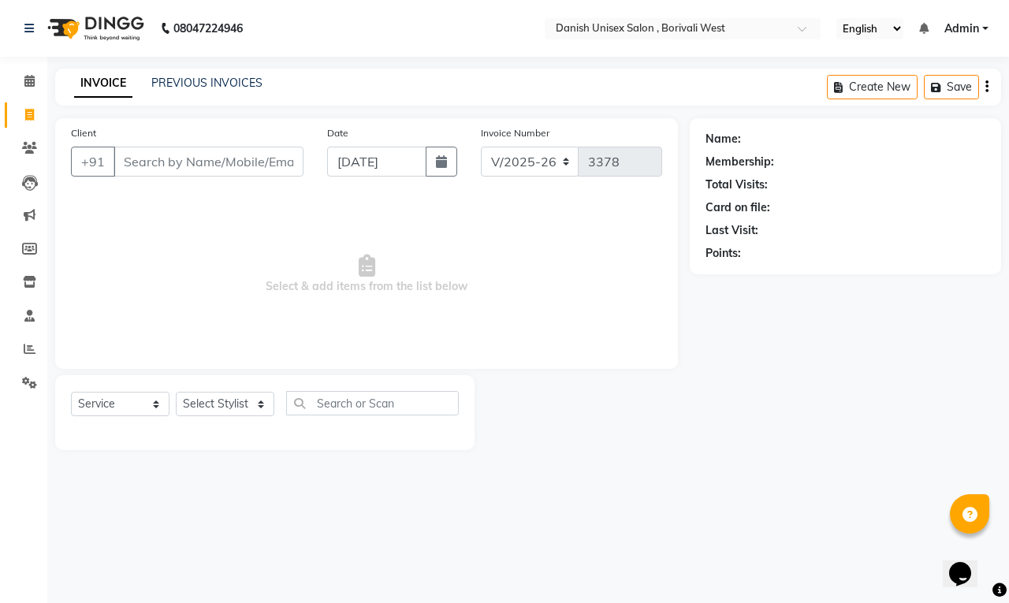
click at [160, 229] on span "Select & add items from the list below" at bounding box center [366, 275] width 591 height 158
drag, startPoint x: 160, startPoint y: 229, endPoint x: 152, endPoint y: 248, distance: 21.2
click at [152, 248] on span "Select & add items from the list below" at bounding box center [366, 275] width 591 height 158
click at [152, 243] on span "Select & add items from the list below" at bounding box center [366, 275] width 591 height 158
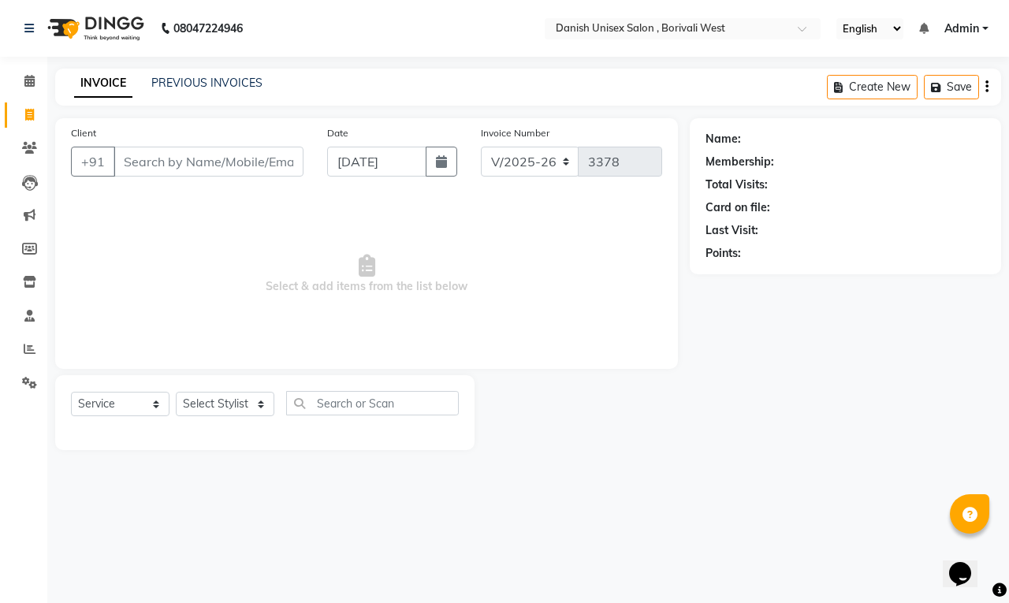
click at [135, 193] on div "Client +91 Date [DATE] Invoice Number V/2025 V/[PHONE_NUMBER] Select & add item…" at bounding box center [366, 243] width 623 height 251
click at [29, 84] on icon at bounding box center [29, 81] width 10 height 12
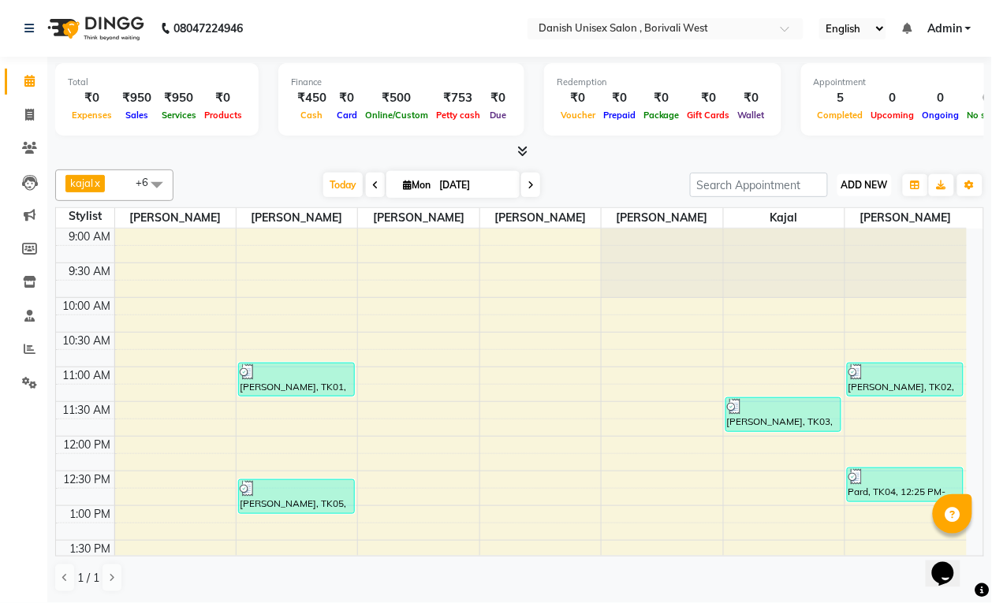
click at [858, 185] on span "ADD NEW" at bounding box center [864, 185] width 47 height 12
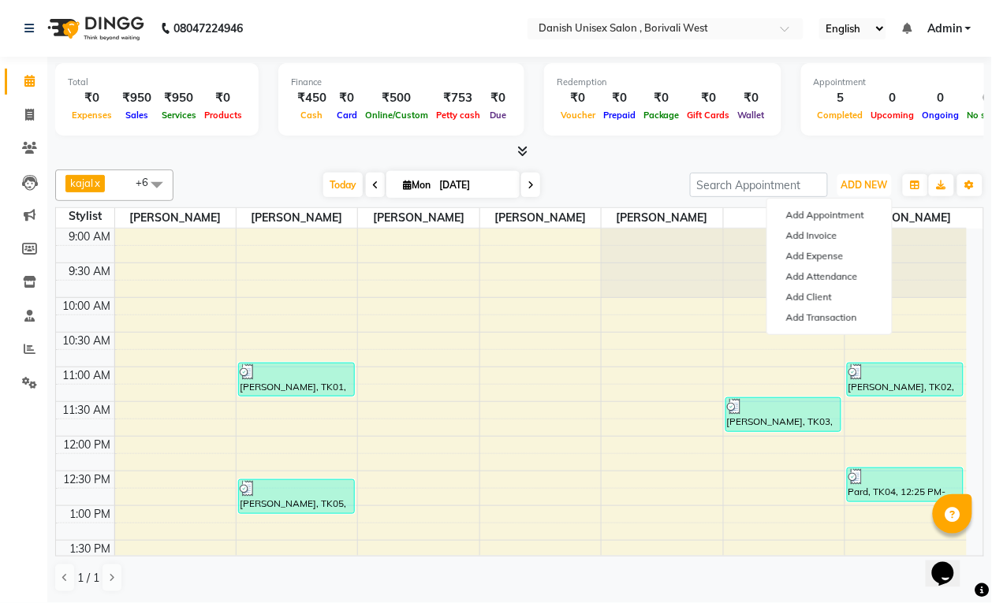
scroll to position [1, 0]
click at [668, 158] on div at bounding box center [519, 151] width 929 height 17
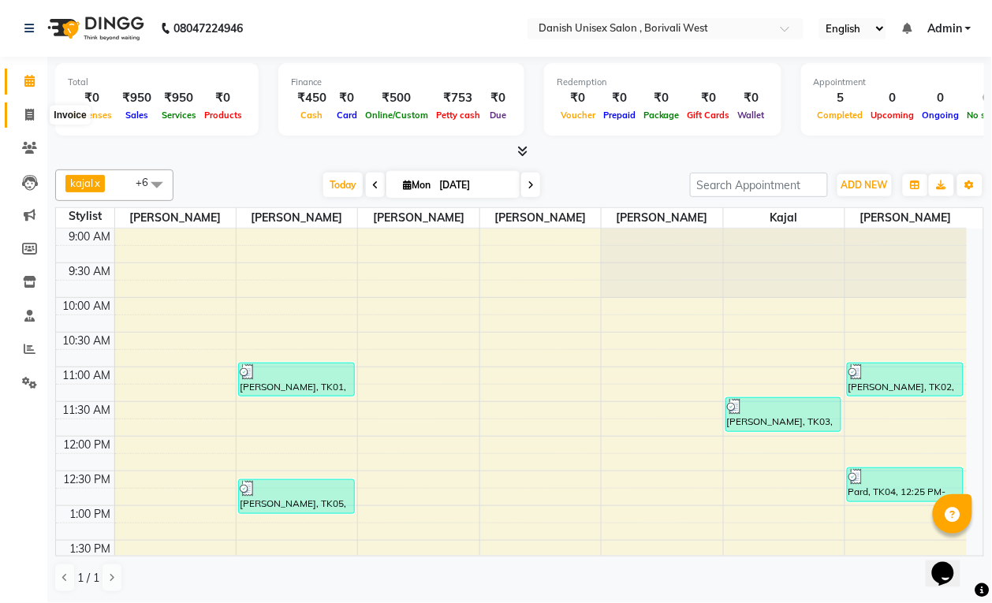
click at [30, 113] on icon at bounding box center [29, 115] width 9 height 12
select select "service"
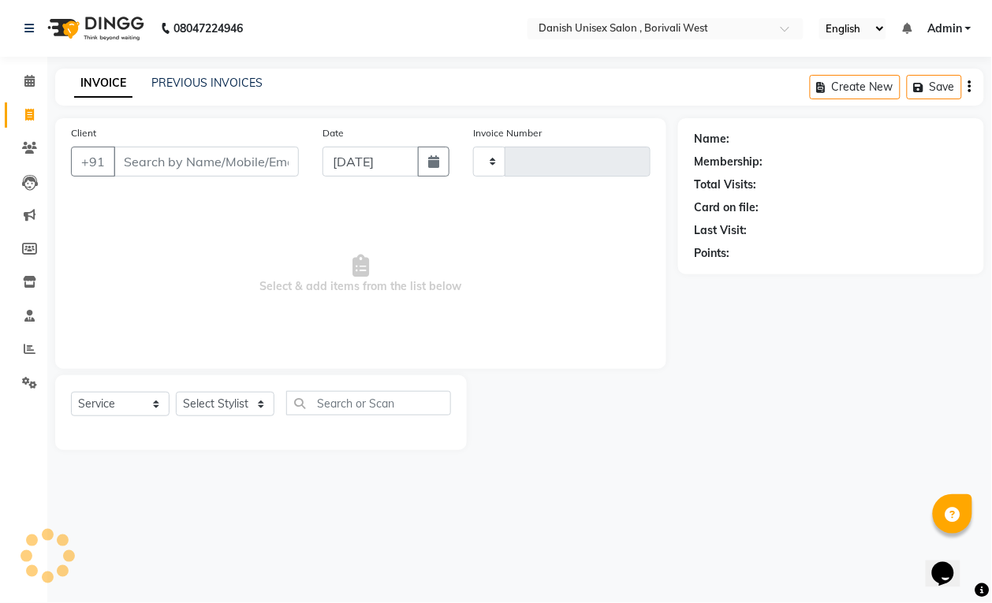
type input "3378"
select select "6929"
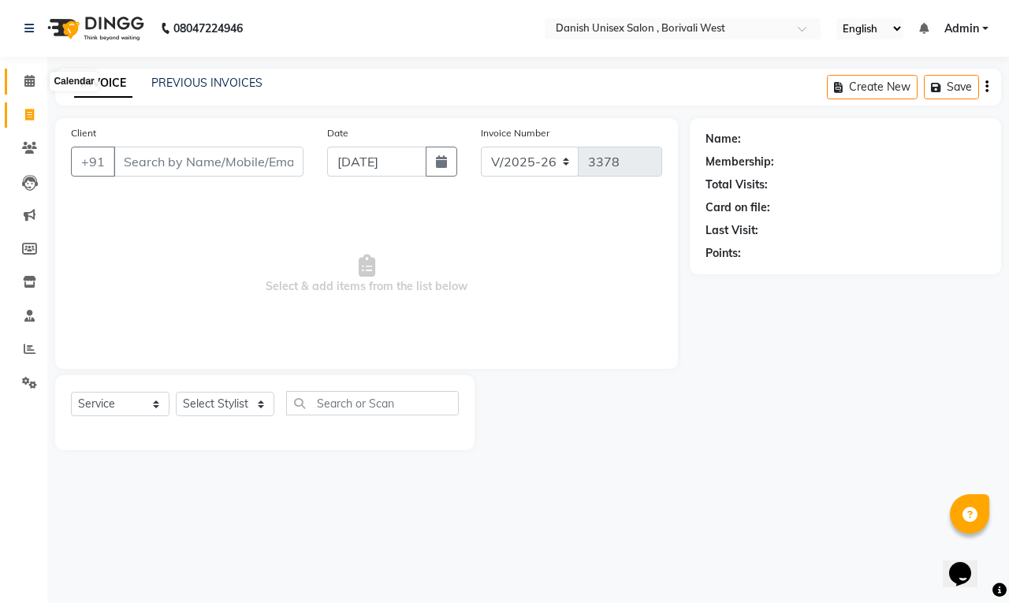
click at [28, 76] on icon at bounding box center [29, 81] width 10 height 12
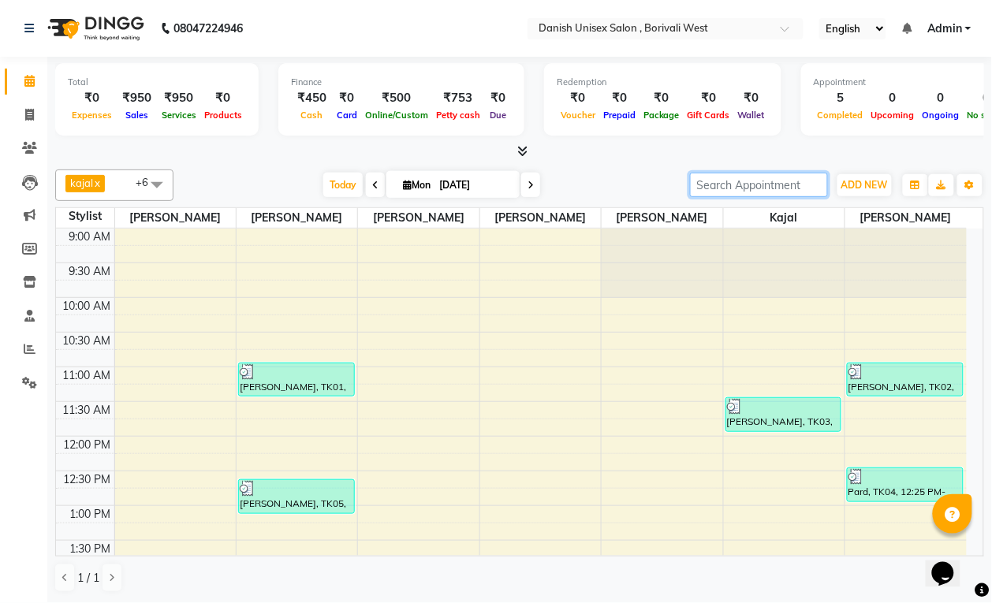
click at [757, 186] on input "search" at bounding box center [759, 185] width 138 height 24
click at [870, 183] on span "ADD NEW" at bounding box center [864, 185] width 47 height 12
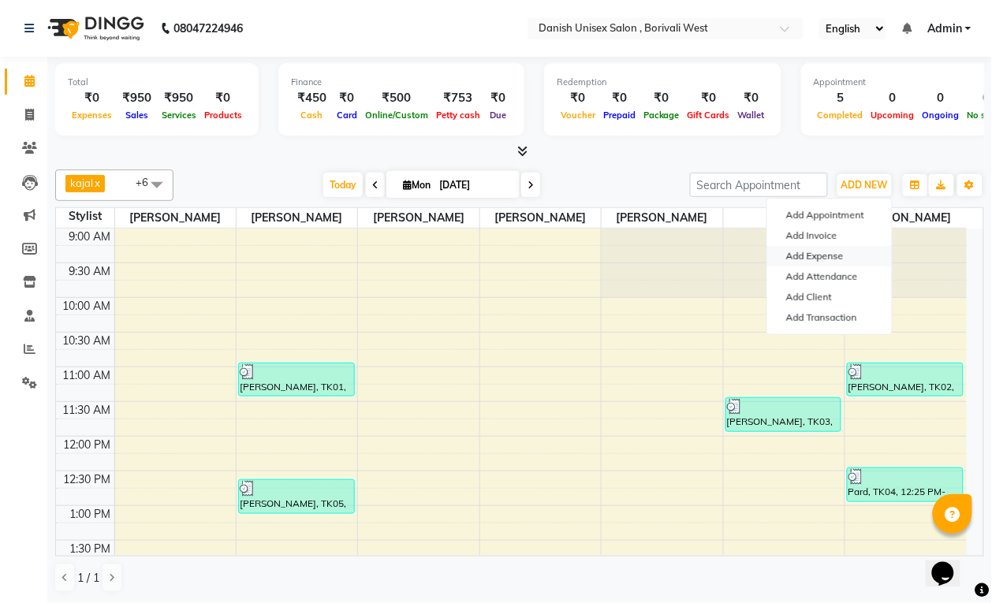
click at [818, 258] on link "Add Expense" at bounding box center [829, 256] width 125 height 20
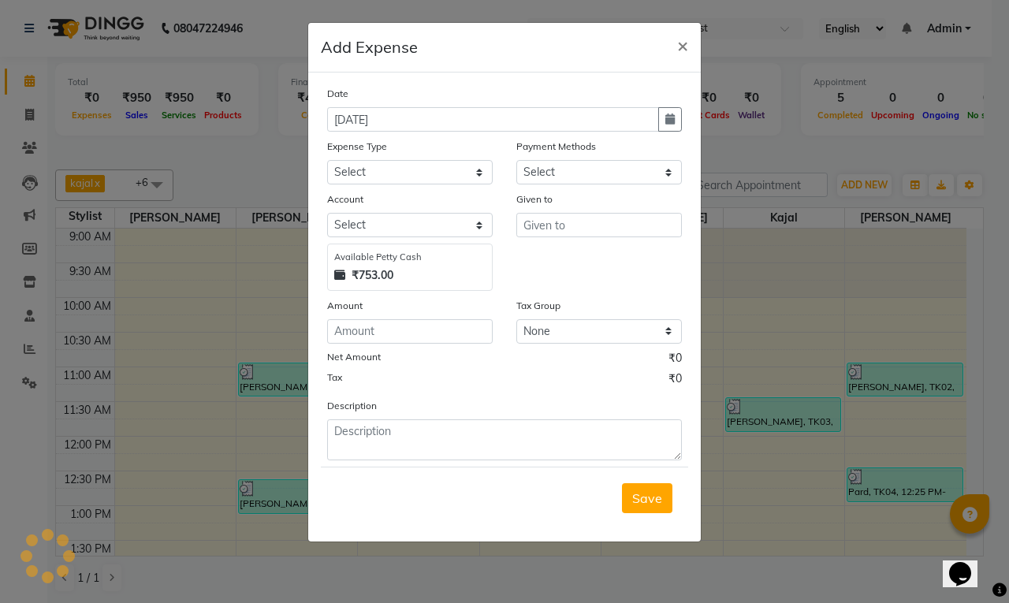
select select "1"
select select "5994"
click at [423, 168] on select "Select Advance Salary Bank charges Car maintenance Cash transfer to bank Cash t…" at bounding box center [410, 172] width 166 height 24
select select "16"
click at [327, 160] on select "Select Advance Salary Bank charges Car maintenance Cash transfer to bank Cash t…" at bounding box center [410, 172] width 166 height 24
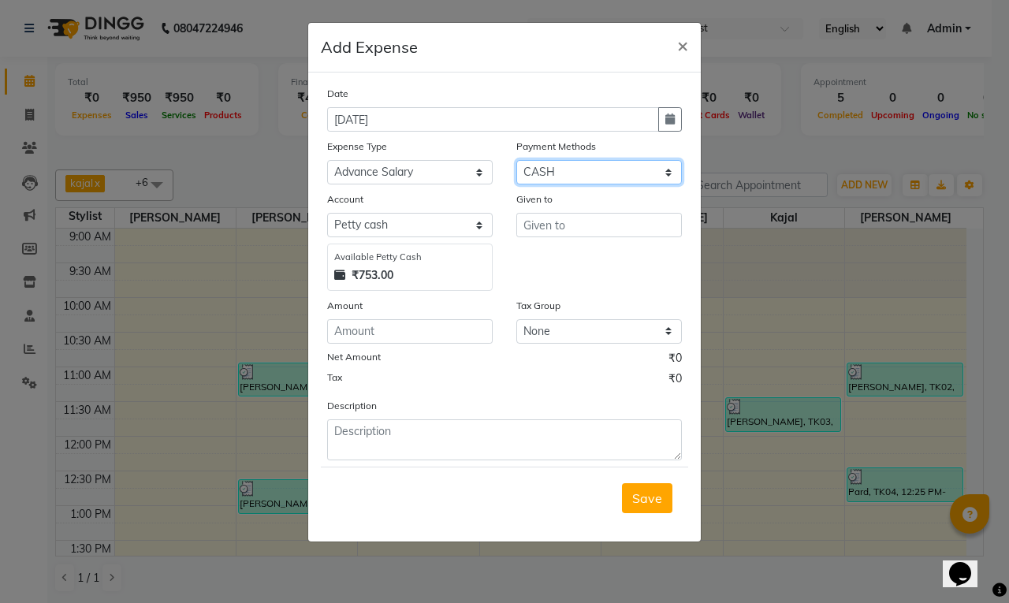
click at [566, 160] on select "Select CARD UPI CASH" at bounding box center [599, 172] width 166 height 24
click at [557, 166] on select "Select CARD UPI CASH" at bounding box center [599, 172] width 166 height 24
click at [557, 164] on select "Select CARD UPI CASH" at bounding box center [599, 172] width 166 height 24
click at [419, 265] on div "Available [PERSON_NAME] Cash ₹753.00" at bounding box center [410, 267] width 166 height 47
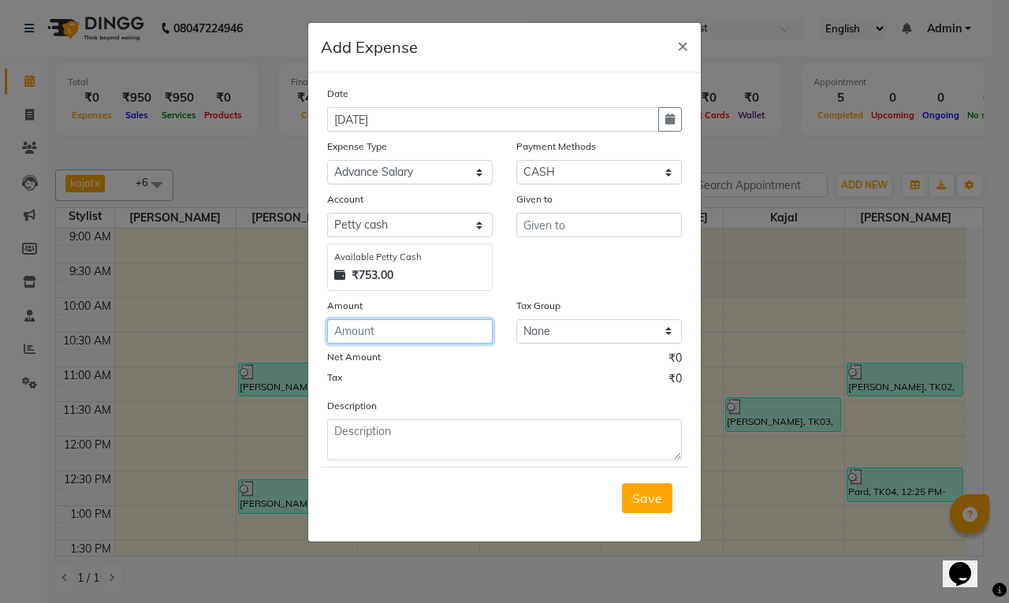
click at [420, 327] on input "number" at bounding box center [410, 331] width 166 height 24
type input "200"
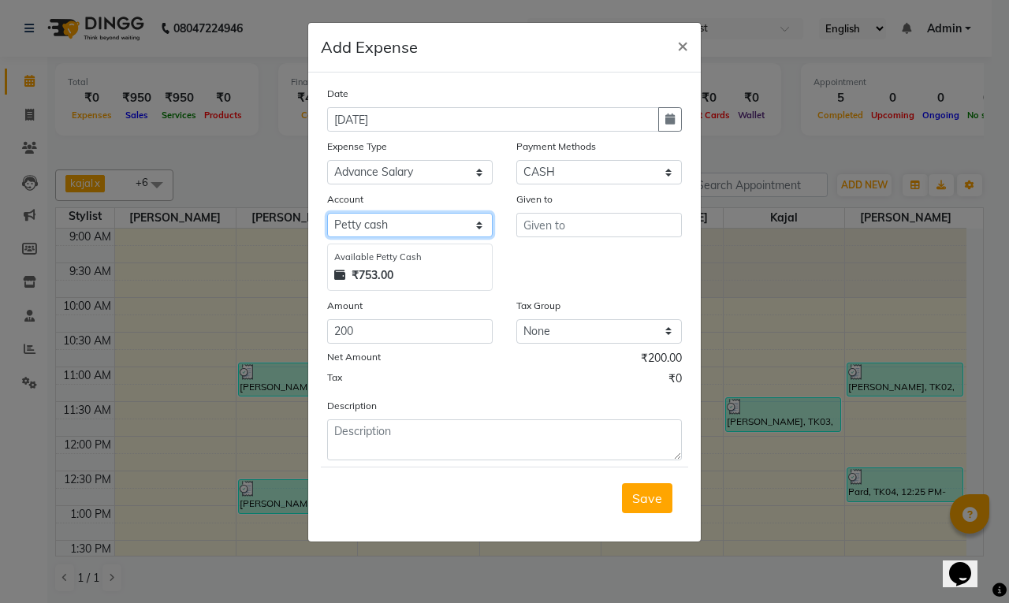
click at [374, 222] on select "Select [PERSON_NAME] cash Default account" at bounding box center [410, 225] width 166 height 24
click at [627, 270] on div "Given to" at bounding box center [599, 241] width 189 height 100
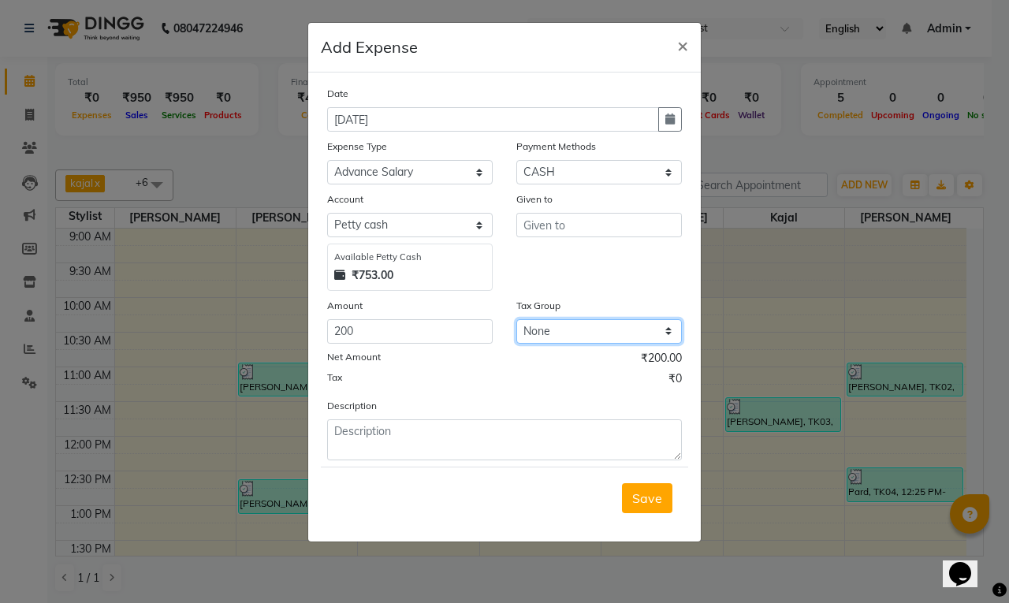
click at [579, 333] on select "None GST" at bounding box center [599, 331] width 166 height 24
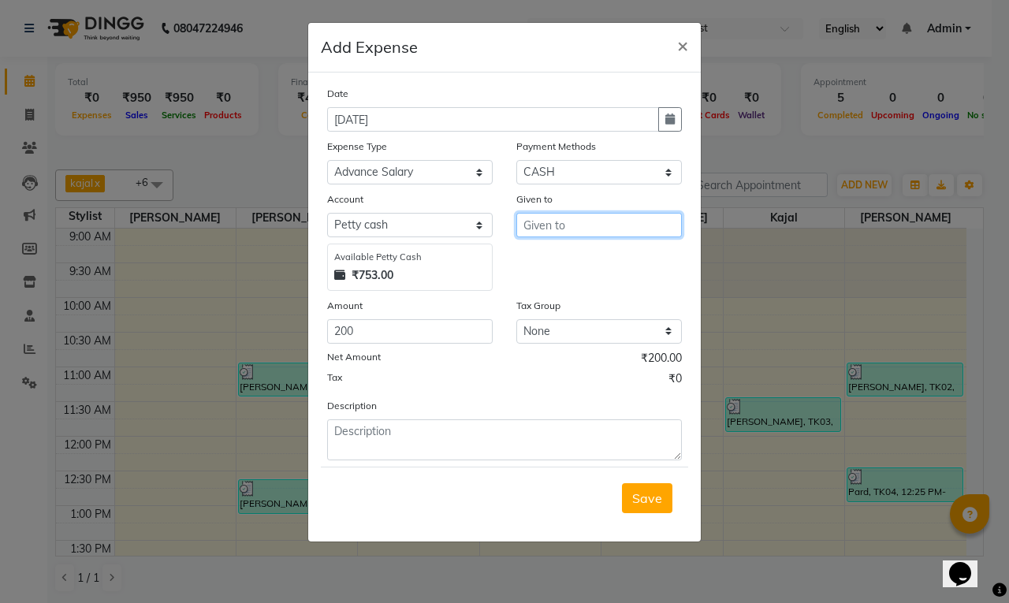
click at [573, 223] on input "text" at bounding box center [599, 225] width 166 height 24
type input "z"
click at [569, 230] on input "z" at bounding box center [599, 225] width 166 height 24
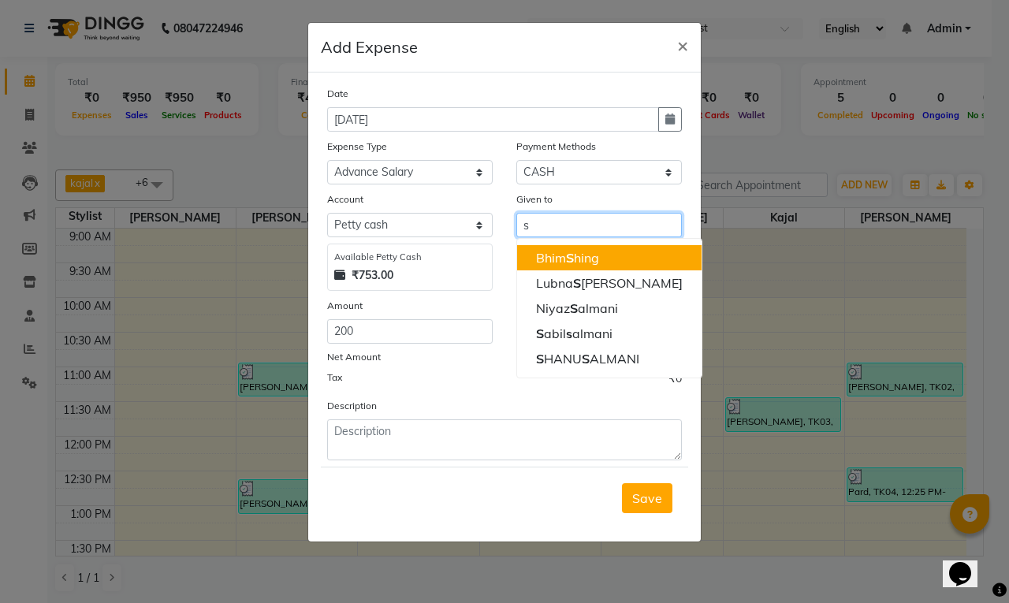
type input "s"
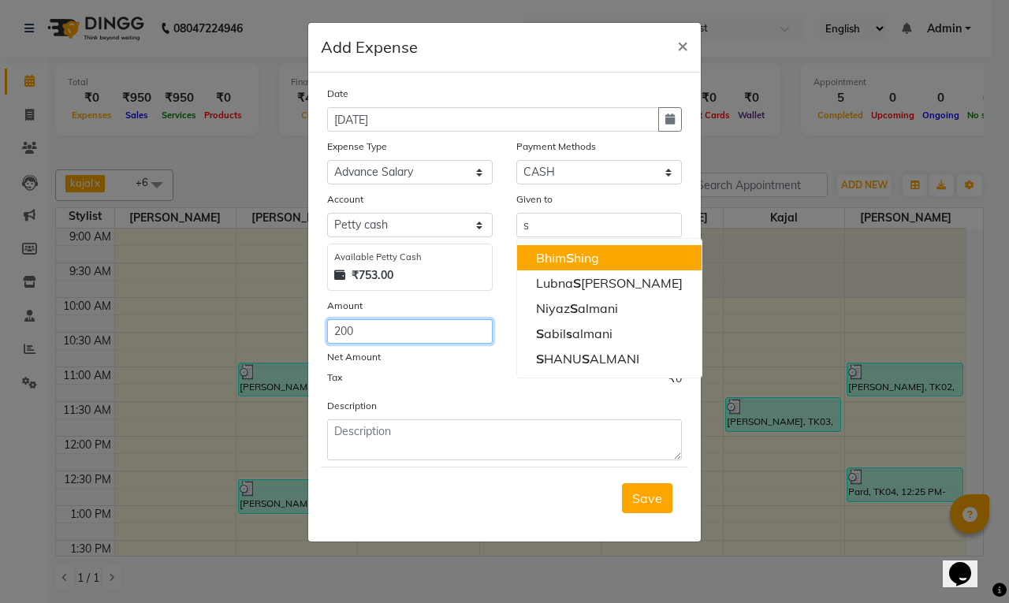
click at [379, 337] on input "200" at bounding box center [410, 331] width 166 height 24
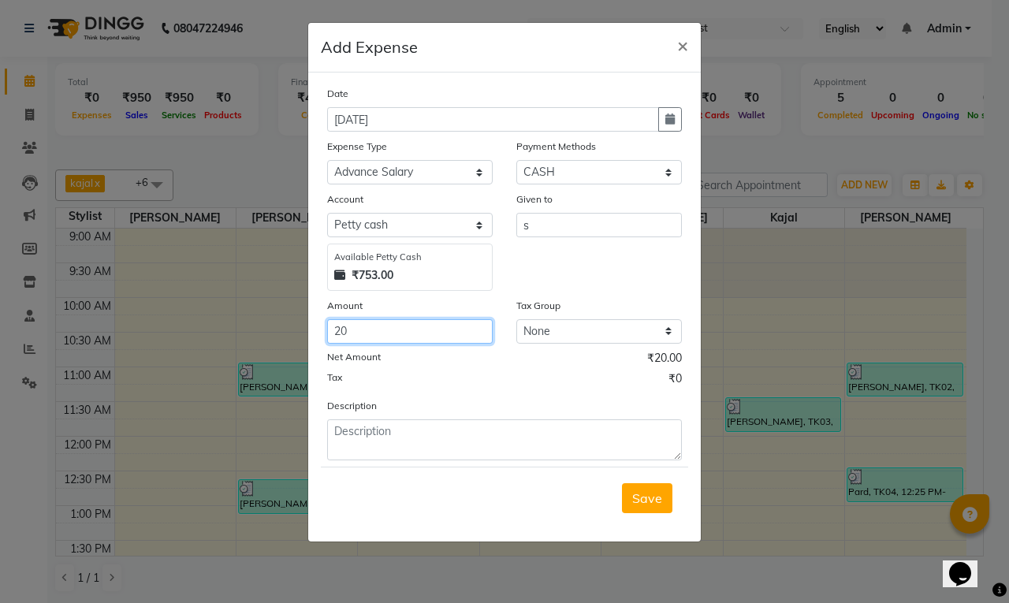
type input "2"
type input "100"
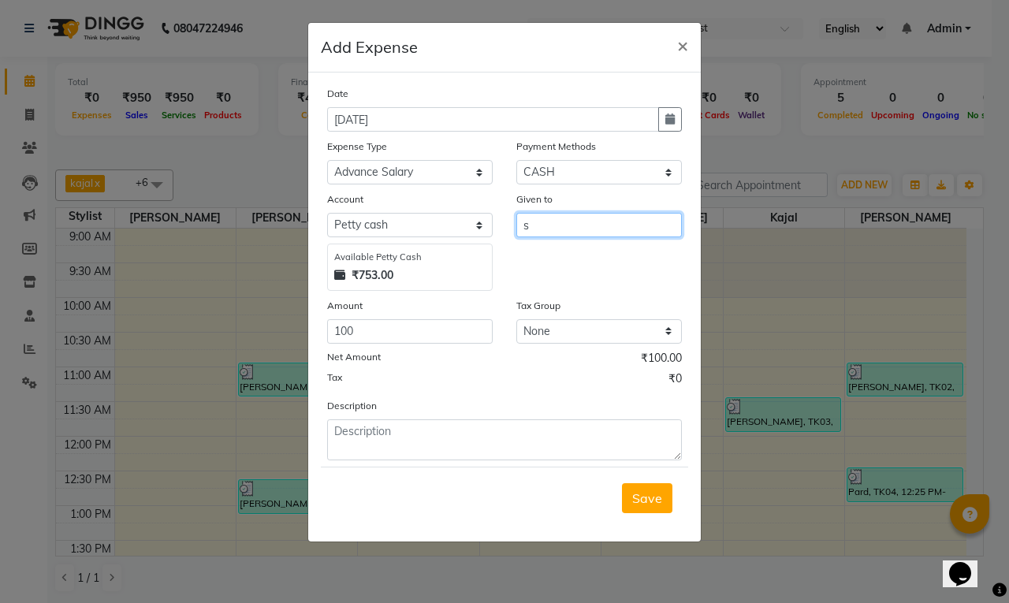
click at [538, 222] on input "s" at bounding box center [599, 225] width 166 height 24
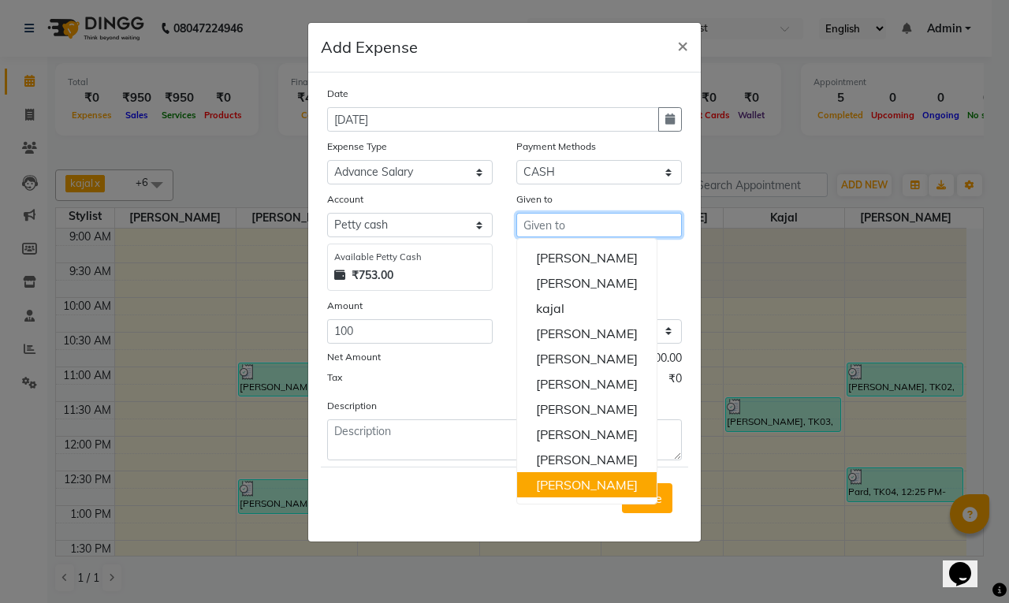
click at [588, 487] on ngb-highlight "[PERSON_NAME]" at bounding box center [587, 485] width 102 height 16
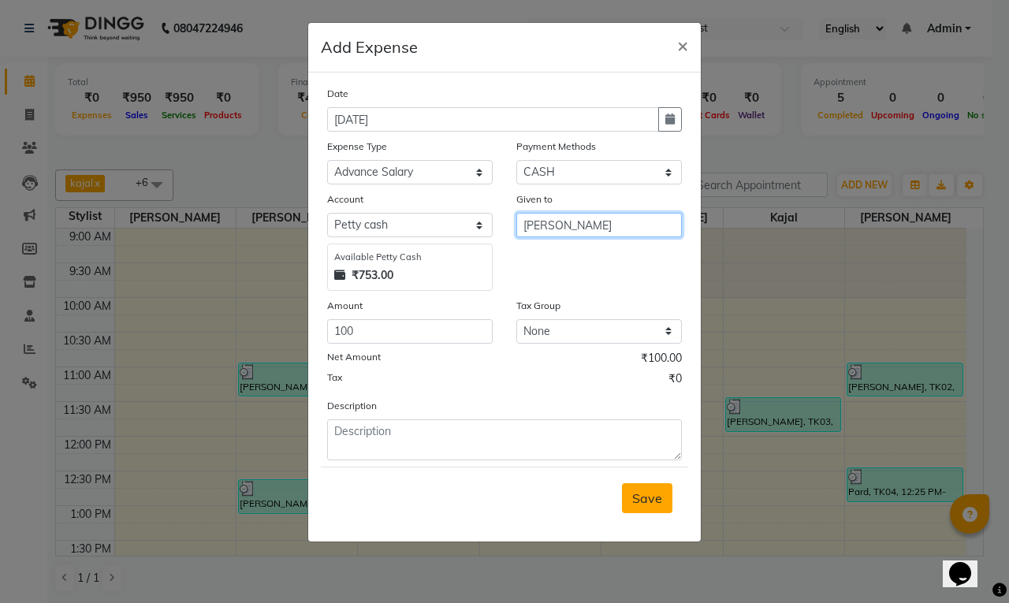
type input "[PERSON_NAME]"
click at [660, 494] on span "Save" at bounding box center [647, 498] width 30 height 16
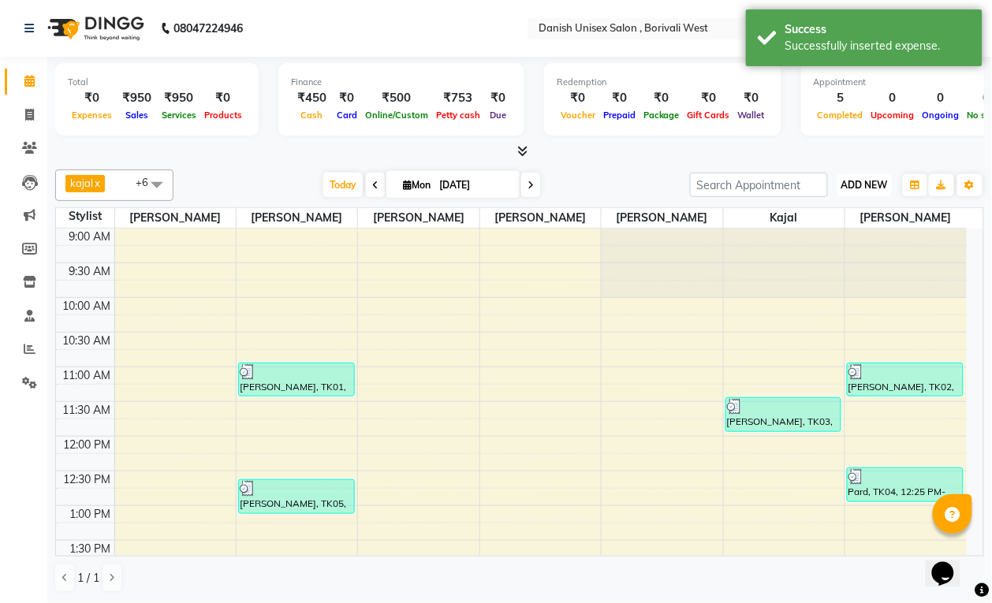
click at [868, 185] on span "ADD NEW" at bounding box center [864, 185] width 47 height 12
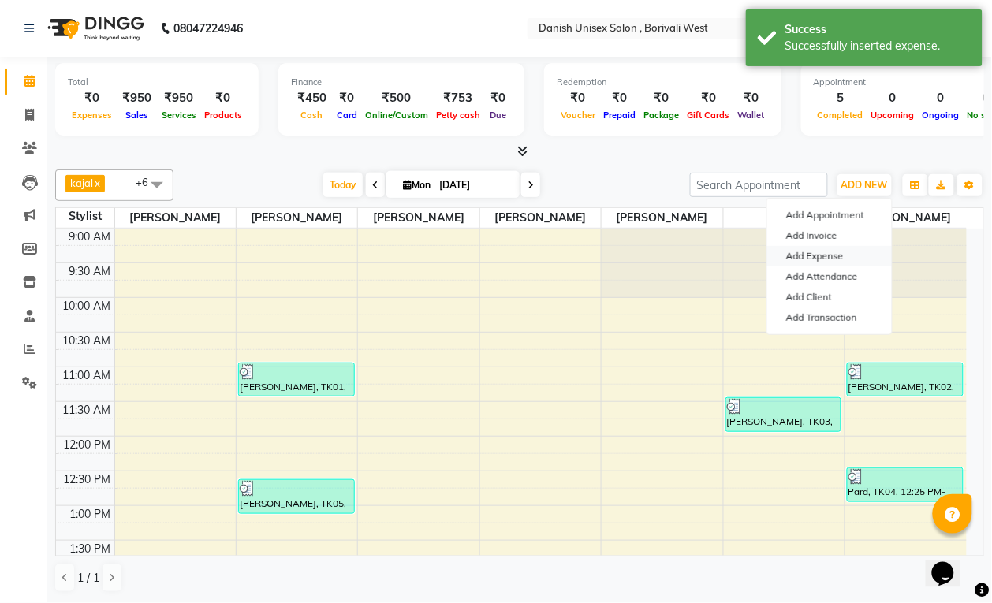
click at [798, 264] on link "Add Expense" at bounding box center [829, 256] width 125 height 20
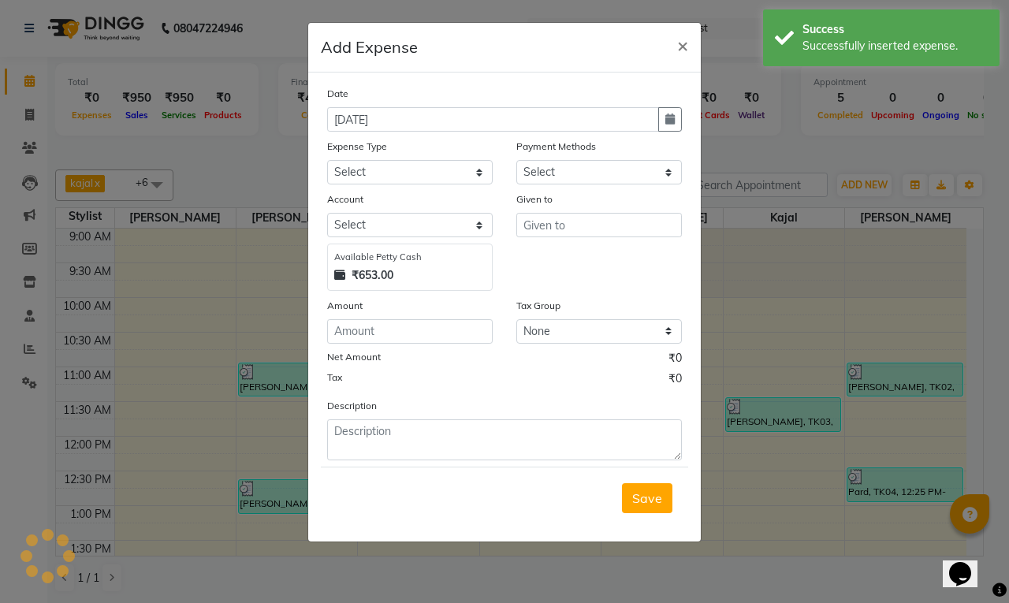
select select "1"
select select "5994"
click at [385, 329] on input "number" at bounding box center [410, 331] width 166 height 24
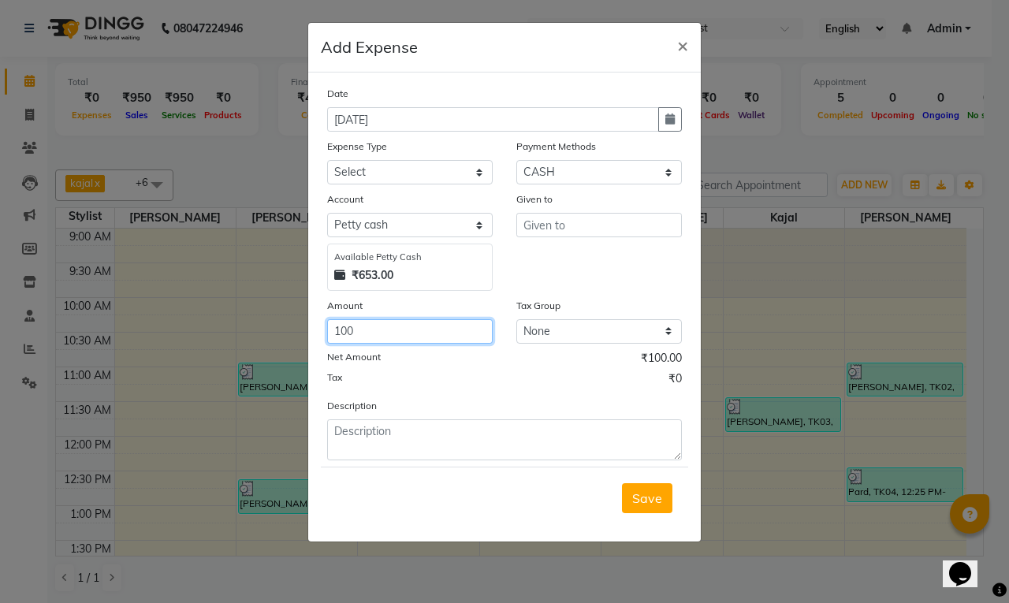
type input "100"
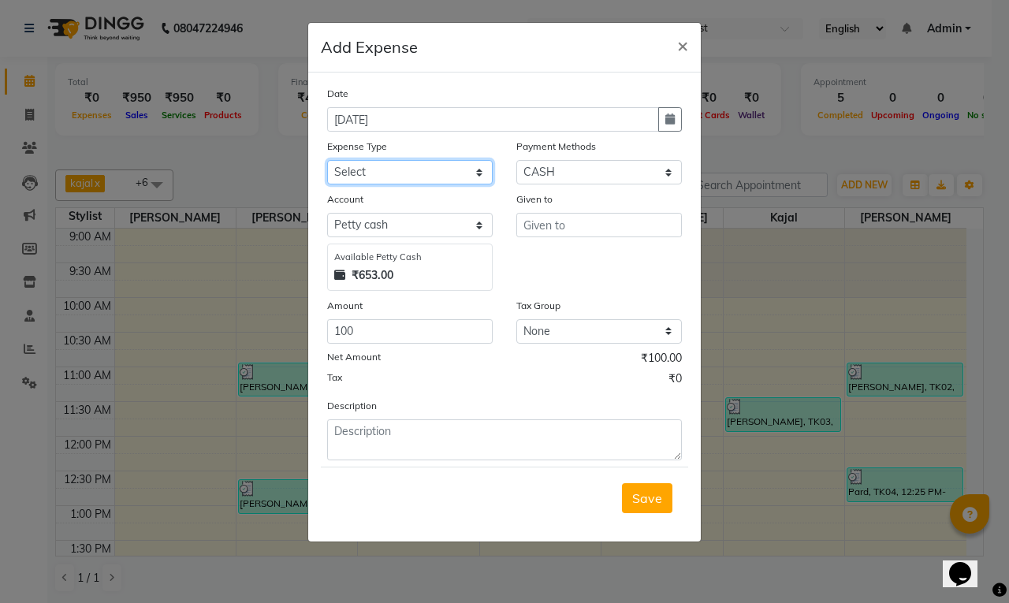
click at [404, 175] on select "Select Advance Salary Bank charges Car maintenance Cash transfer to bank Cash t…" at bounding box center [410, 172] width 166 height 24
select select "16"
click at [327, 160] on select "Select Advance Salary Bank charges Car maintenance Cash transfer to bank Cash t…" at bounding box center [410, 172] width 166 height 24
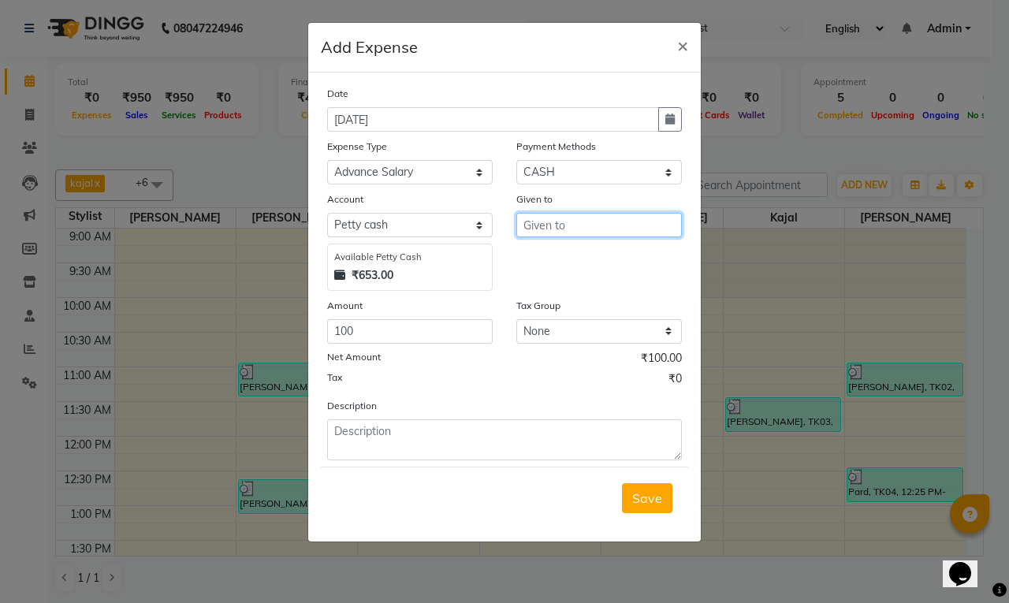
click at [566, 223] on input "text" at bounding box center [599, 225] width 166 height 24
click at [561, 289] on ngb-highlight "[PERSON_NAME]" at bounding box center [577, 283] width 82 height 16
type input "[PERSON_NAME]"
click at [632, 501] on span "Save" at bounding box center [647, 498] width 30 height 16
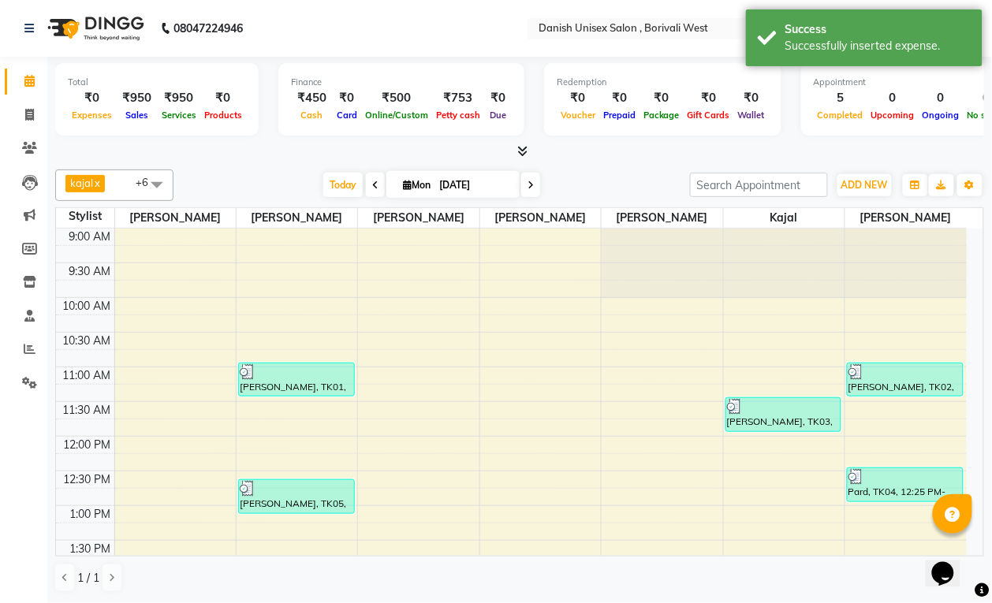
click at [46, 116] on li "Invoice" at bounding box center [23, 116] width 47 height 34
click at [17, 113] on span at bounding box center [30, 115] width 28 height 18
select select "service"
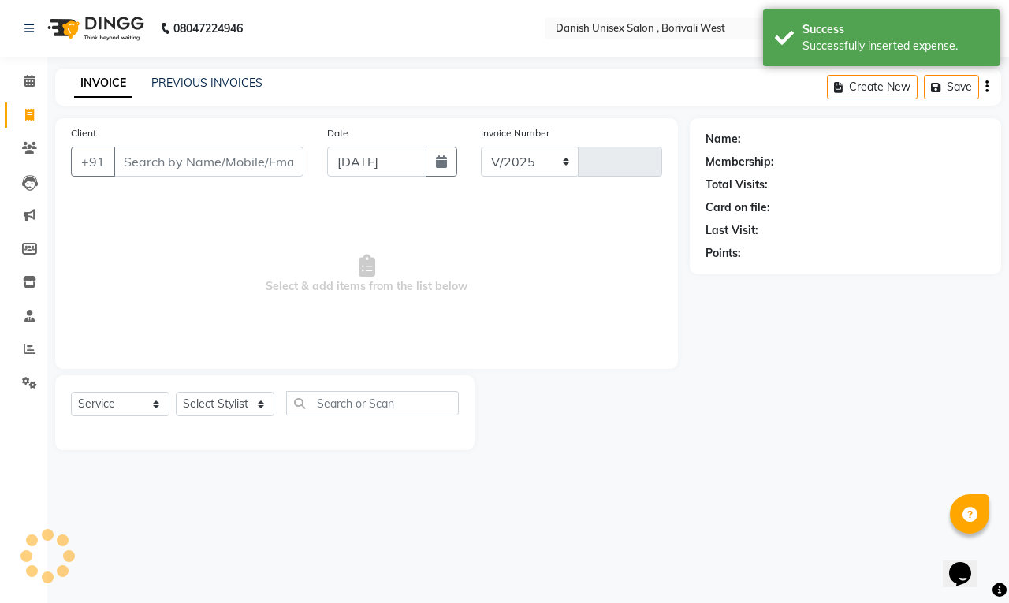
select select "6929"
type input "3378"
click at [35, 80] on span at bounding box center [30, 82] width 28 height 18
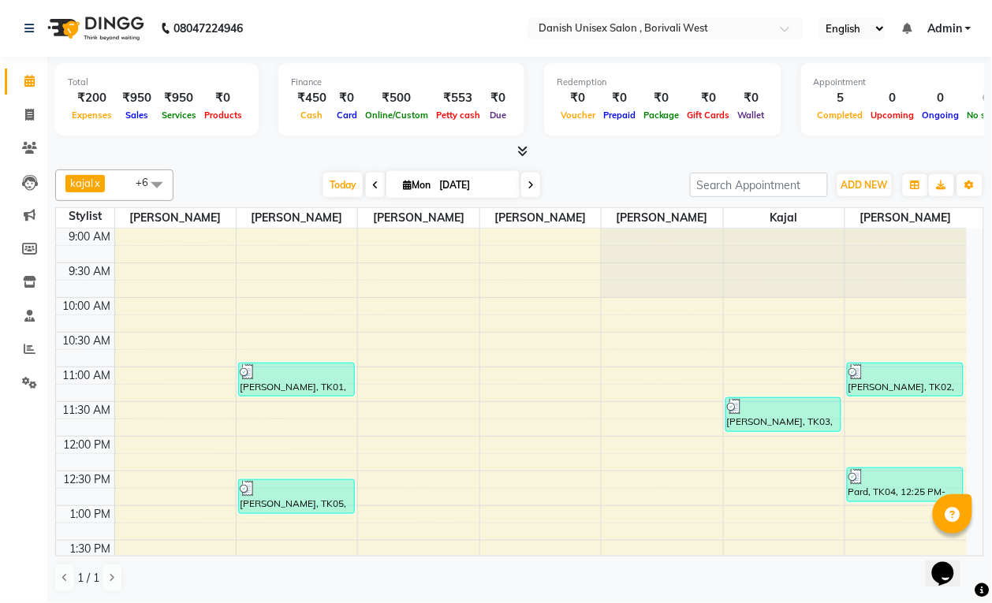
click at [244, 173] on div "[DATE] [DATE]" at bounding box center [431, 185] width 501 height 24
click at [30, 113] on icon at bounding box center [29, 115] width 9 height 12
select select "service"
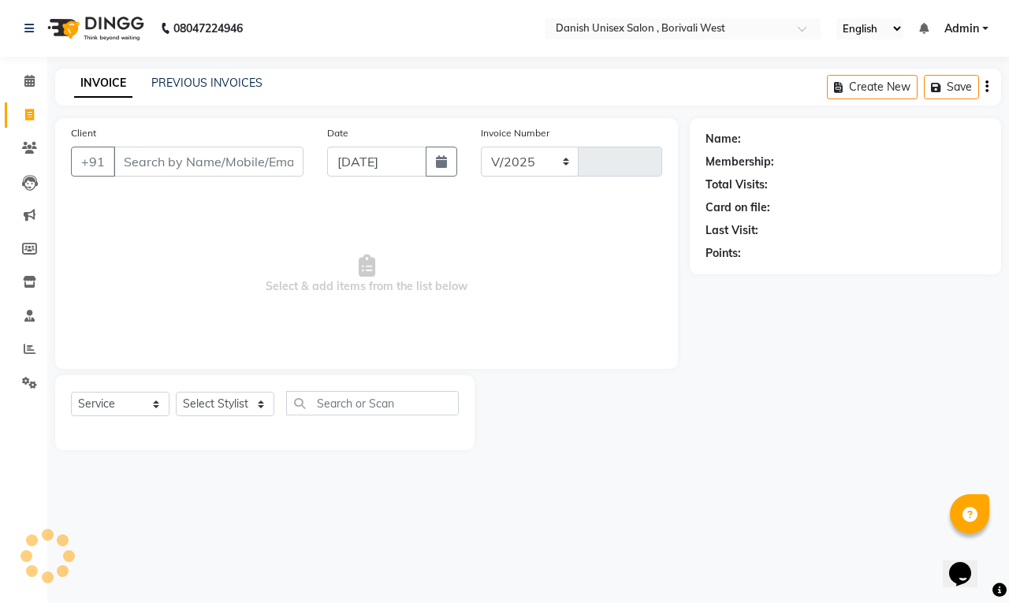
select select "6929"
type input "3378"
click at [30, 81] on icon at bounding box center [29, 81] width 10 height 12
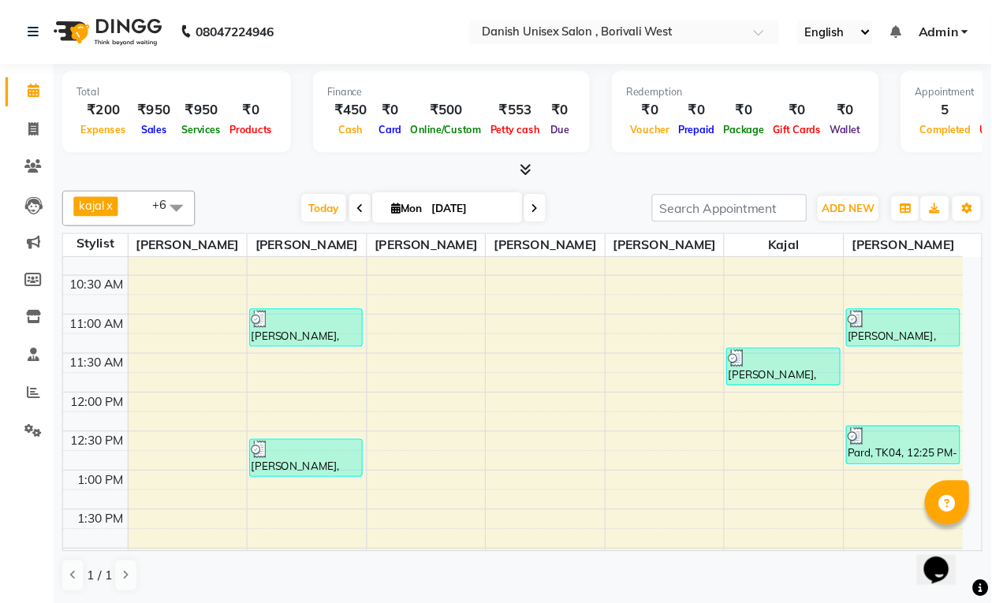
scroll to position [438, 0]
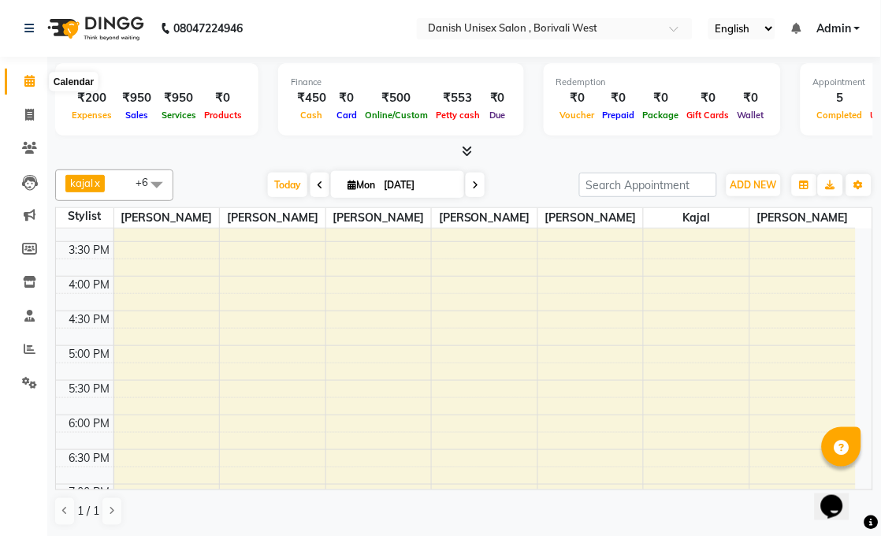
click at [28, 84] on icon at bounding box center [29, 81] width 10 height 12
click at [28, 112] on icon at bounding box center [29, 115] width 9 height 12
select select "service"
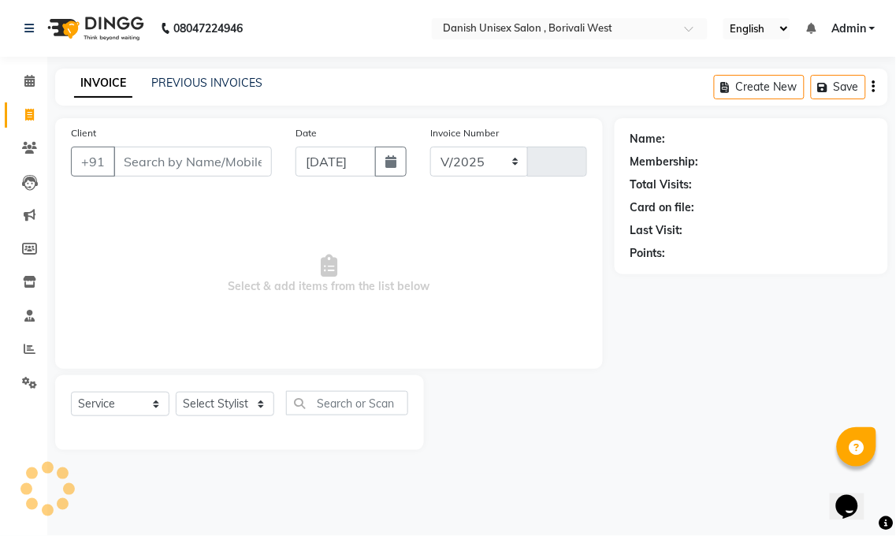
select select "6929"
type input "3378"
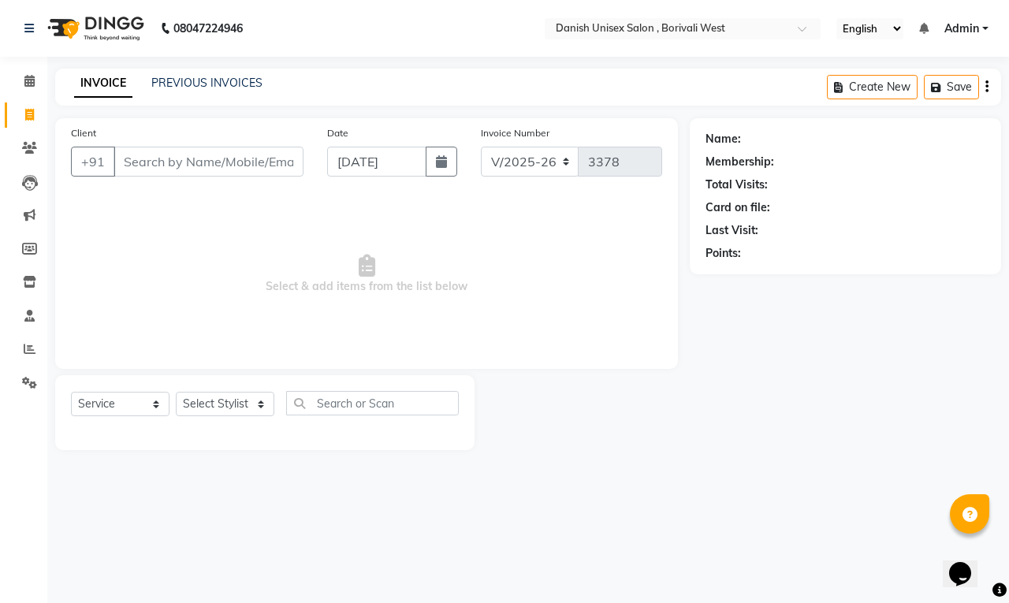
drag, startPoint x: 877, startPoint y: 0, endPoint x: 623, endPoint y: 456, distance: 521.6
click at [623, 456] on main "INVOICE PREVIOUS INVOICES Create New Save Client +91 Date [DATE] Invoice Number…" at bounding box center [528, 271] width 962 height 405
click at [352, 160] on input "[DATE]" at bounding box center [376, 162] width 99 height 30
select select "9"
select select "2025"
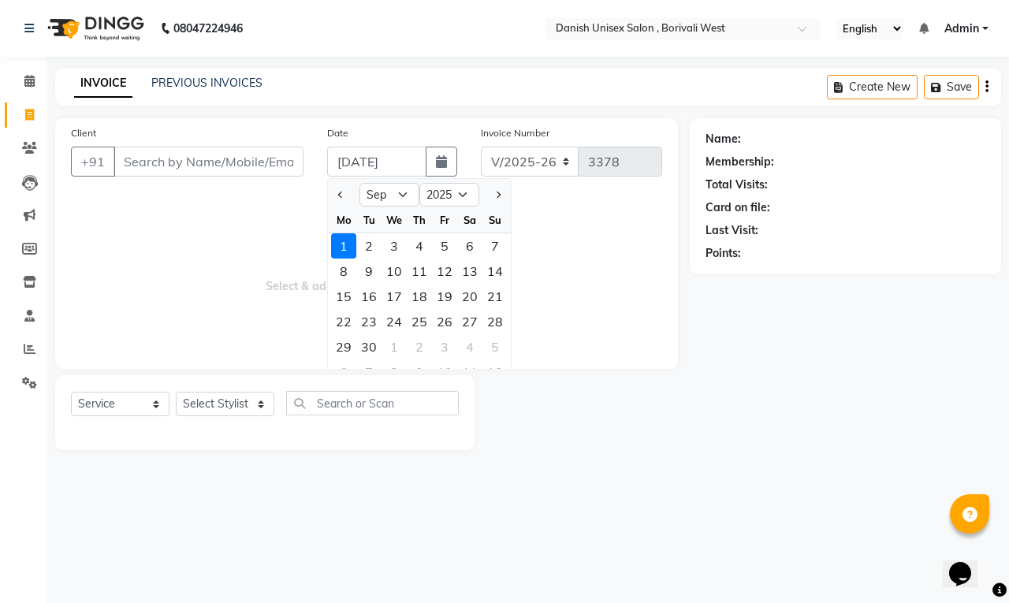
click at [239, 207] on span "Select & add items from the list below" at bounding box center [366, 275] width 591 height 158
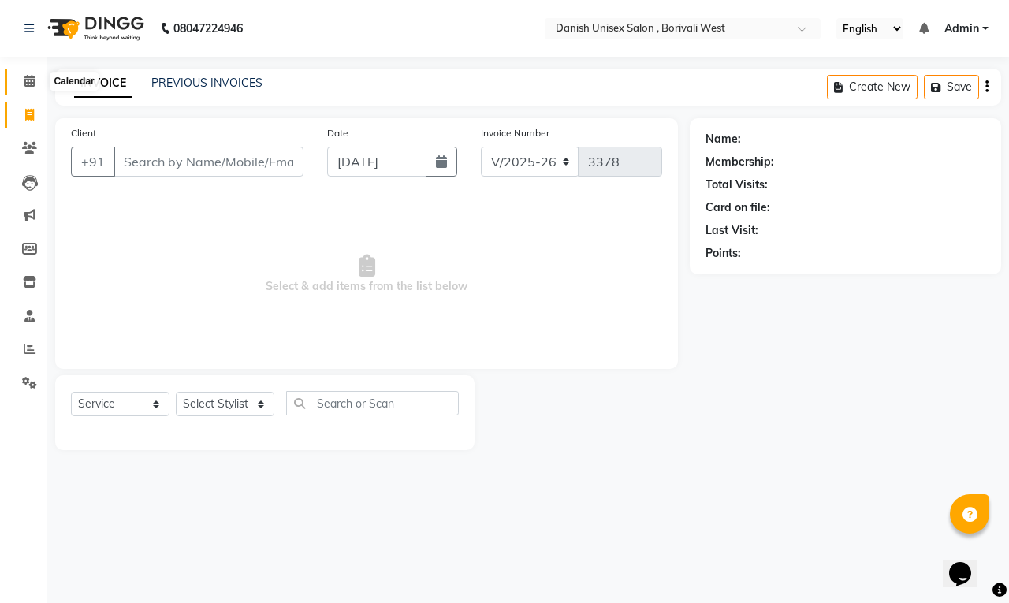
click at [32, 85] on icon at bounding box center [29, 81] width 10 height 12
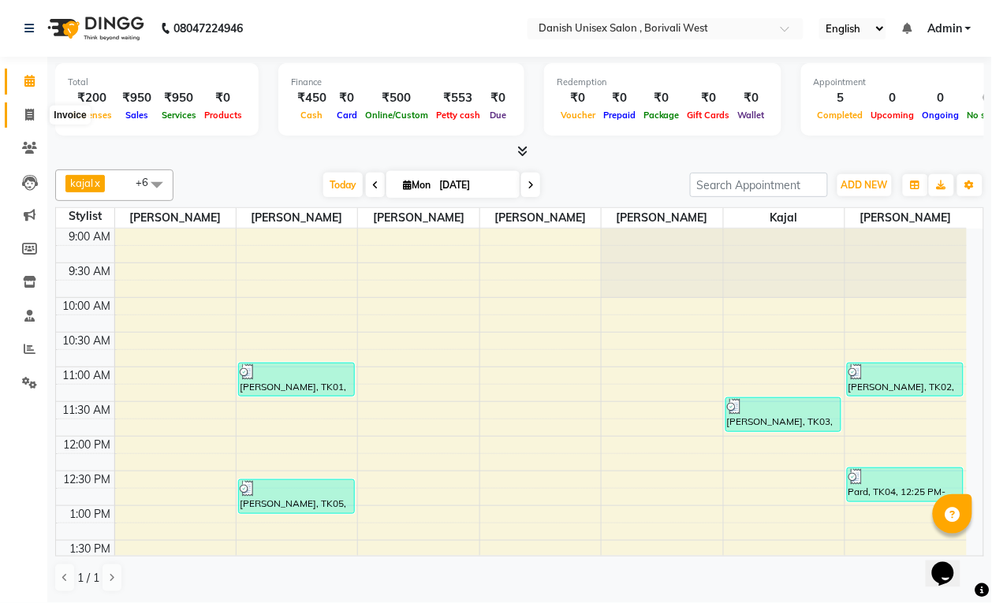
click at [28, 111] on icon at bounding box center [29, 115] width 9 height 12
select select "service"
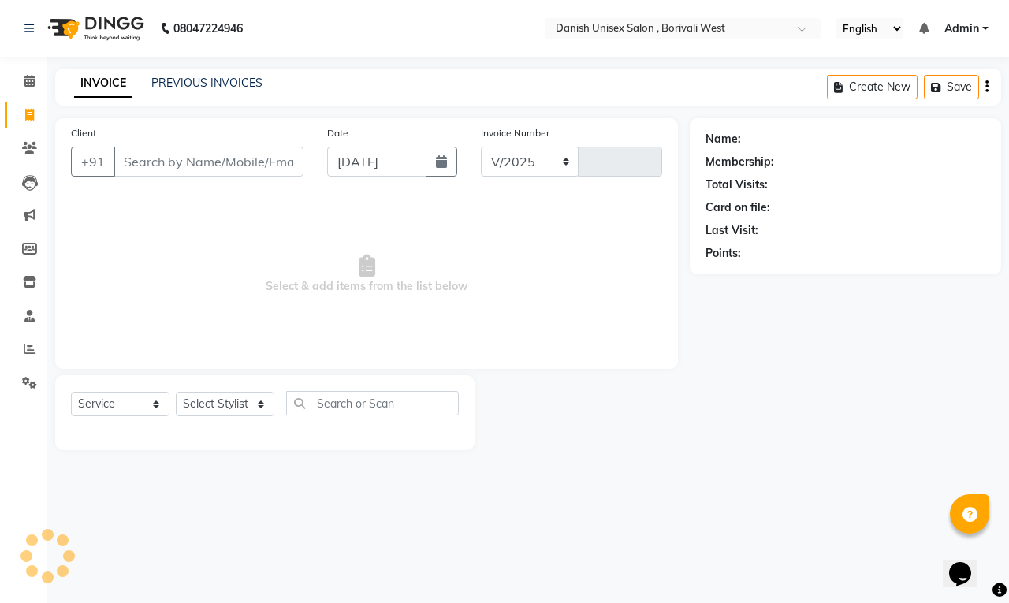
select select "6929"
type input "3378"
